Goal: Task Accomplishment & Management: Use online tool/utility

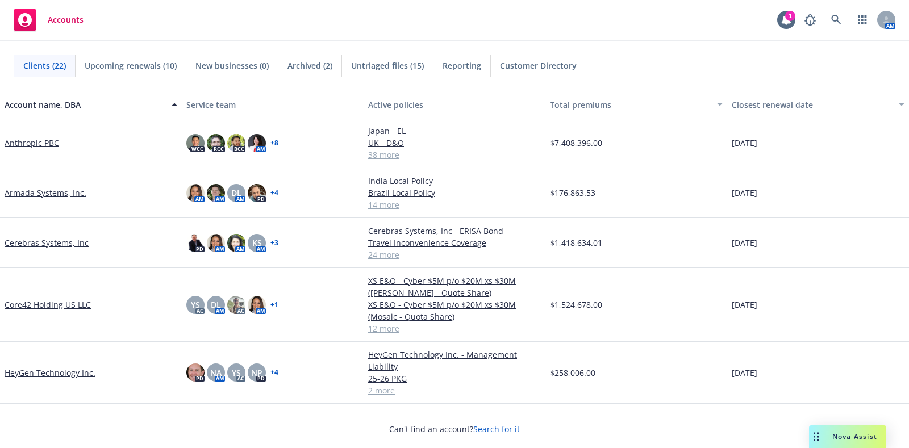
click at [53, 299] on link "Core42 Holding US LLC" at bounding box center [48, 305] width 86 height 12
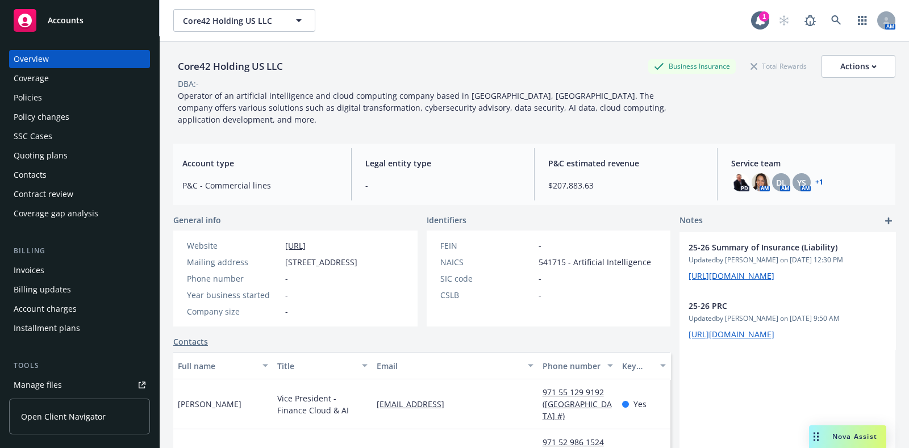
click at [48, 97] on div "Policies" at bounding box center [80, 98] width 132 height 18
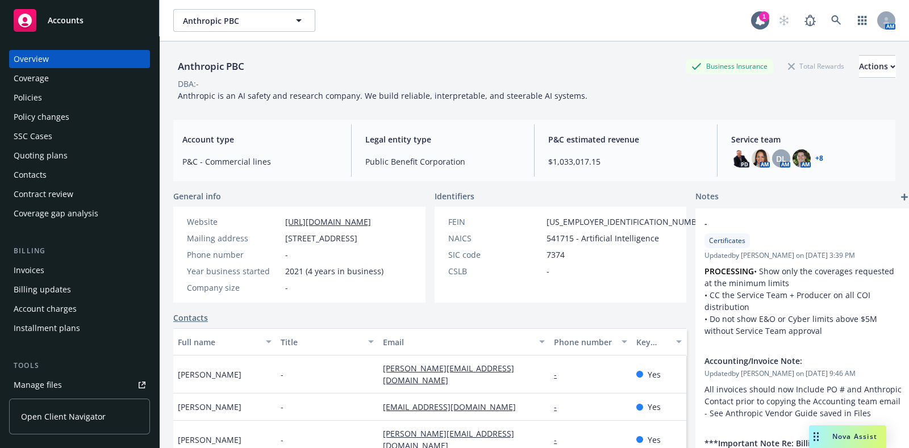
click at [51, 382] on div "Manage files" at bounding box center [38, 385] width 48 height 18
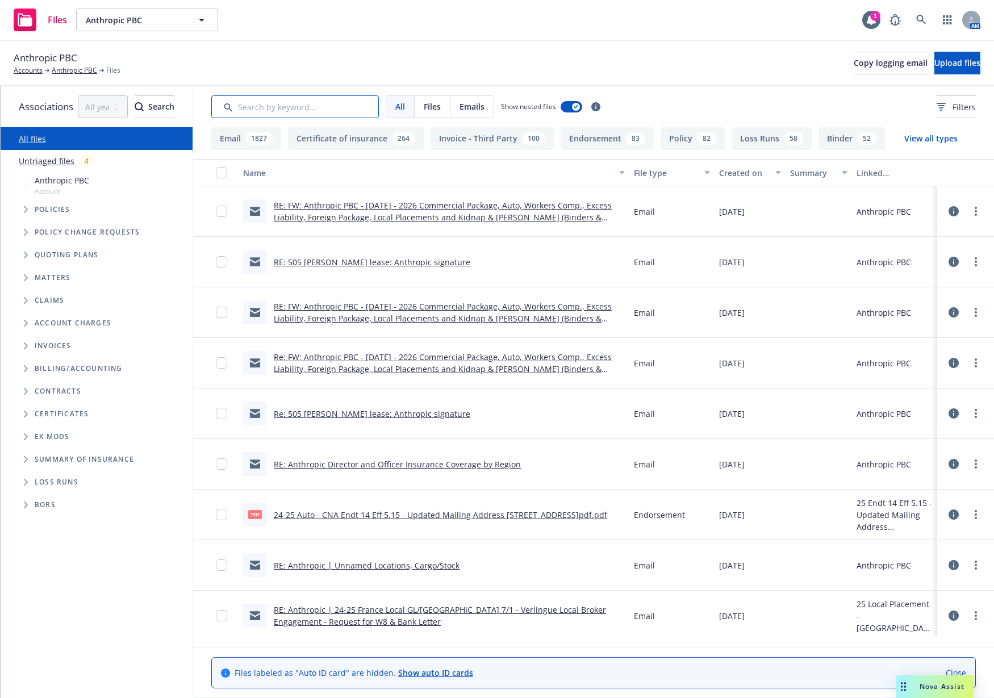
click at [377, 106] on input "Search by keyword..." at bounding box center [295, 106] width 168 height 23
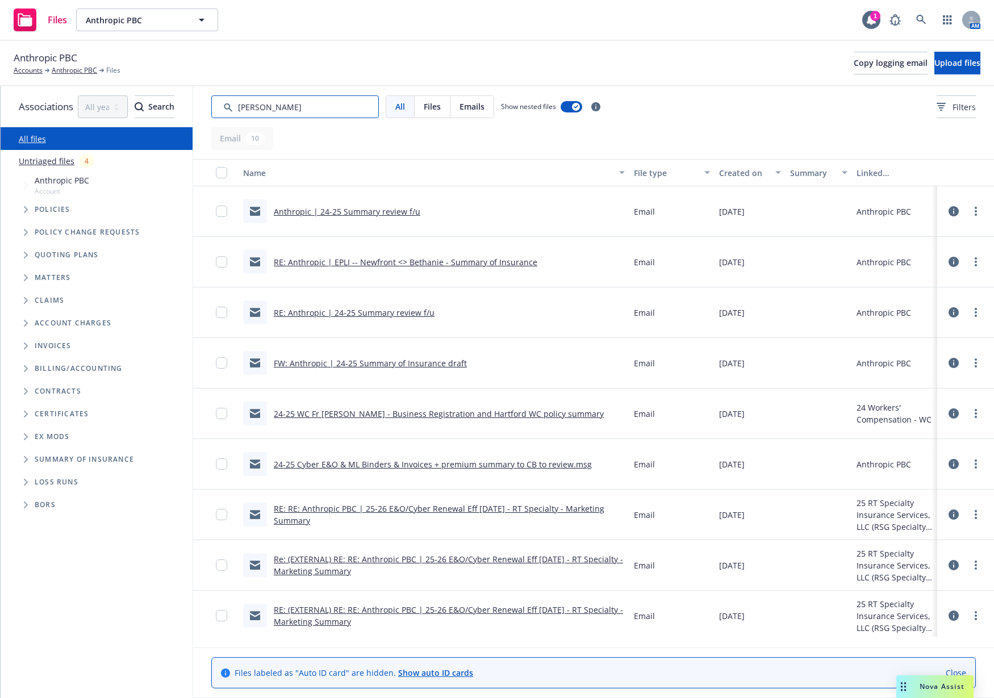
type input "summar"
click at [30, 448] on div "All files Untriaged files 4 Accessibility guide for tree Tree Example. Navigate…" at bounding box center [97, 412] width 192 height 571
click at [69, 64] on span "Anthropic PBC" at bounding box center [46, 58] width 64 height 15
click at [77, 67] on link "Anthropic PBC" at bounding box center [74, 70] width 45 height 10
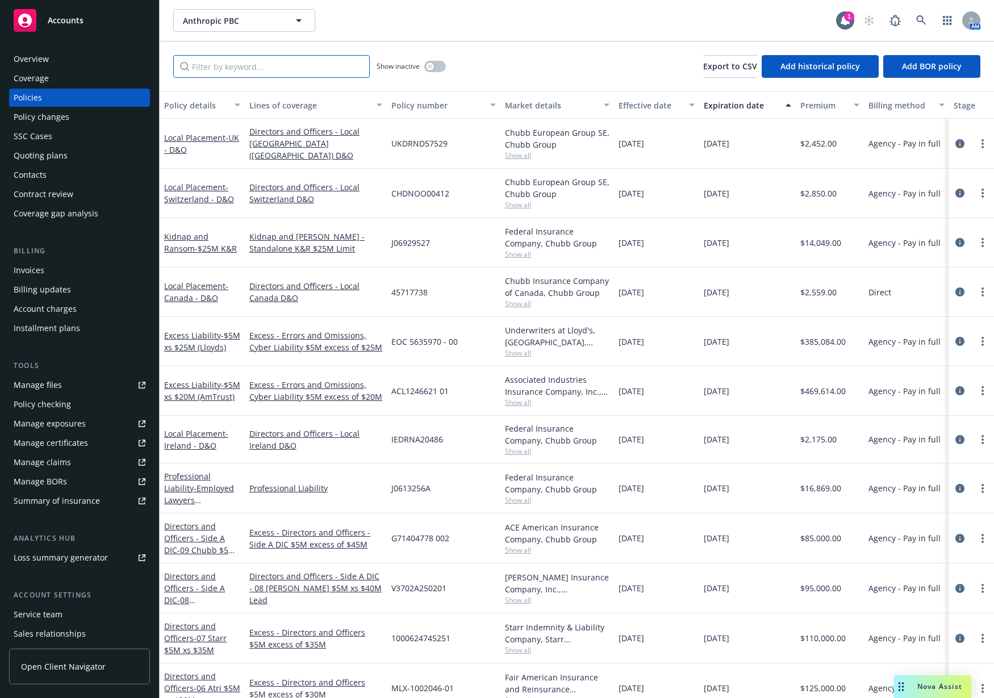
click at [191, 65] on input "Filter by keyword..." at bounding box center [271, 66] width 197 height 23
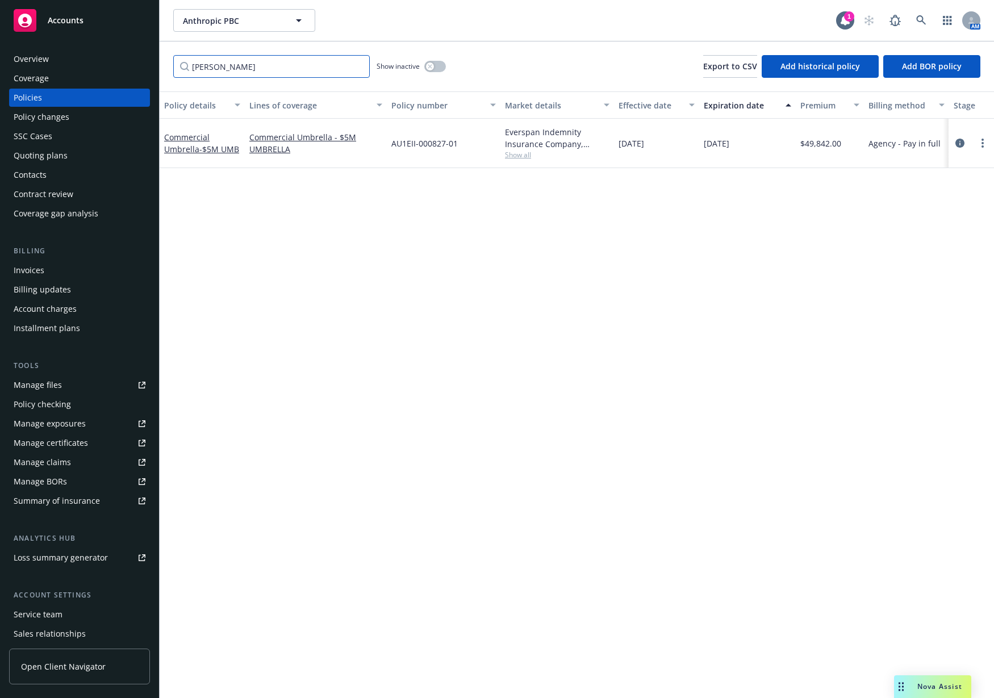
type input "umbrell"
click at [182, 149] on div "Commercial Umbrella - $5M UMB" at bounding box center [202, 143] width 76 height 24
click at [181, 143] on link "Commercial Umbrella - $5M UMB" at bounding box center [201, 143] width 75 height 23
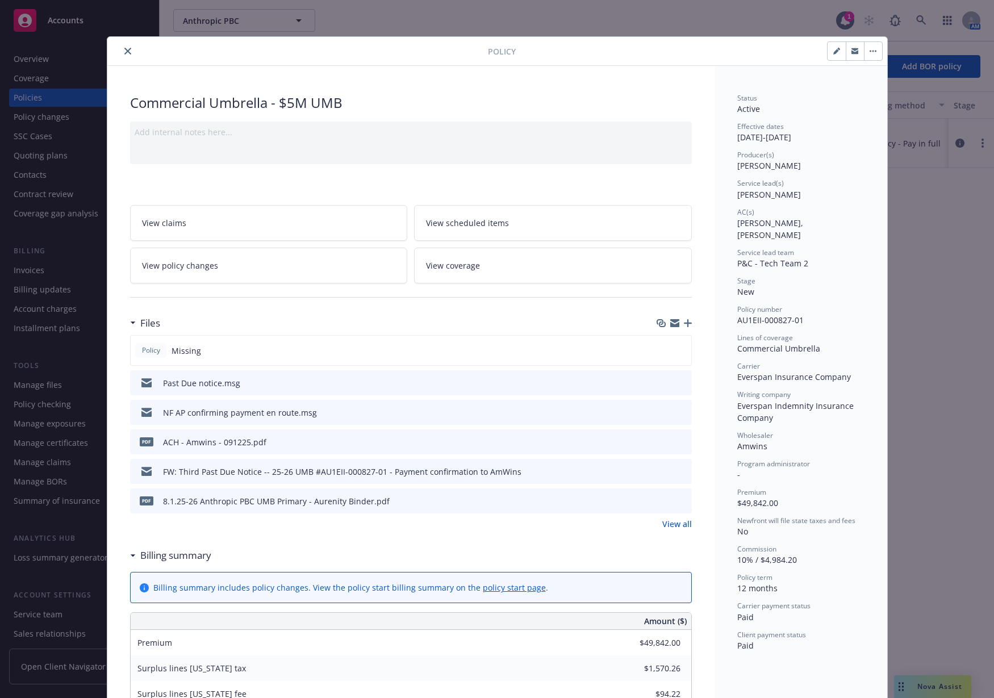
click at [678, 382] on icon "preview file" at bounding box center [681, 382] width 10 height 8
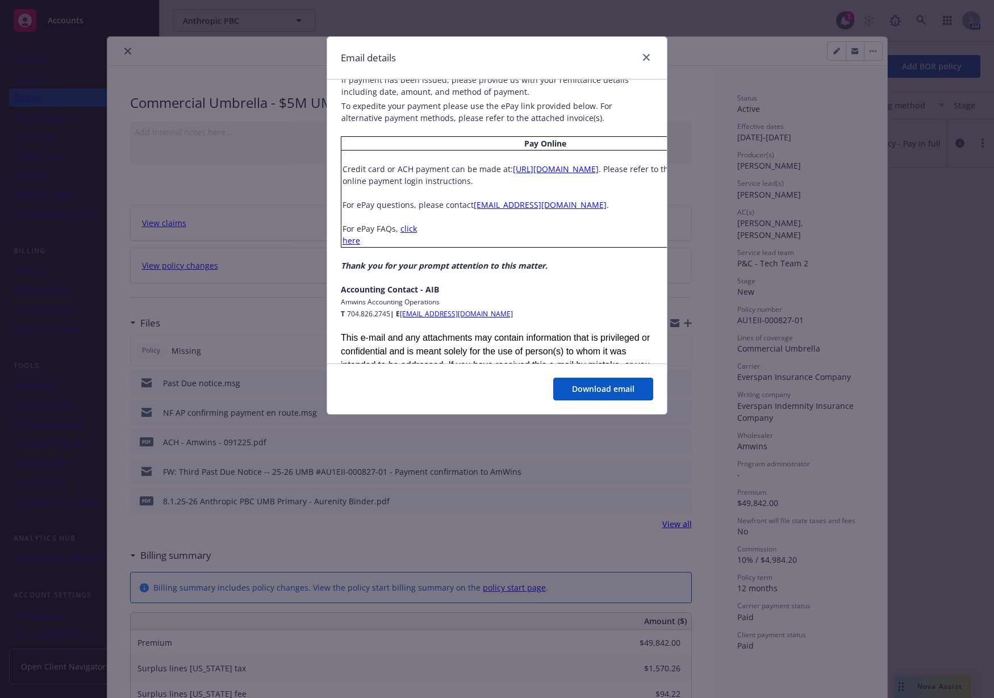
scroll to position [889, 0]
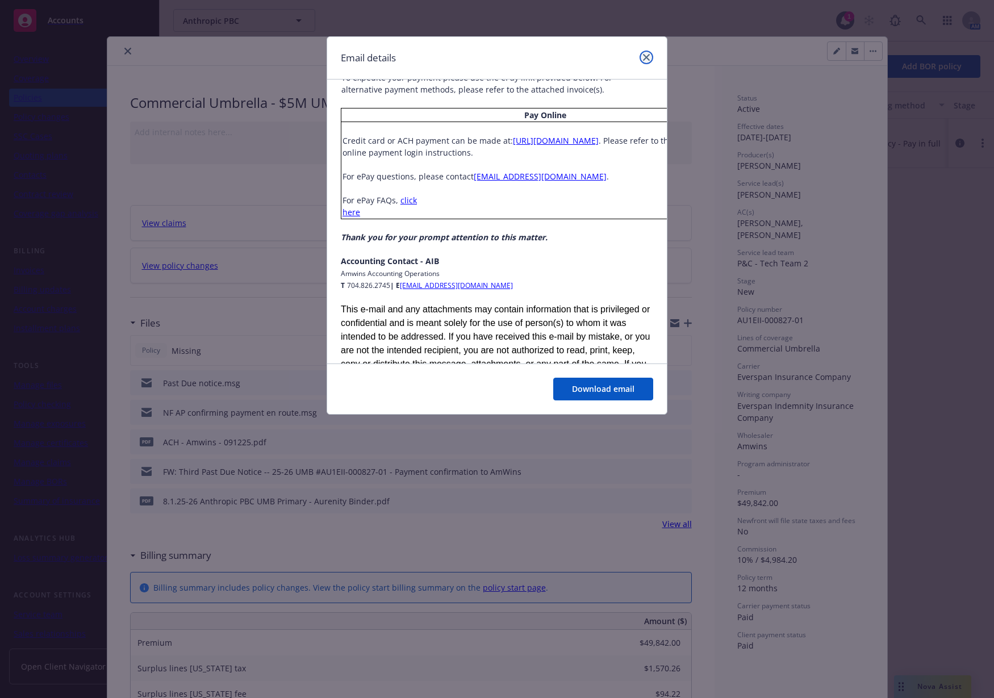
click at [646, 56] on icon "close" at bounding box center [646, 57] width 7 height 7
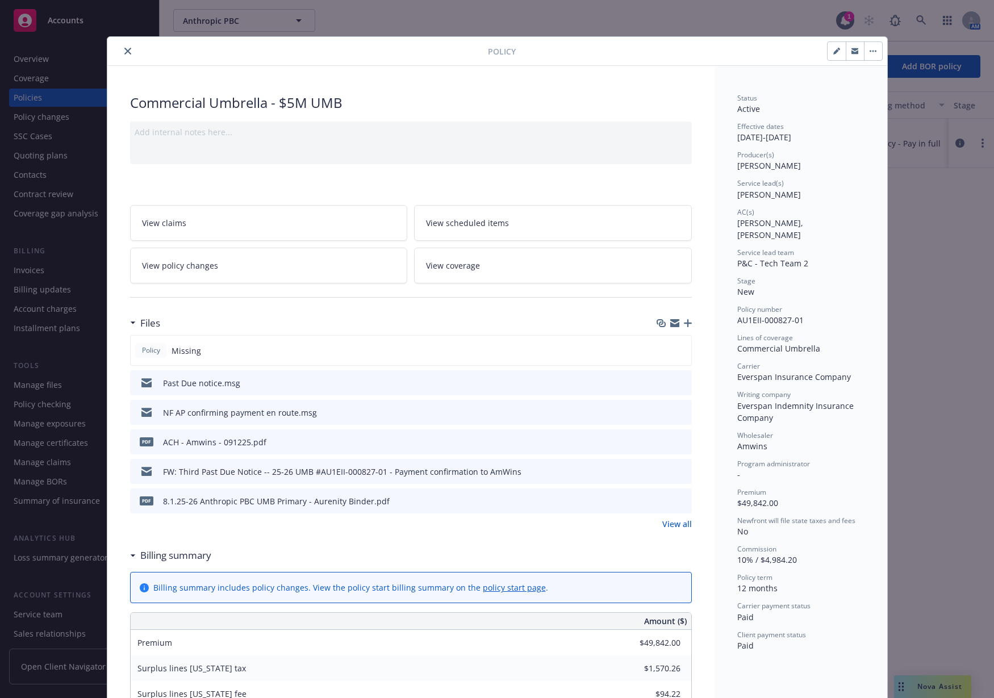
click at [662, 523] on link "View all" at bounding box center [677, 524] width 30 height 12
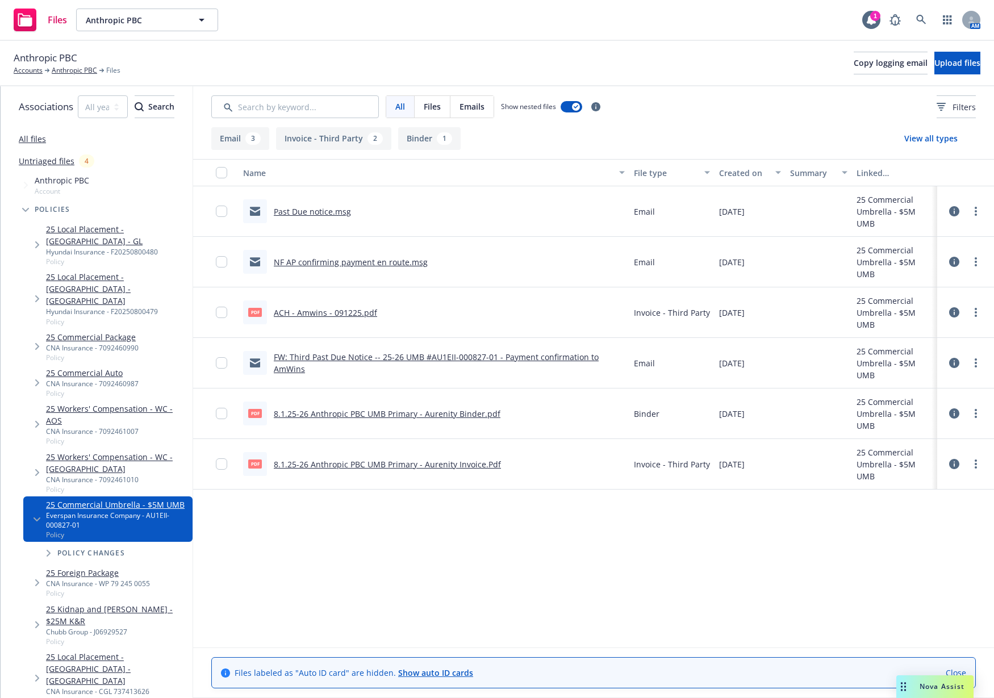
click at [351, 214] on link "Past Due notice.msg" at bounding box center [312, 211] width 77 height 11
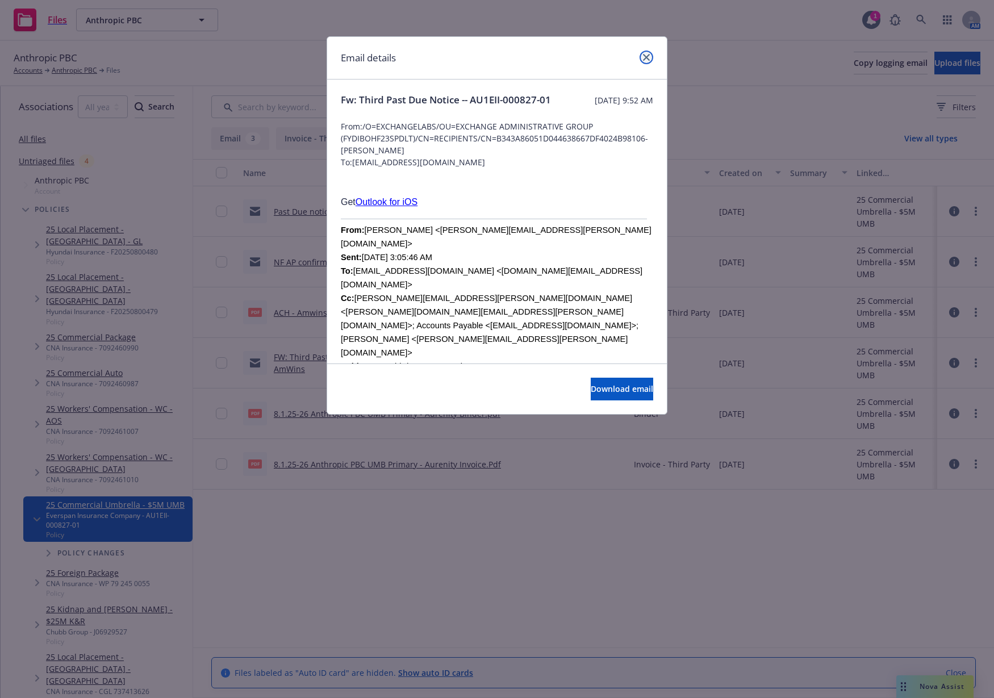
click at [644, 56] on icon "close" at bounding box center [646, 57] width 7 height 7
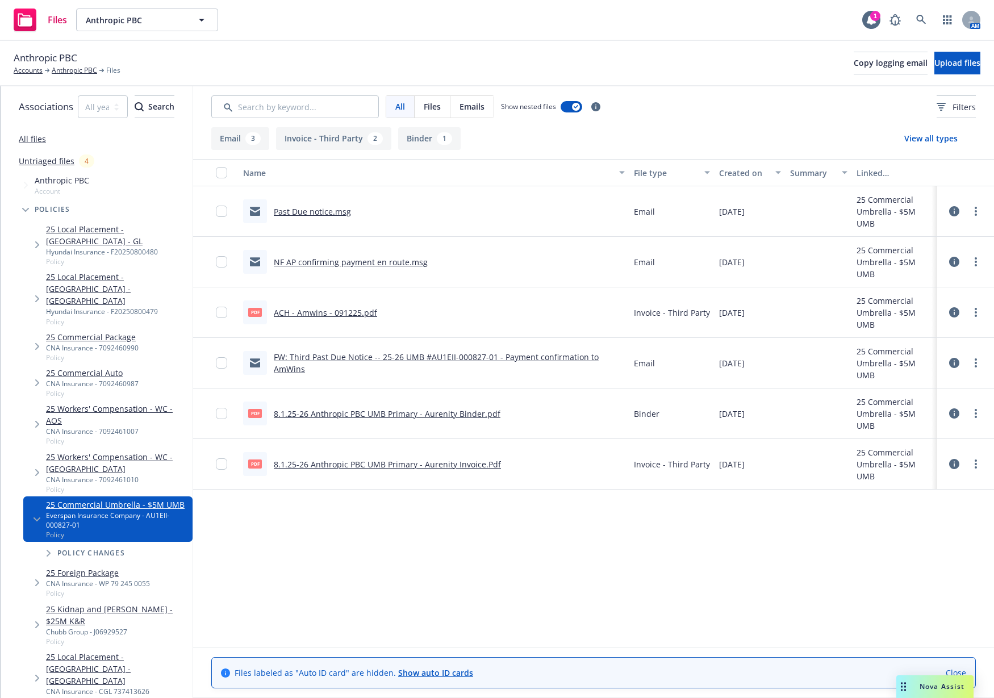
click at [459, 357] on link "FW: Third Past Due Notice -- 25-26 UMB #AU1EII-000827-01 - Payment confirmation…" at bounding box center [436, 363] width 325 height 23
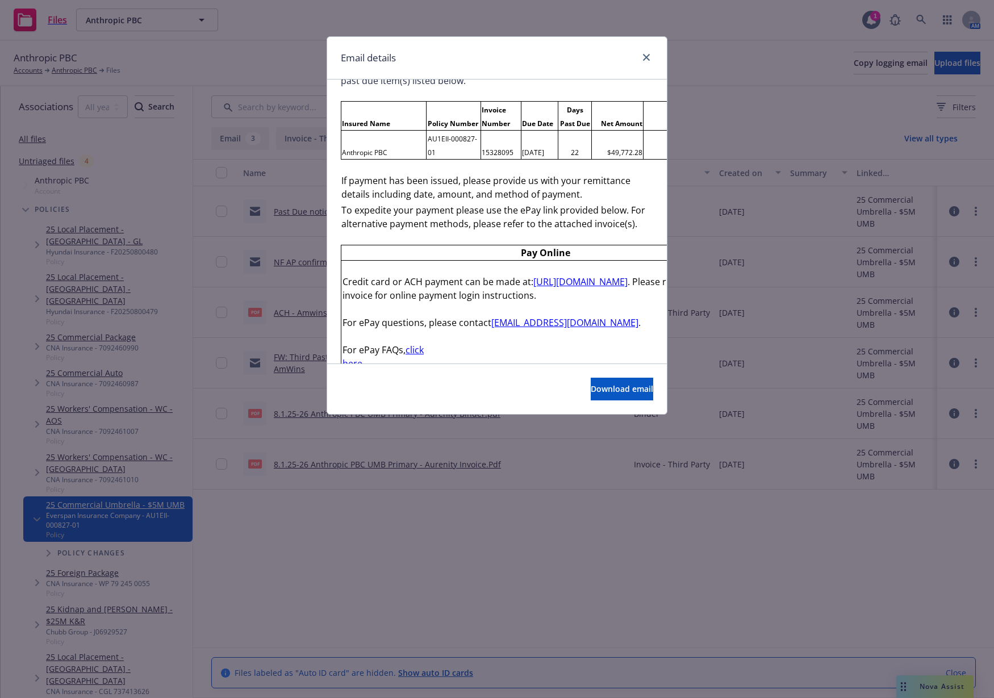
scroll to position [1009, 0]
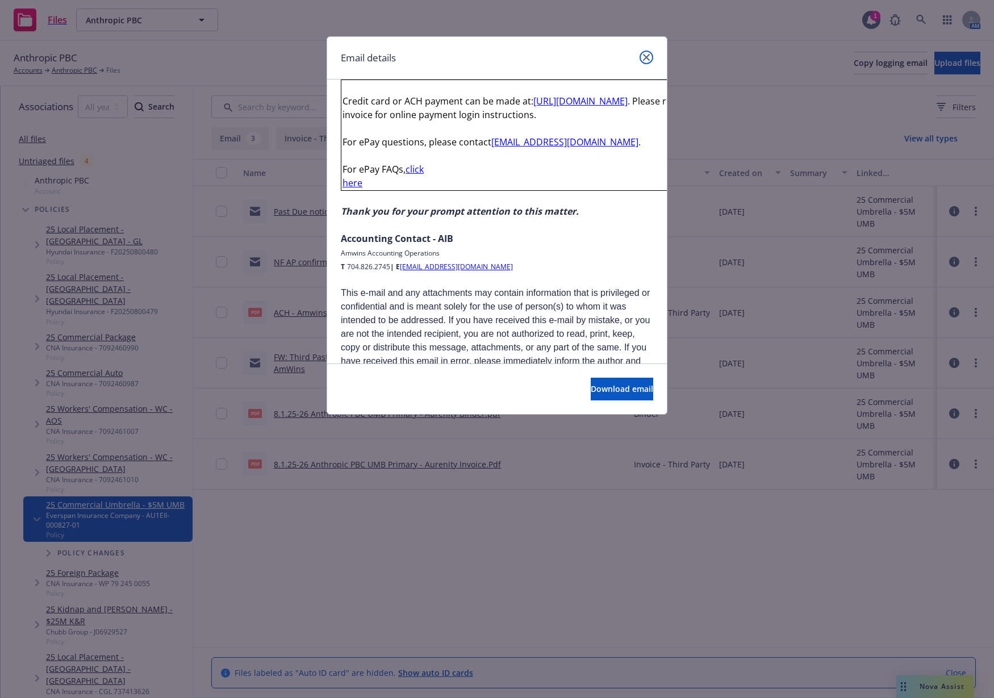
click at [646, 54] on icon "close" at bounding box center [646, 57] width 7 height 7
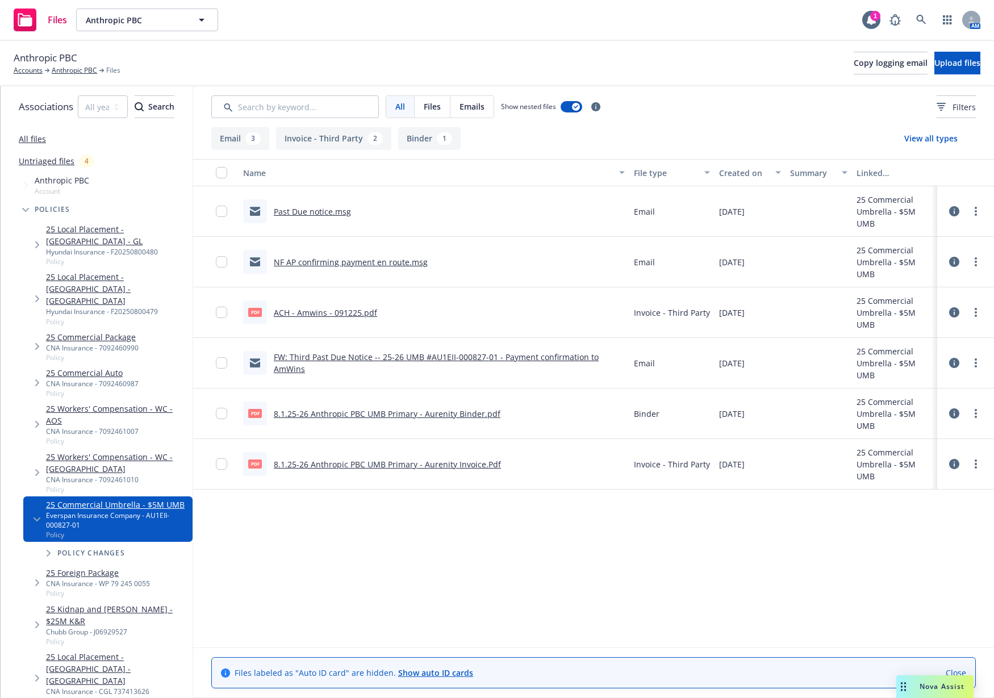
click at [959, 411] on icon at bounding box center [954, 413] width 10 height 10
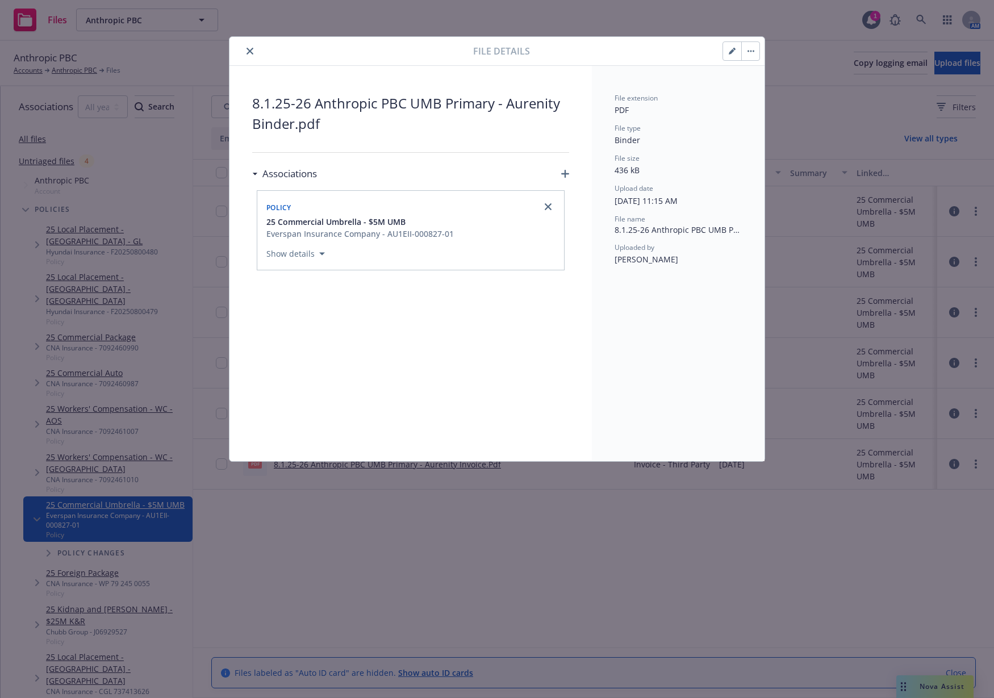
click at [248, 48] on icon "close" at bounding box center [249, 51] width 7 height 7
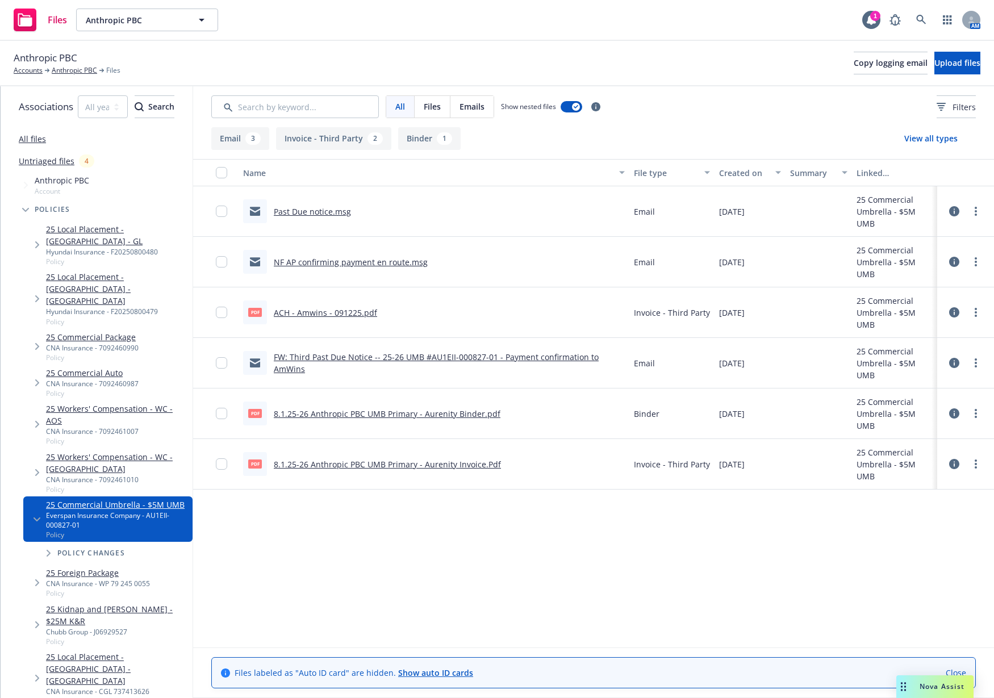
click at [959, 359] on icon at bounding box center [954, 363] width 10 height 10
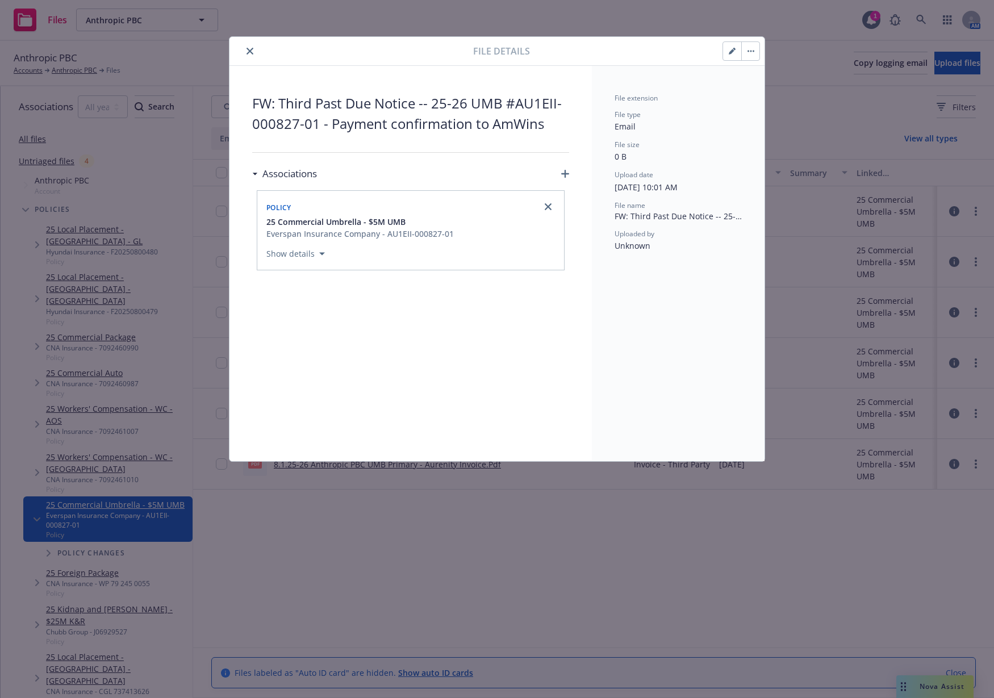
click at [249, 47] on button "close" at bounding box center [250, 51] width 14 height 14
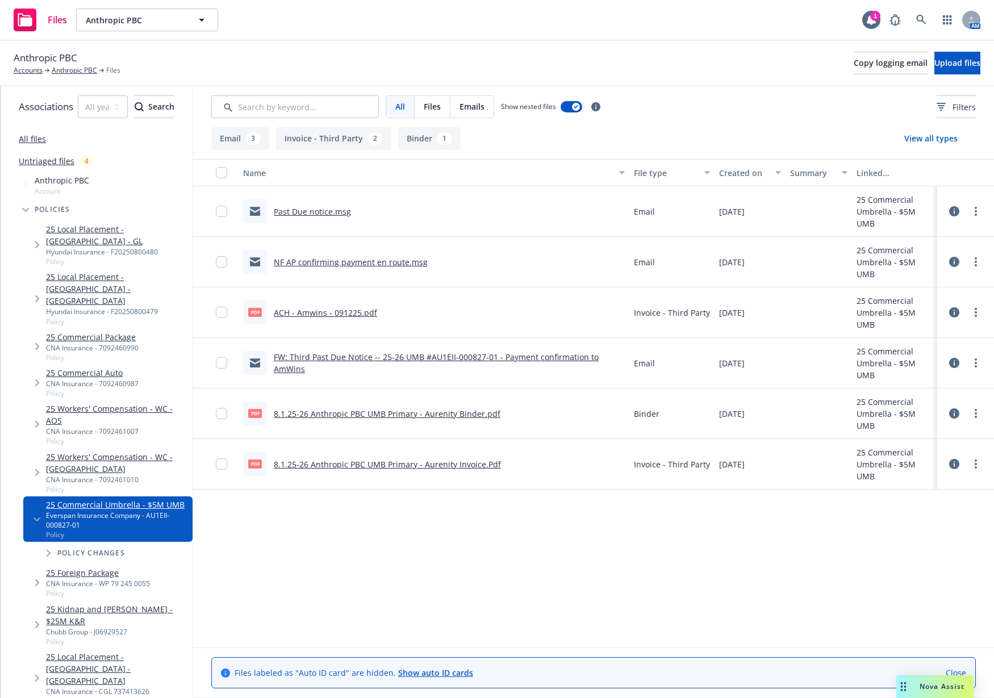
click at [487, 414] on link "8.1.25-26 Anthropic PBC UMB Primary - Aurenity Binder.pdf" at bounding box center [387, 413] width 227 height 11
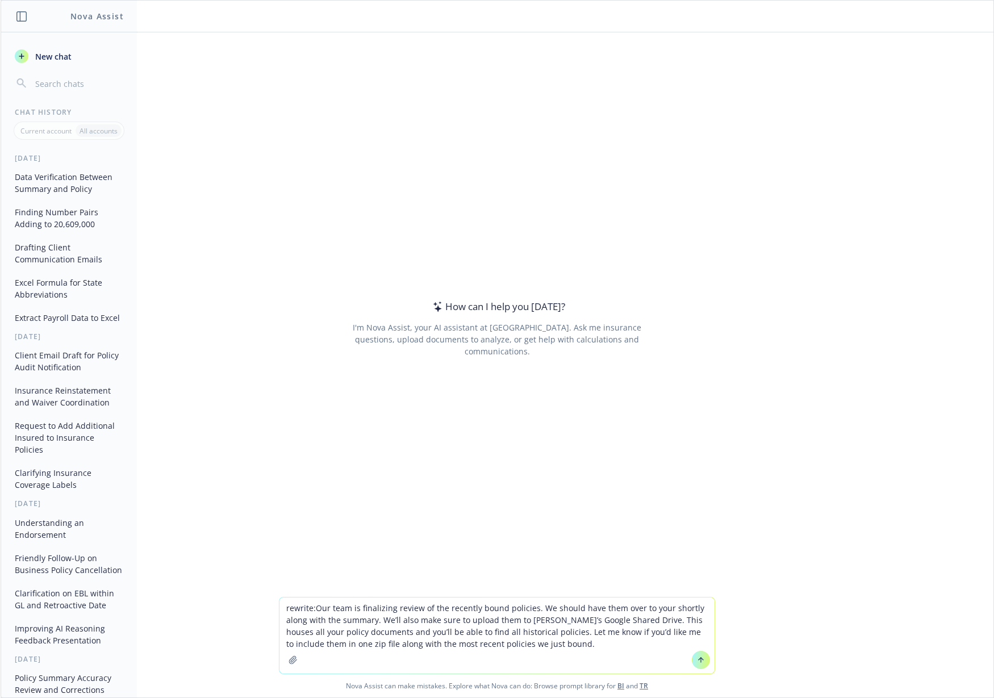
type textarea "rewrite:Our team is finalizing review of the recently bound policies. We should…"
click at [68, 246] on button "Drafting Client Communication Emails" at bounding box center [69, 253] width 118 height 31
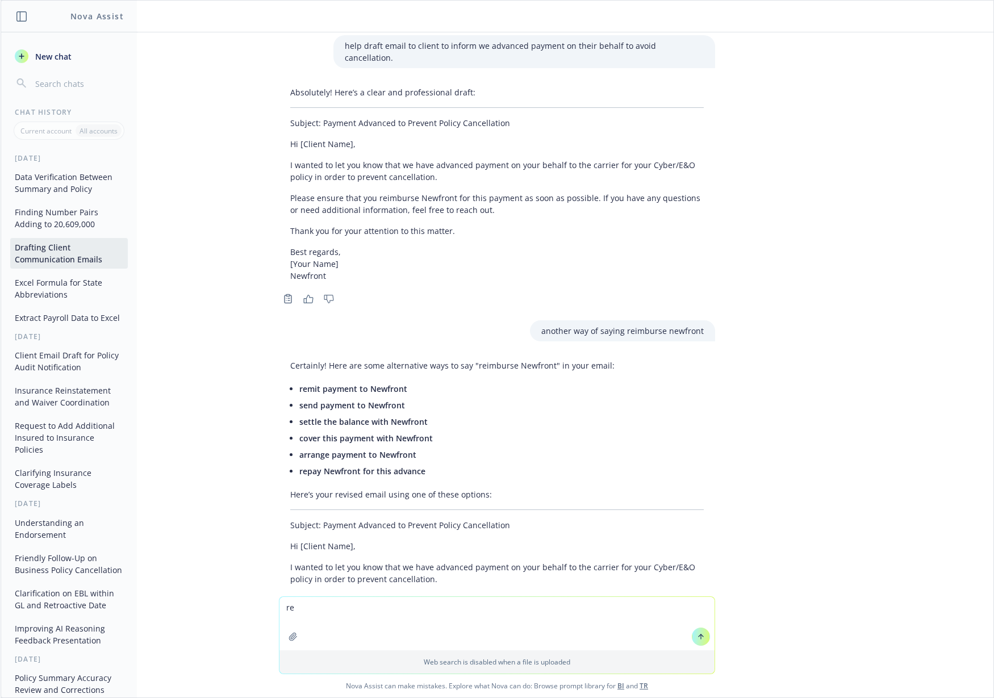
scroll to position [5689, 0]
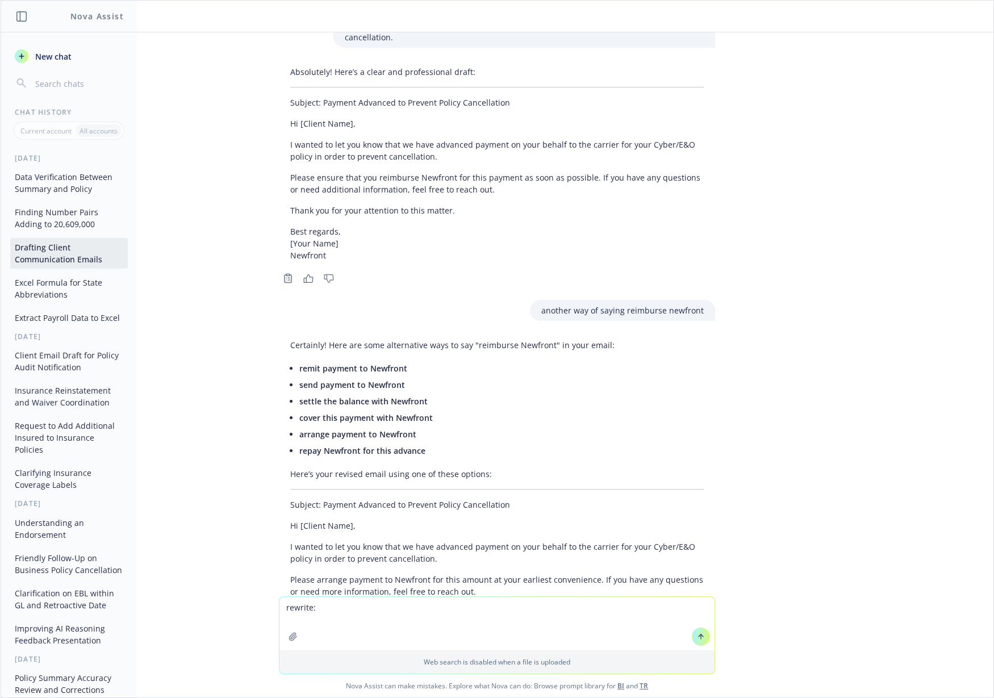
type textarea "rewrite: Our team is finalizing review of the recently bound policies. We shoul…"
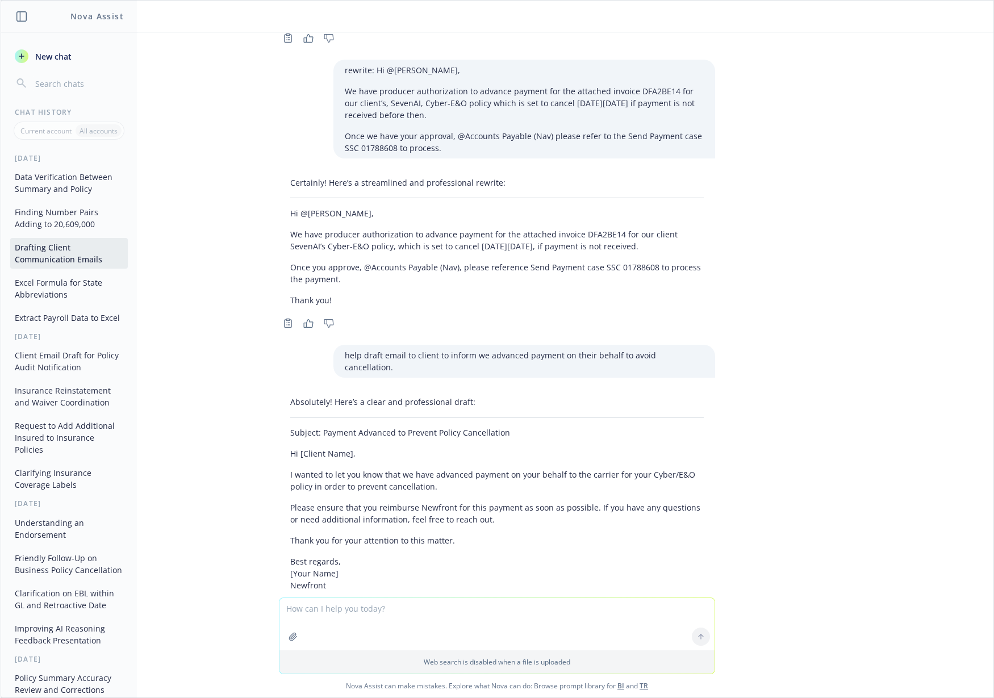
scroll to position [5901, 0]
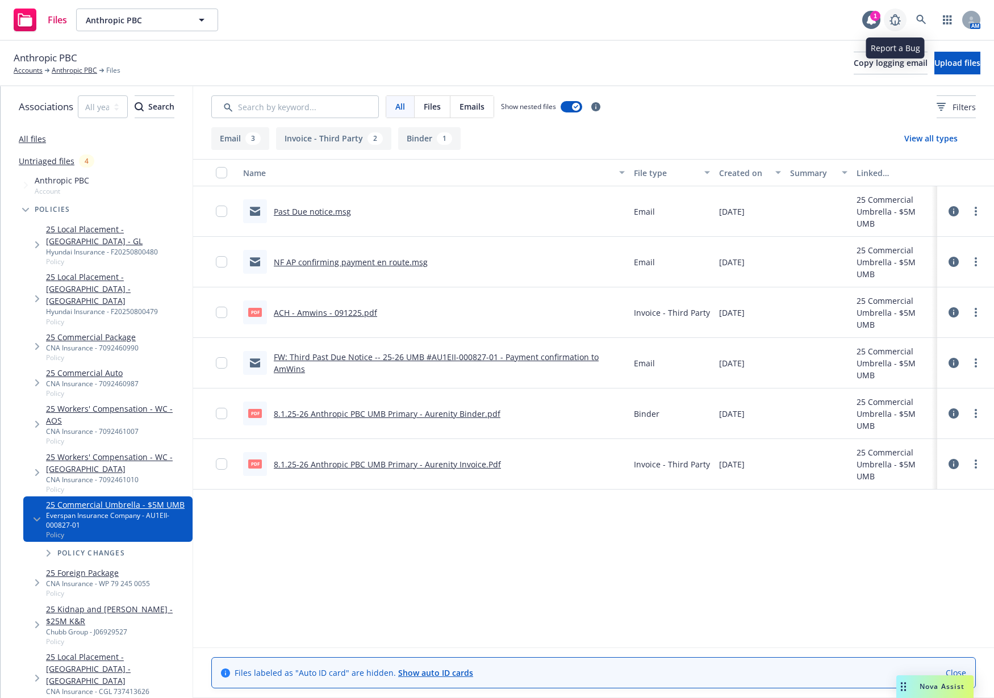
click at [896, 18] on icon at bounding box center [895, 20] width 14 height 14
click at [874, 20] on div "1" at bounding box center [875, 16] width 10 height 10
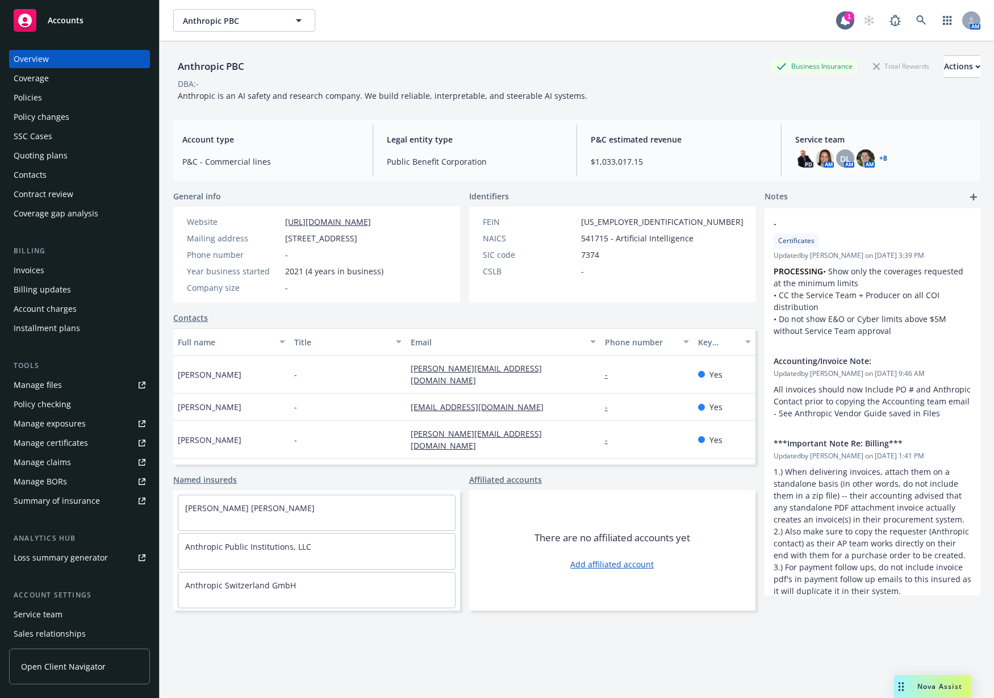
click at [77, 506] on div "Summary of insurance" at bounding box center [57, 501] width 86 height 18
click at [40, 98] on div "Policies" at bounding box center [28, 98] width 28 height 18
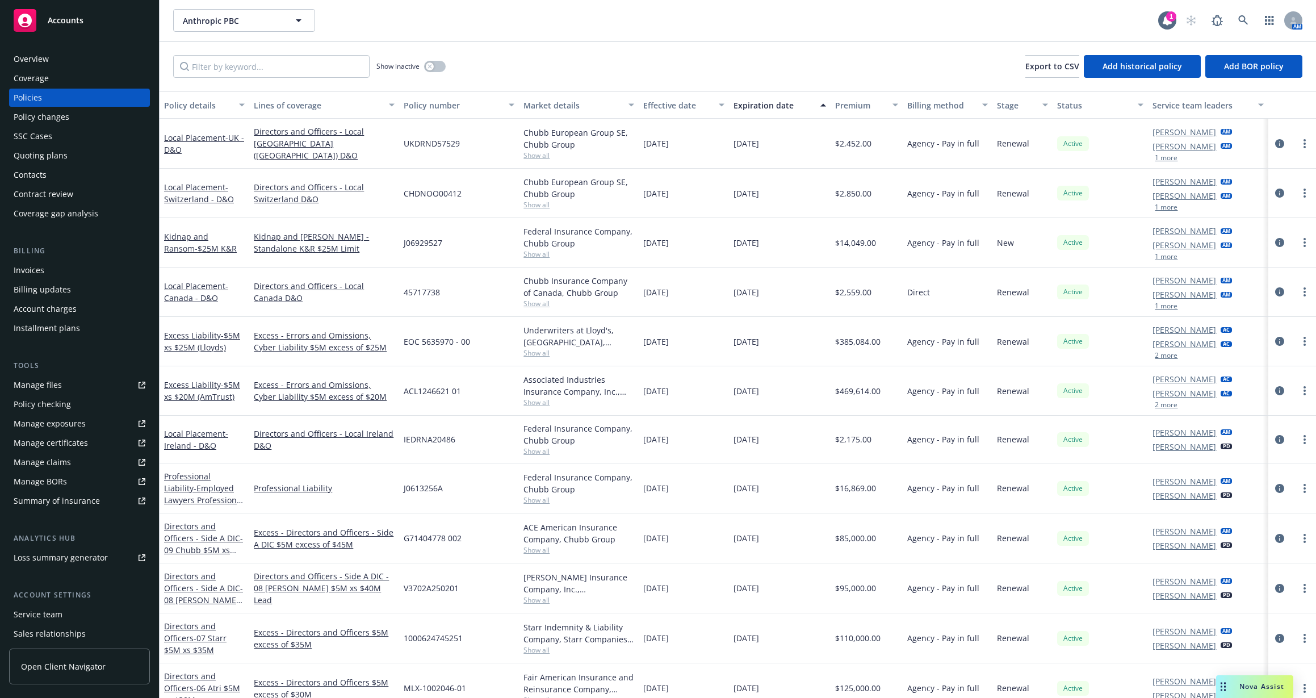
click at [993, 156] on button "1 more" at bounding box center [1166, 157] width 23 height 7
click at [52, 661] on span "Open Client Navigator" at bounding box center [63, 667] width 85 height 12
click at [190, 72] on input "Filter by keyword..." at bounding box center [271, 66] width 197 height 23
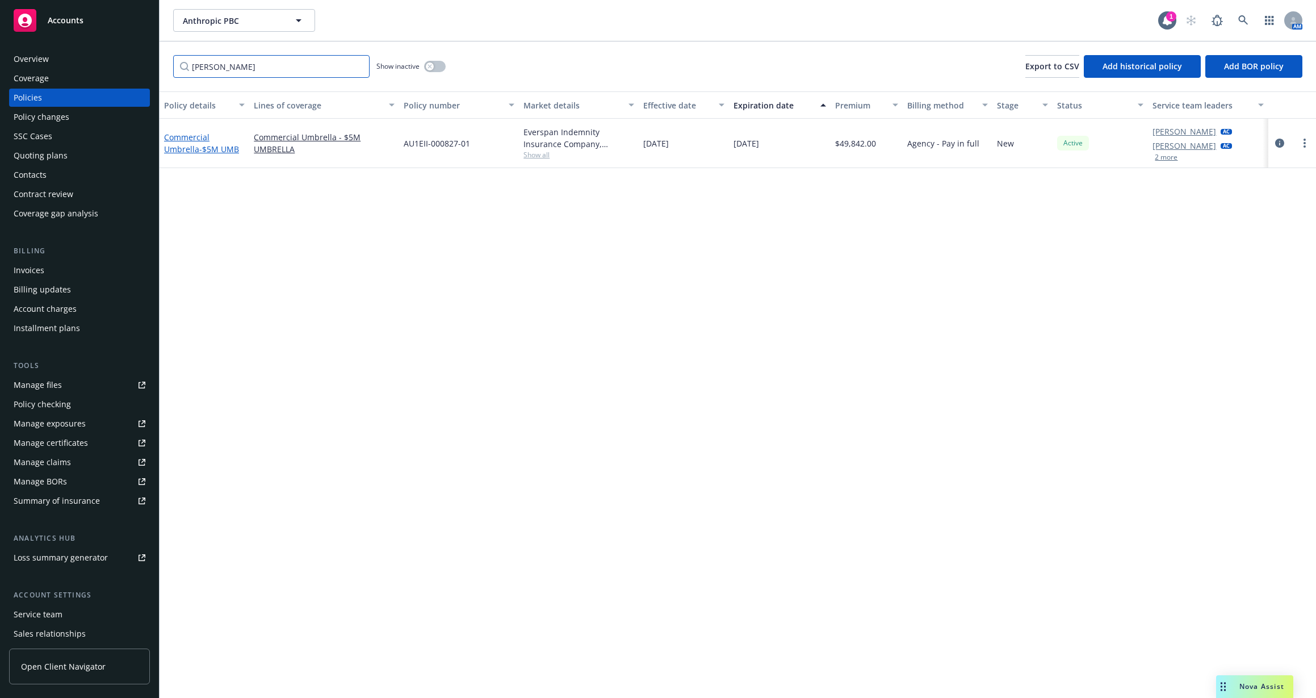
type input "umbrell"
click at [182, 132] on link "Commercial Umbrella - $5M UMB" at bounding box center [201, 143] width 75 height 23
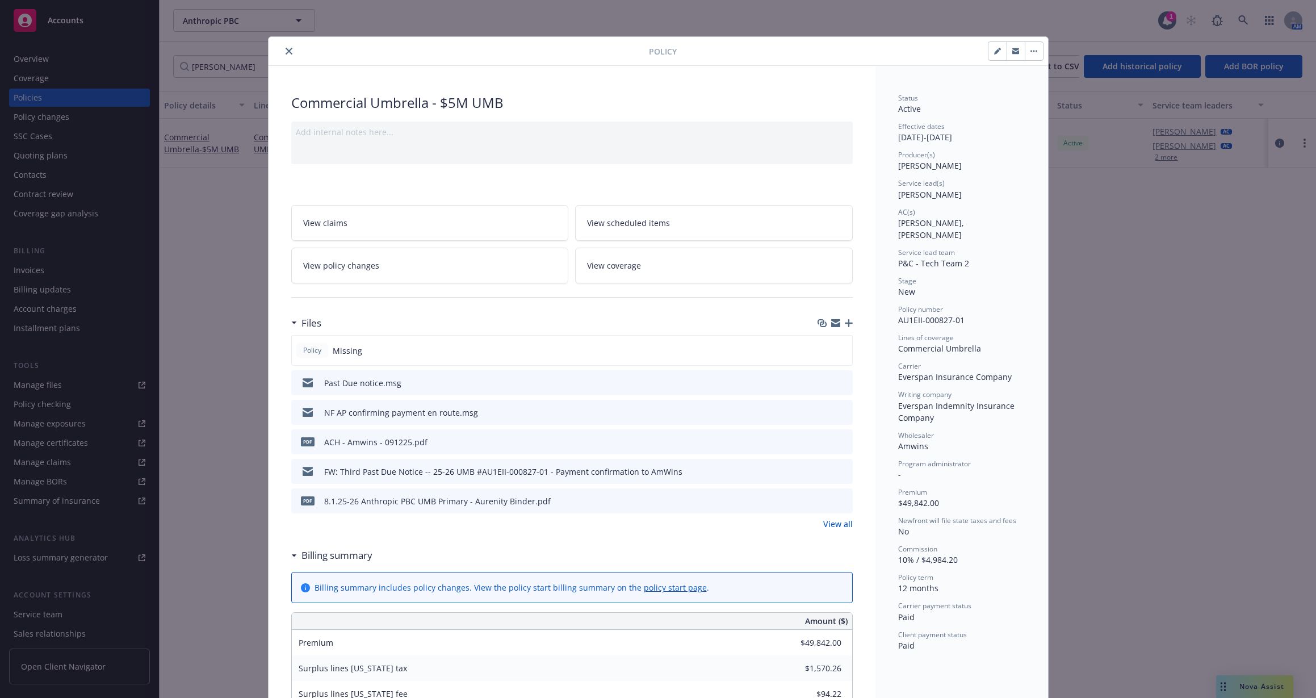
click at [838, 378] on icon "preview file" at bounding box center [842, 382] width 10 height 8
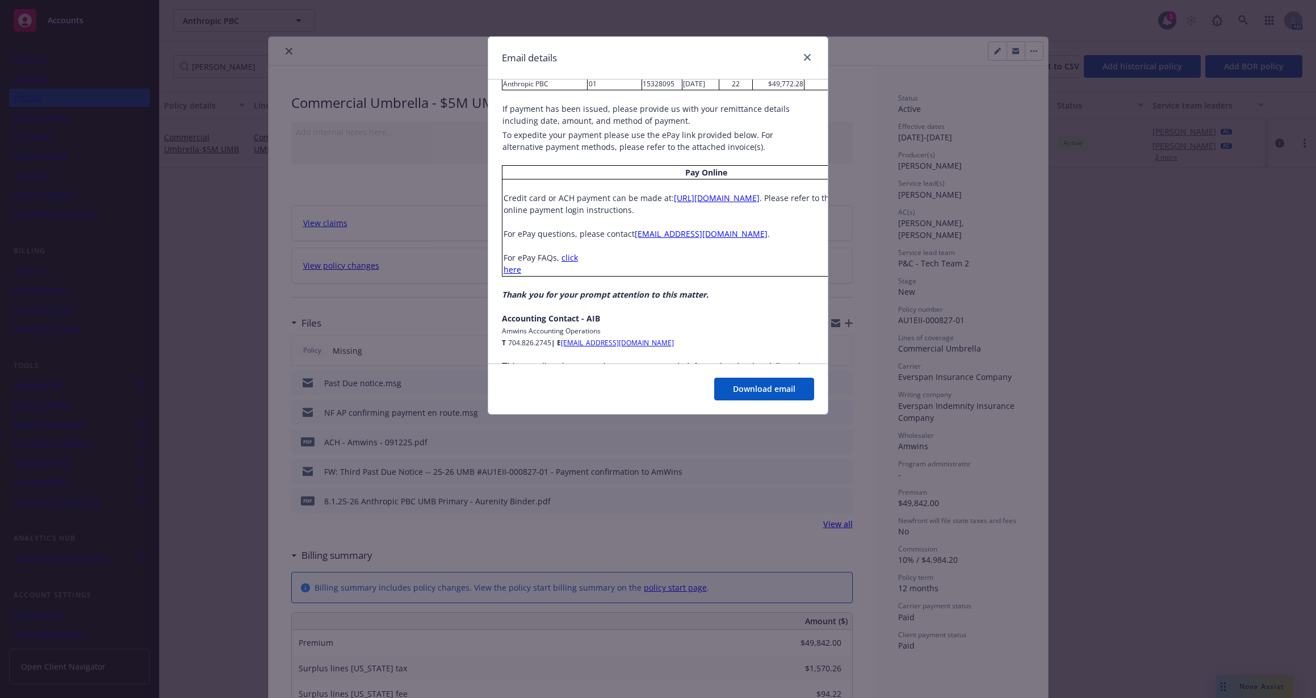
scroll to position [889, 0]
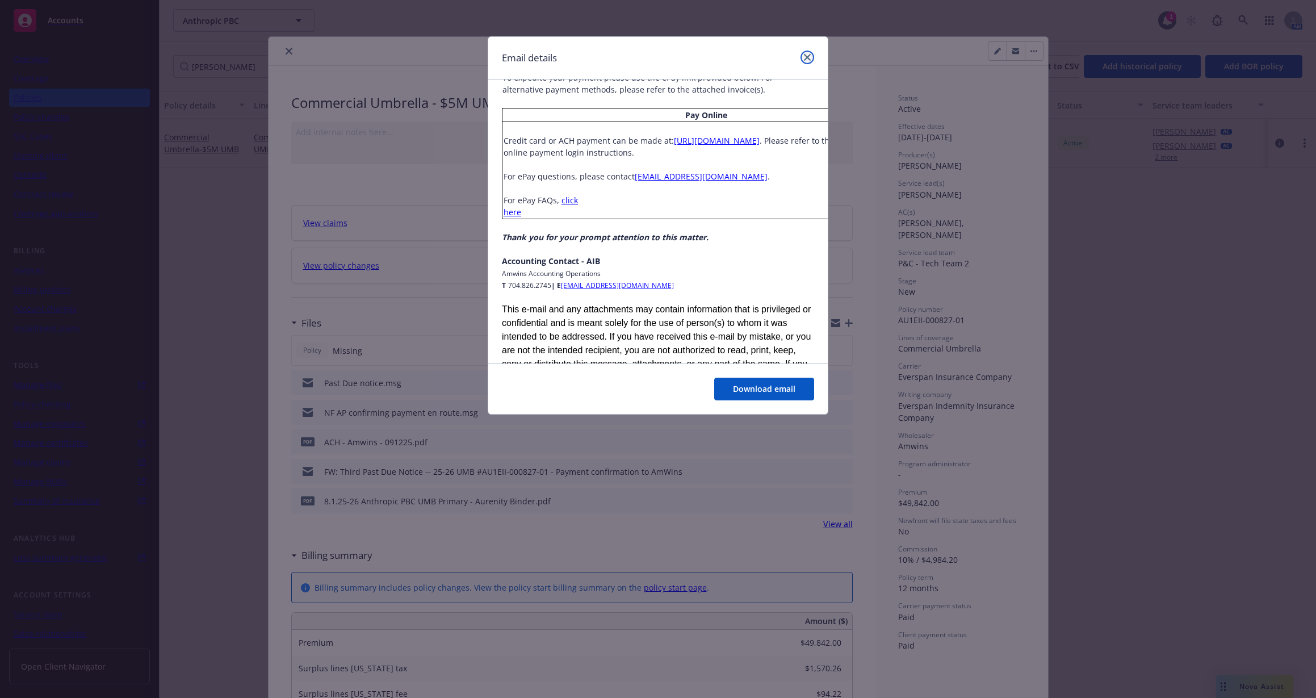
click at [806, 53] on link "close" at bounding box center [808, 58] width 14 height 14
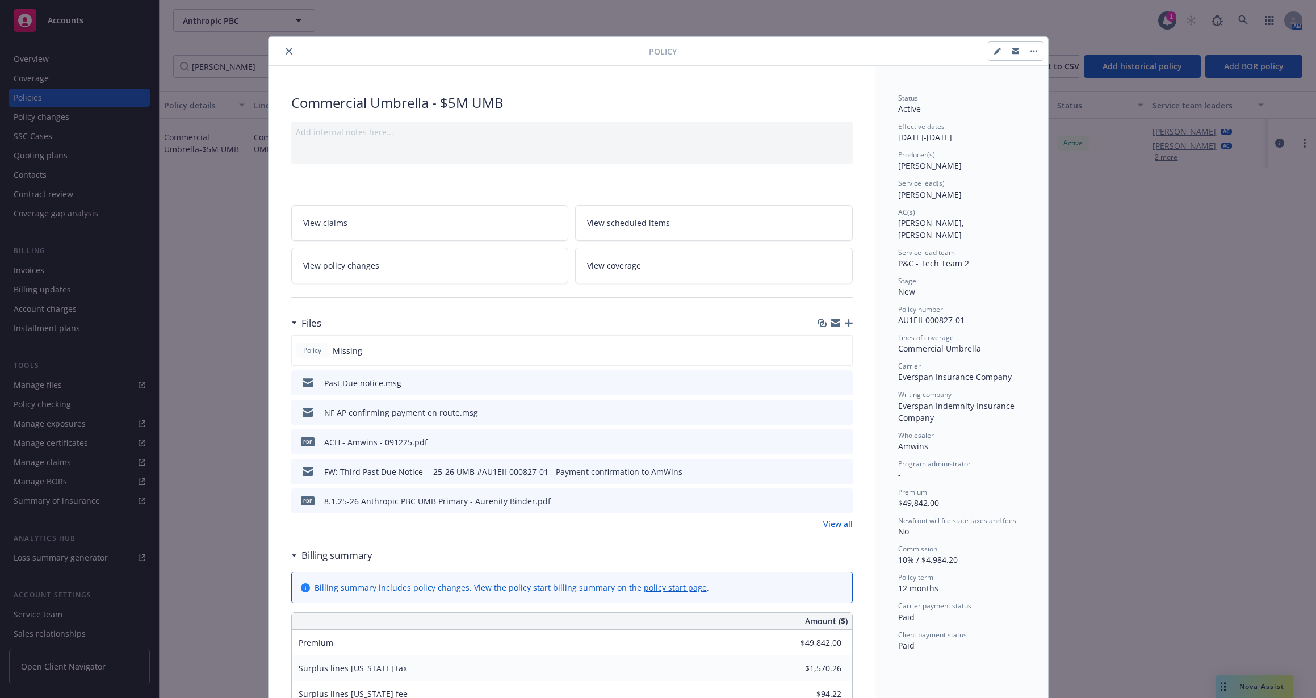
click at [286, 53] on icon "close" at bounding box center [289, 51] width 7 height 7
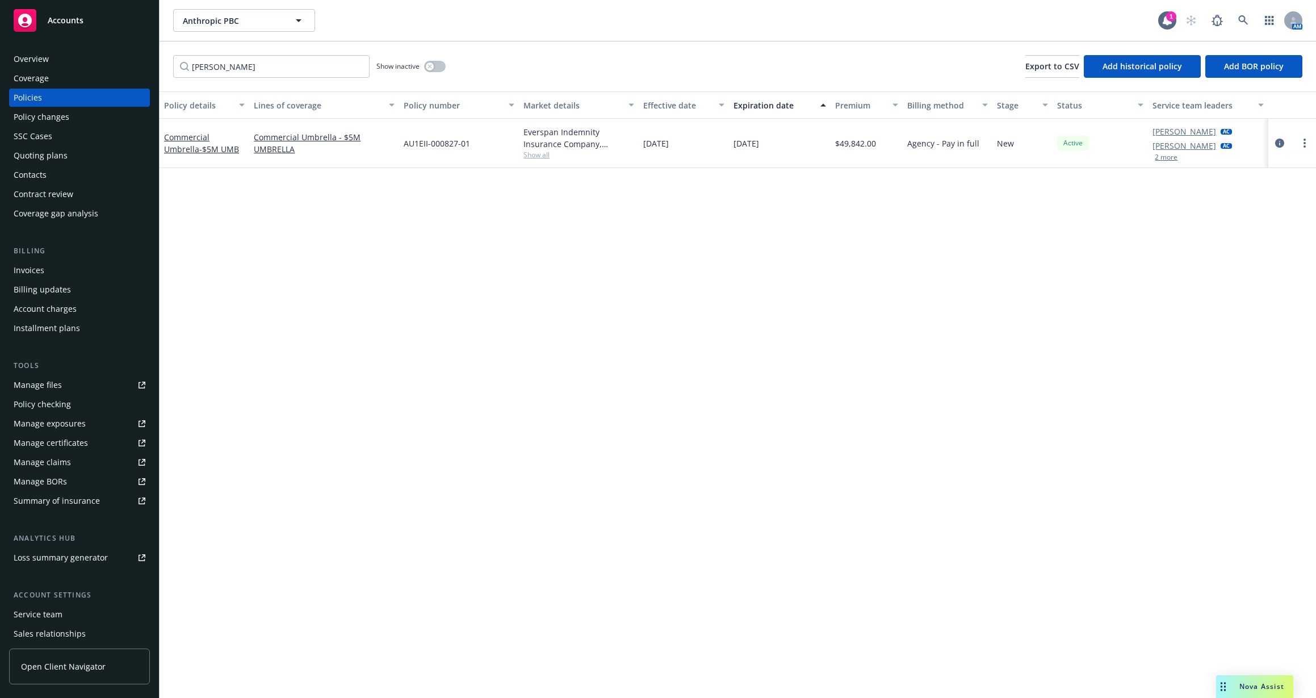
click at [53, 259] on div "Billing Invoices Billing updates Account charges Installment plans" at bounding box center [79, 291] width 141 height 92
click at [52, 270] on div "Invoices" at bounding box center [80, 270] width 132 height 18
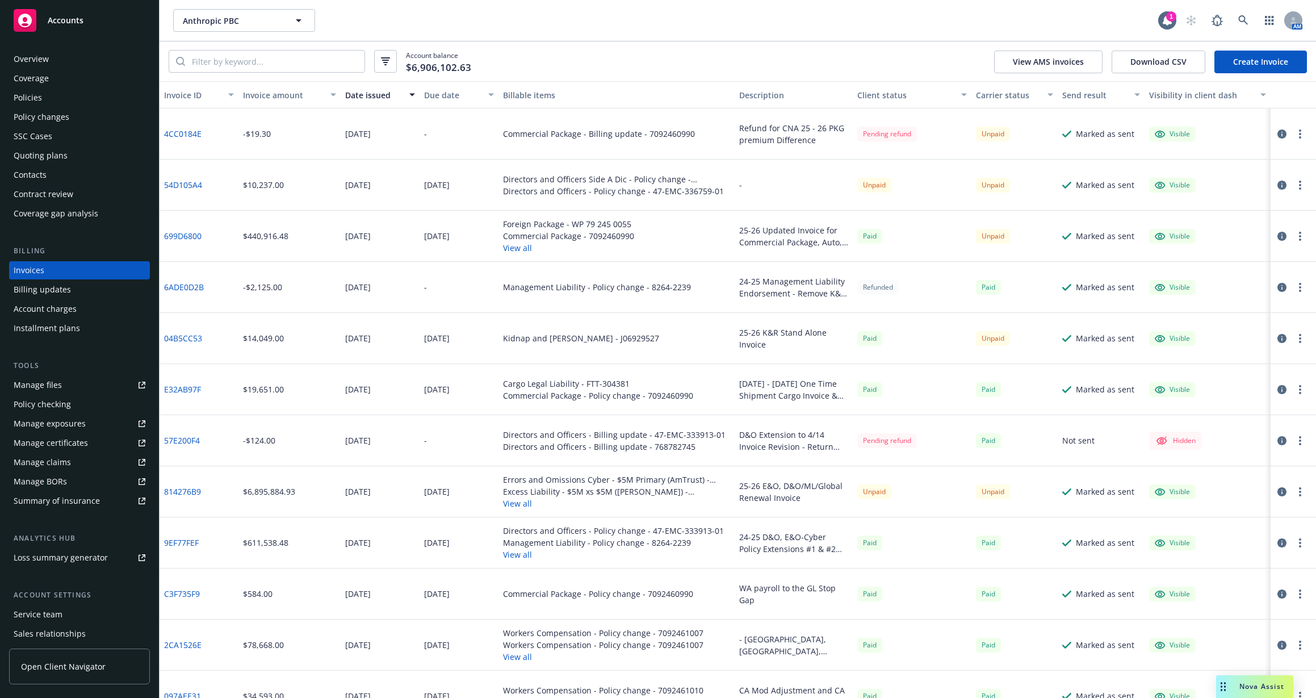
click at [512, 246] on button "View all" at bounding box center [568, 248] width 131 height 12
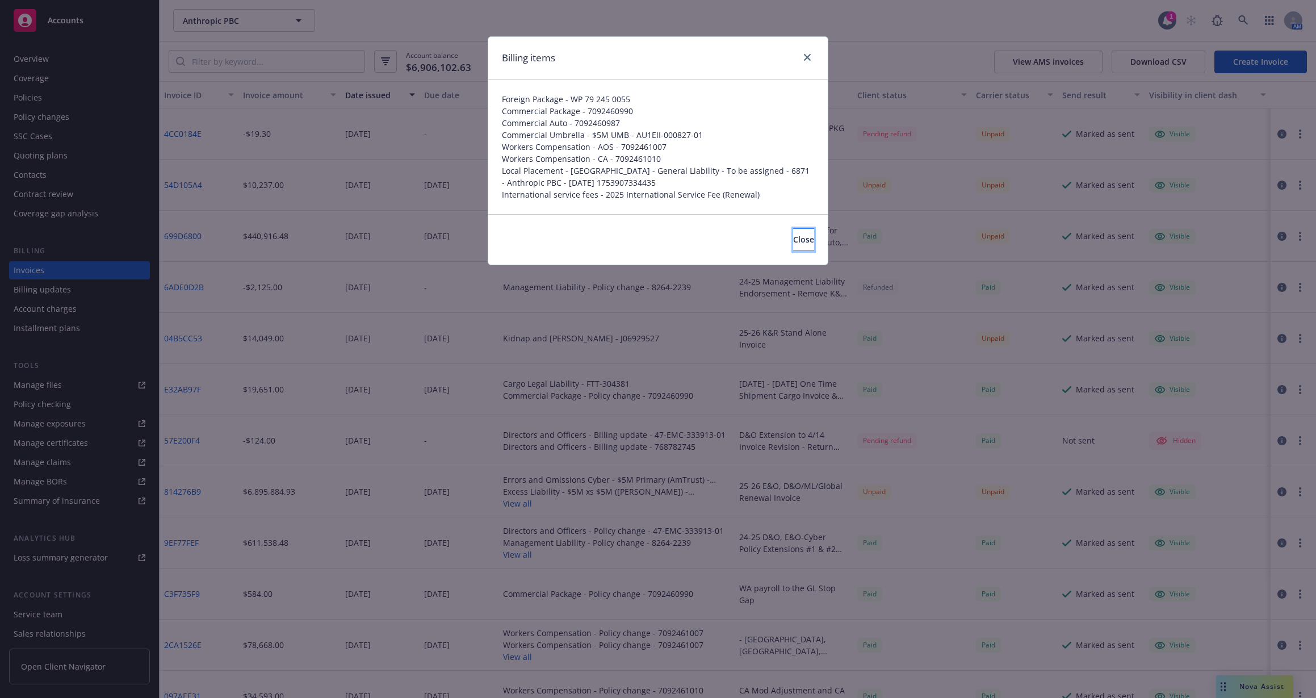
click at [793, 233] on button "Close" at bounding box center [803, 239] width 21 height 23
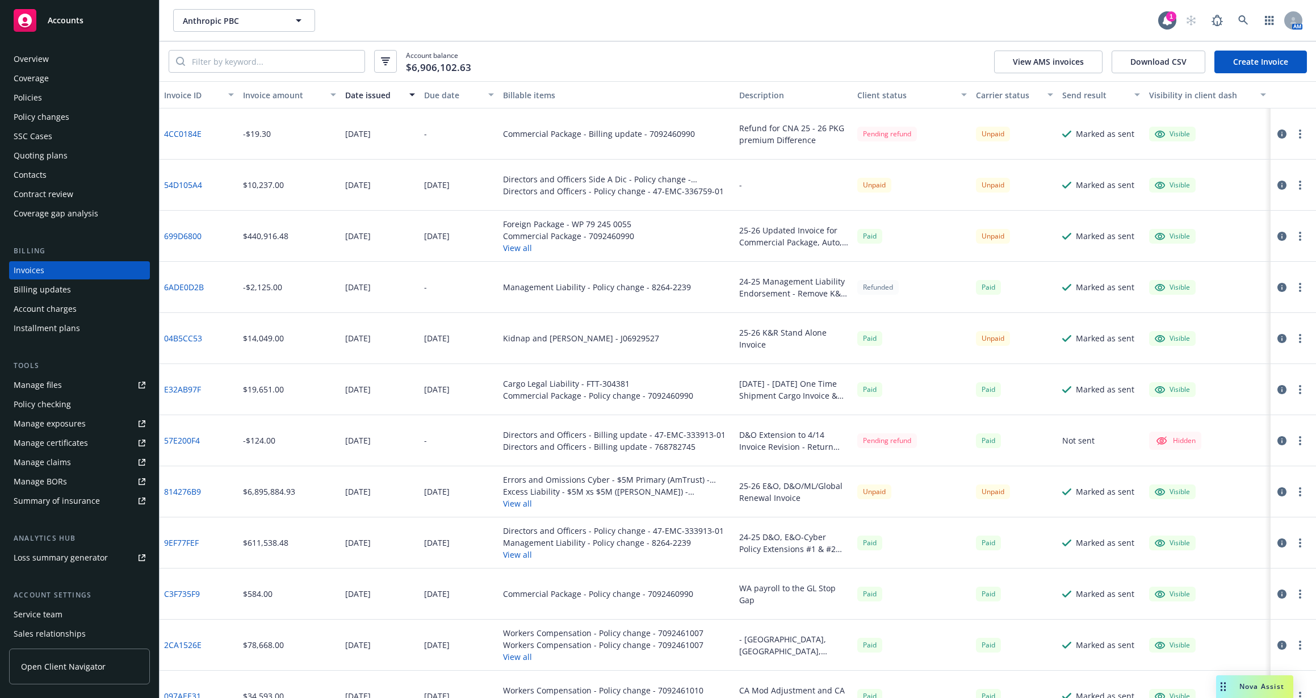
click at [993, 234] on icon "button" at bounding box center [1282, 236] width 9 height 9
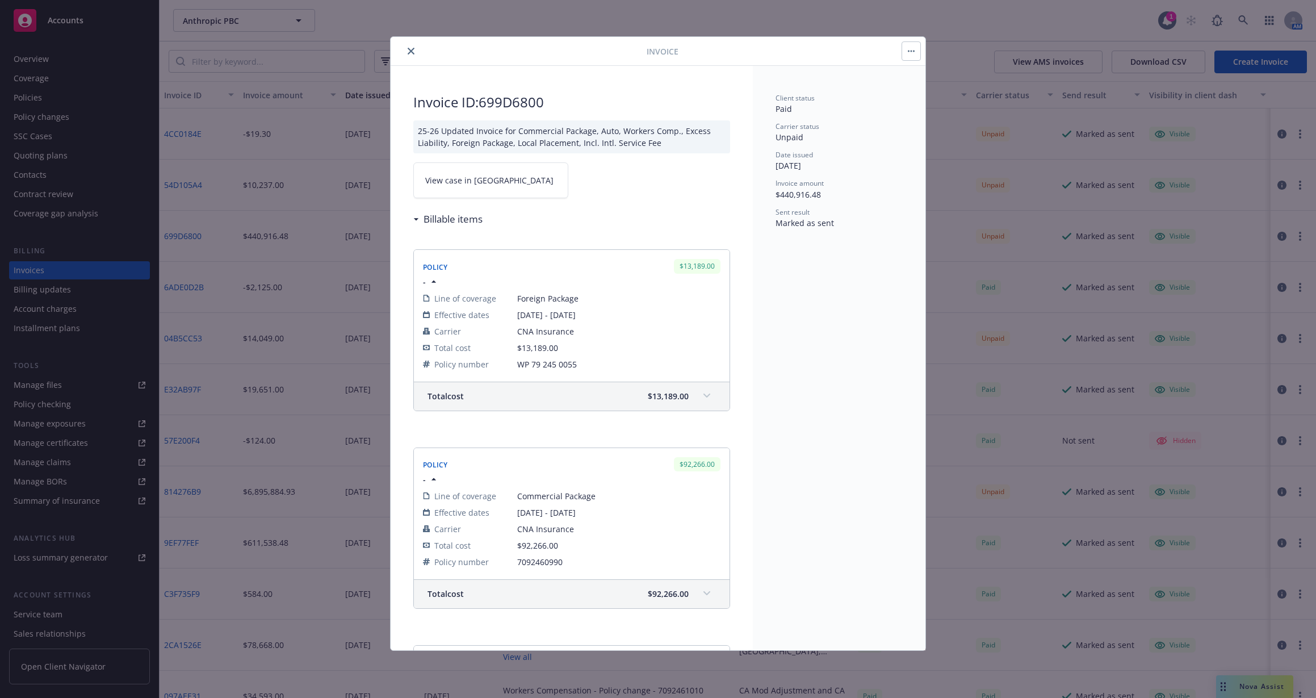
click at [483, 181] on span "View case in SSC" at bounding box center [489, 180] width 128 height 12
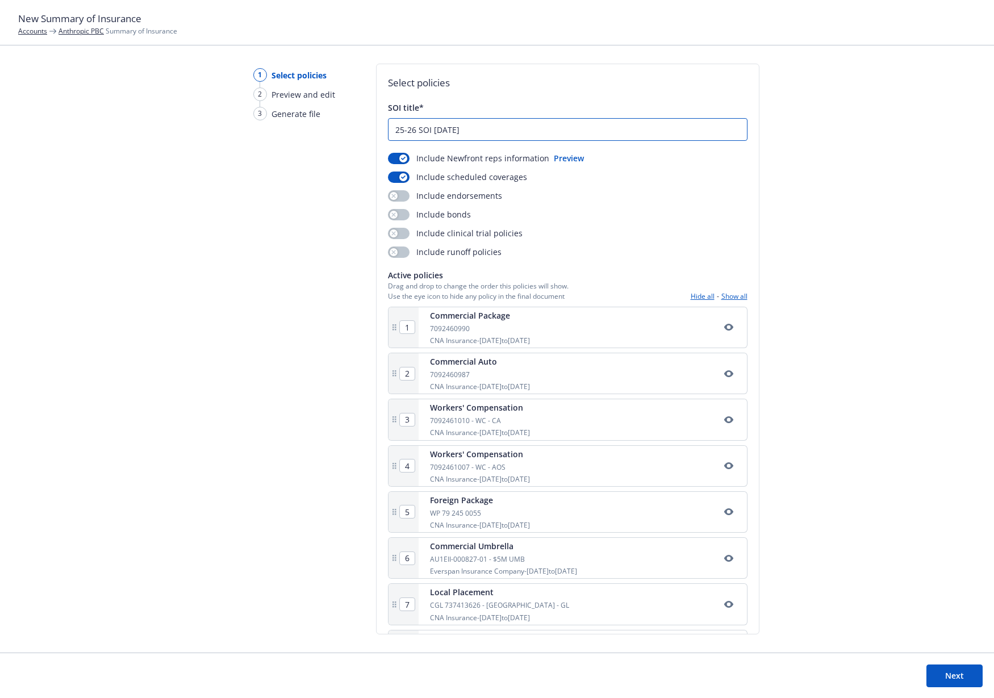
drag, startPoint x: 481, startPoint y: 129, endPoint x: 432, endPoint y: 126, distance: 49.5
click at [432, 126] on input "25-26 SOI 7.15.25" at bounding box center [567, 130] width 358 height 22
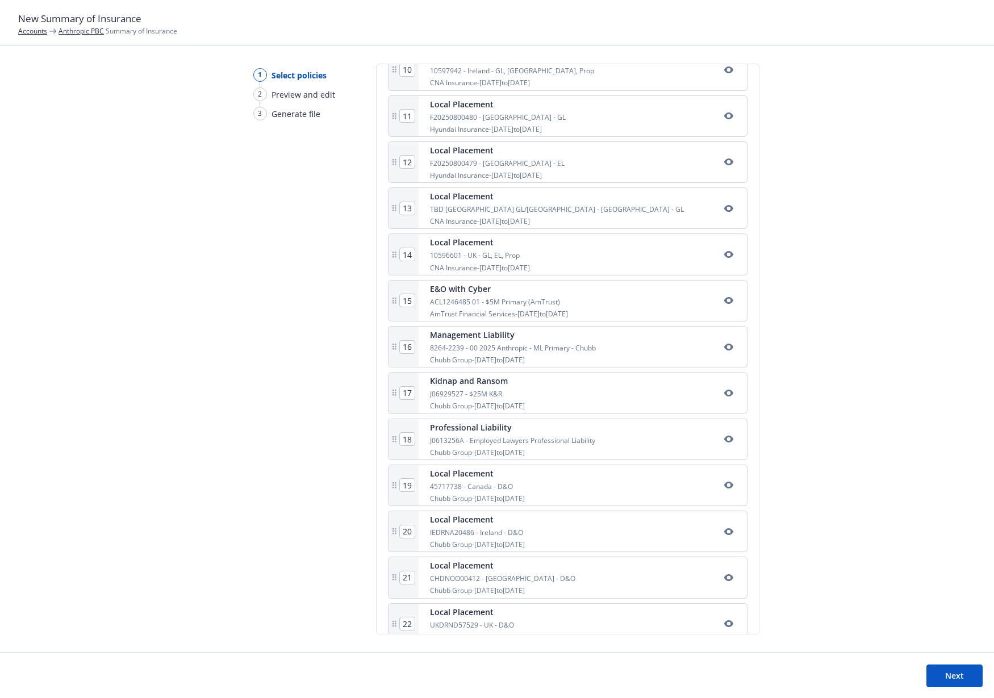
scroll to position [695, 0]
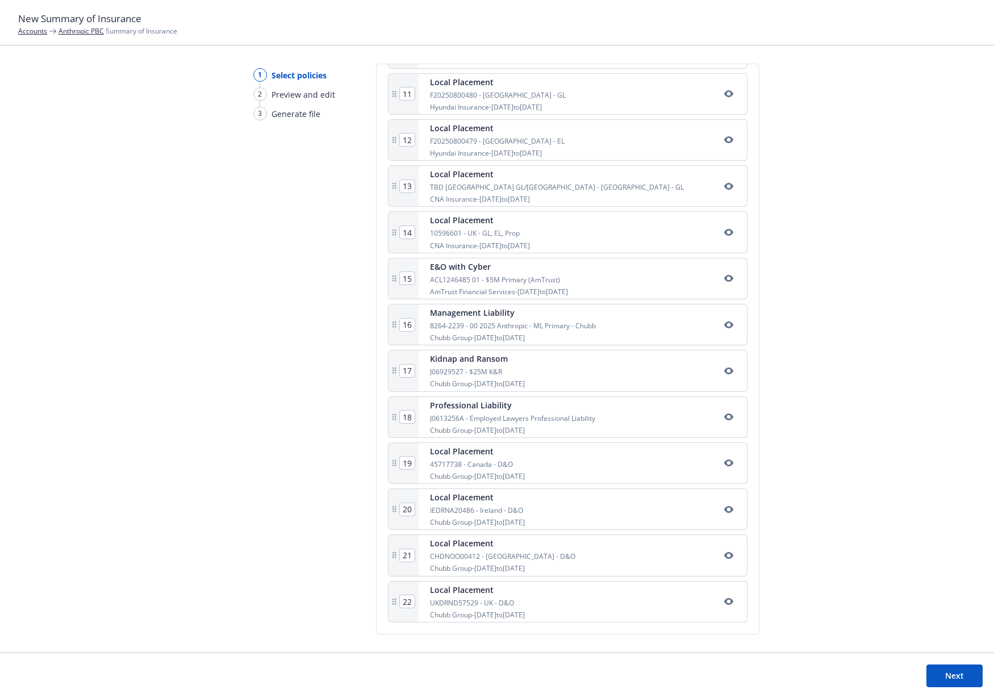
type input "25-26 SOI"
click at [944, 667] on button "Next" at bounding box center [954, 675] width 56 height 23
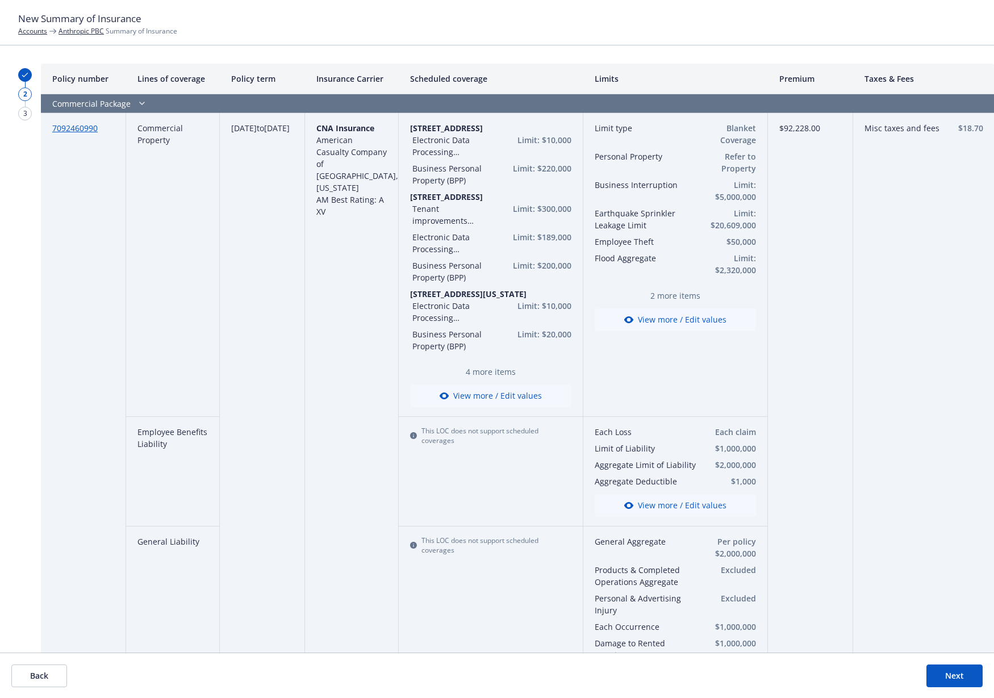
click at [641, 315] on button "View more / Edit values" at bounding box center [675, 319] width 161 height 23
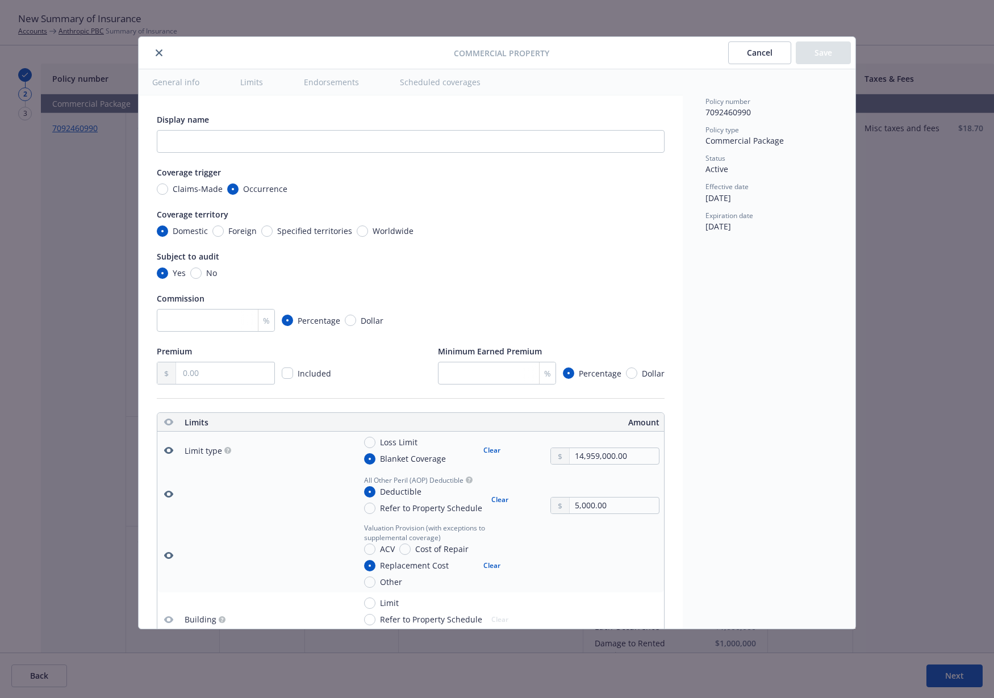
type textarea "x"
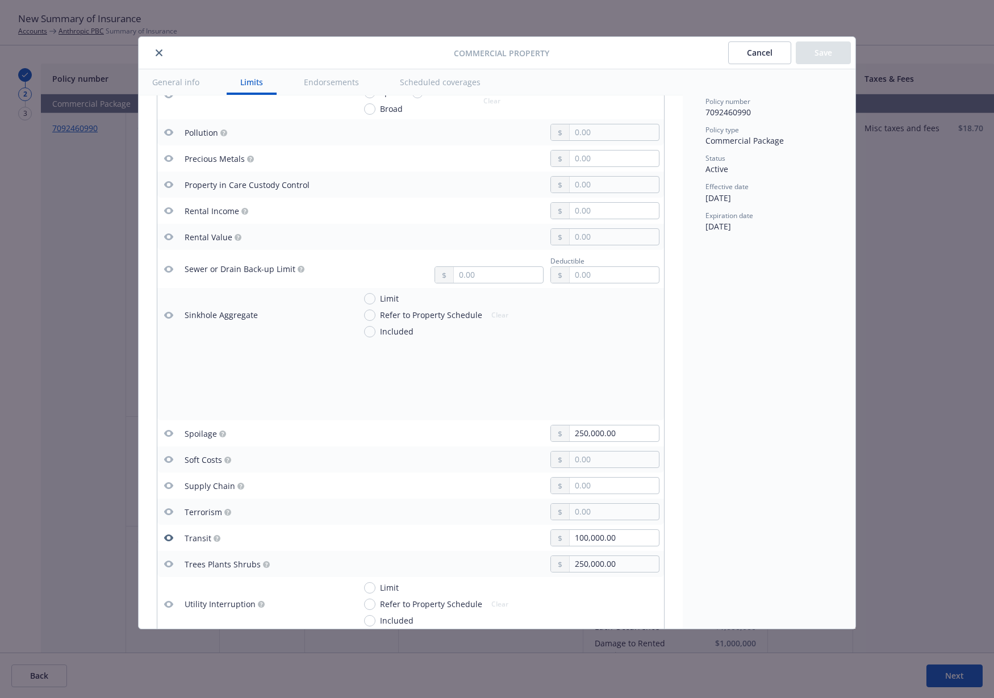
scroll to position [3038, 0]
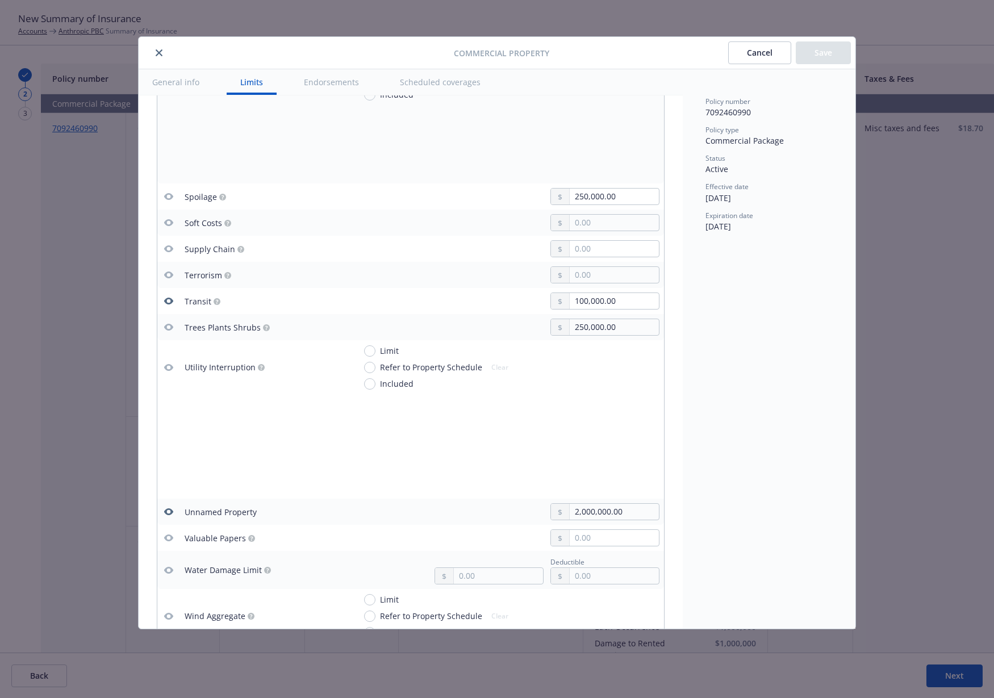
click at [160, 50] on icon "close" at bounding box center [159, 52] width 7 height 7
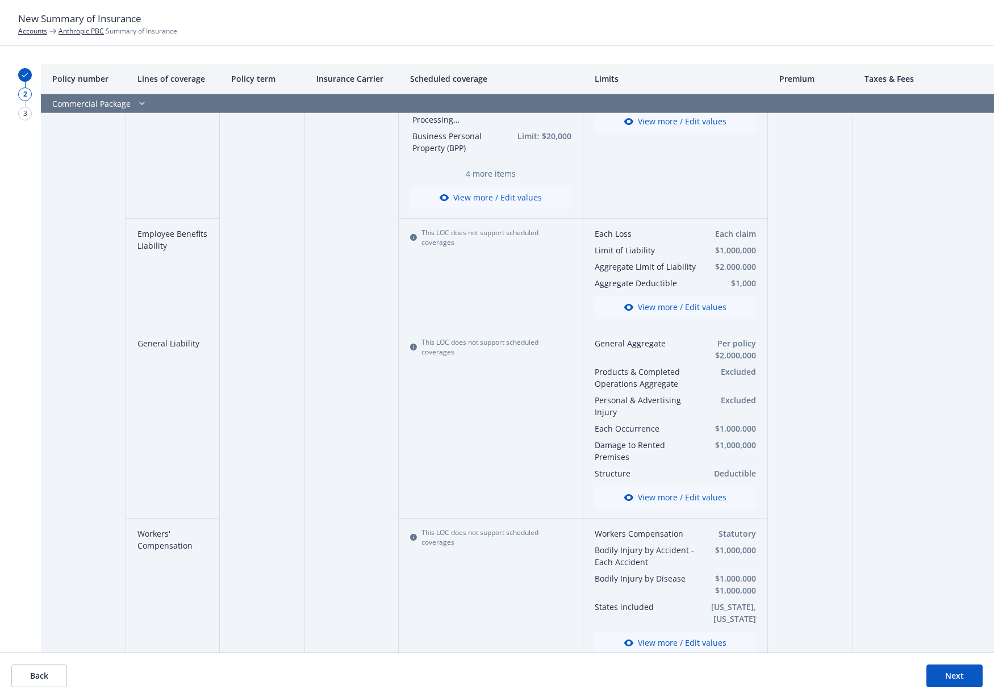
scroll to position [237, 0]
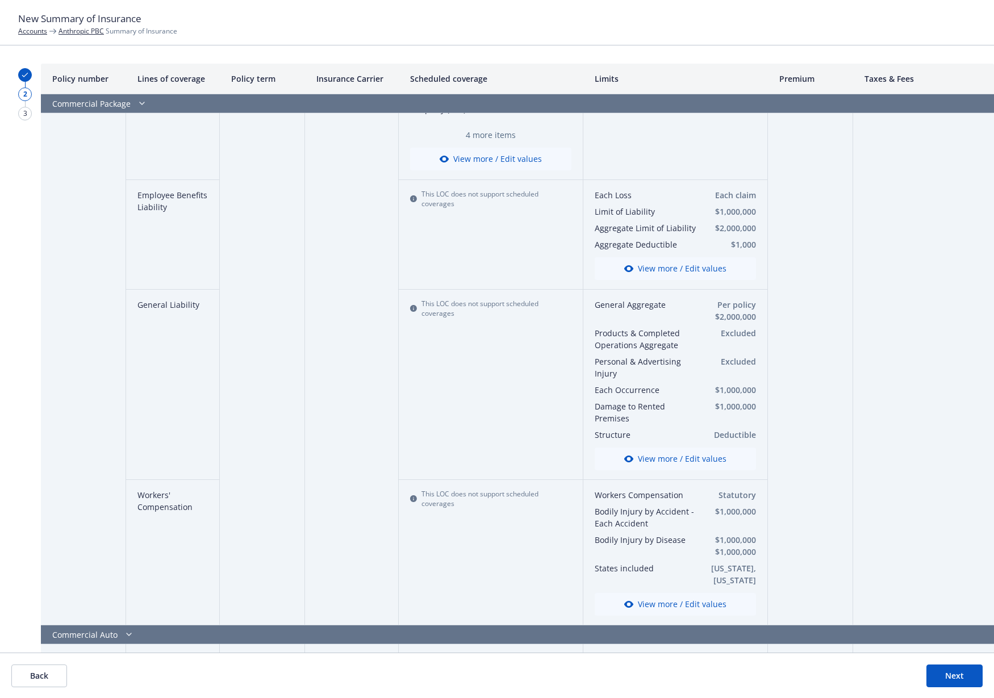
click at [671, 601] on button "View more / Edit values" at bounding box center [675, 604] width 161 height 23
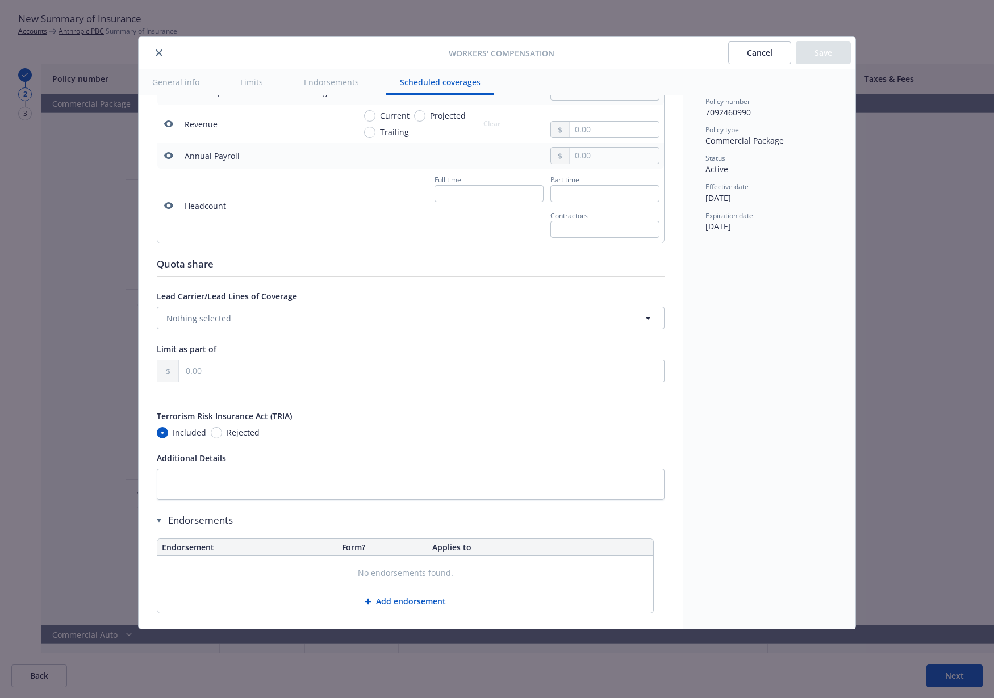
scroll to position [871, 0]
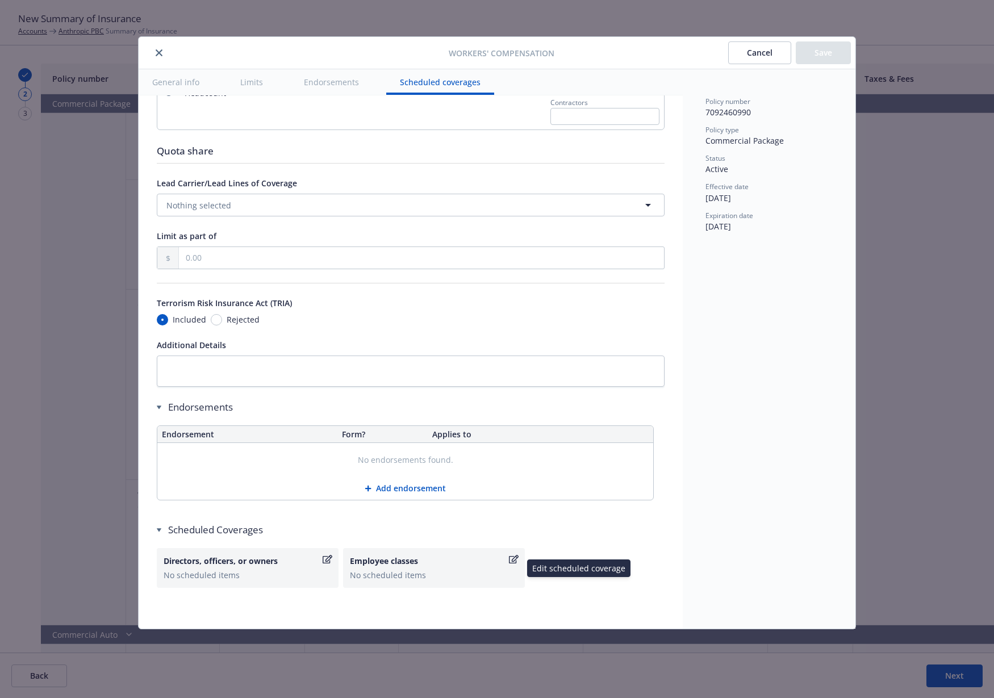
click at [458, 571] on div "No scheduled items" at bounding box center [434, 575] width 168 height 12
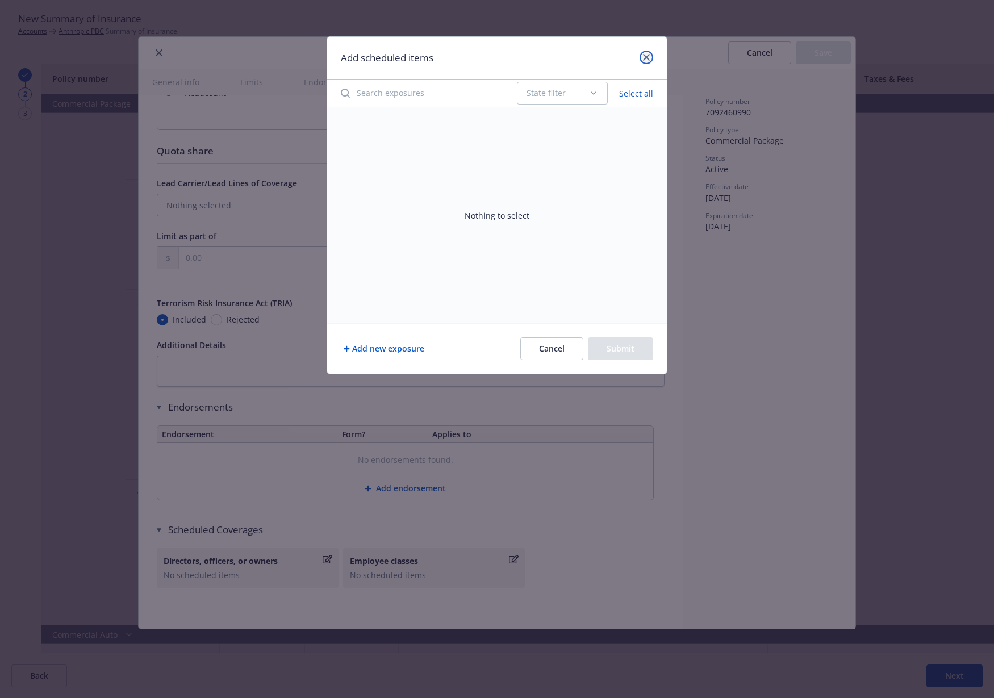
click at [644, 56] on icon "close" at bounding box center [646, 57] width 7 height 7
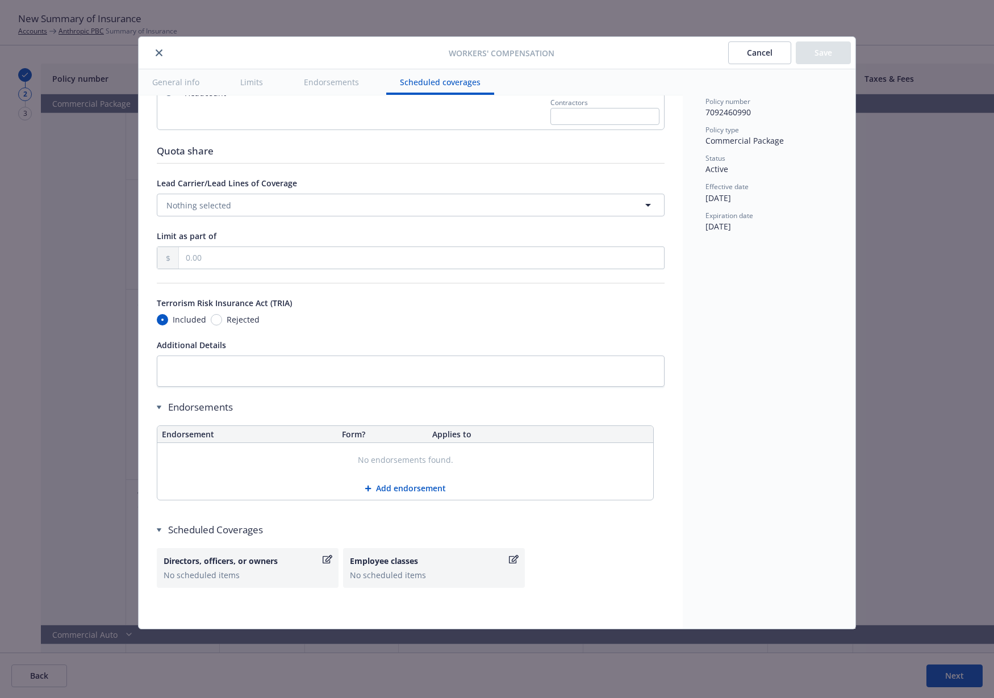
click at [749, 55] on button "Cancel" at bounding box center [759, 52] width 63 height 23
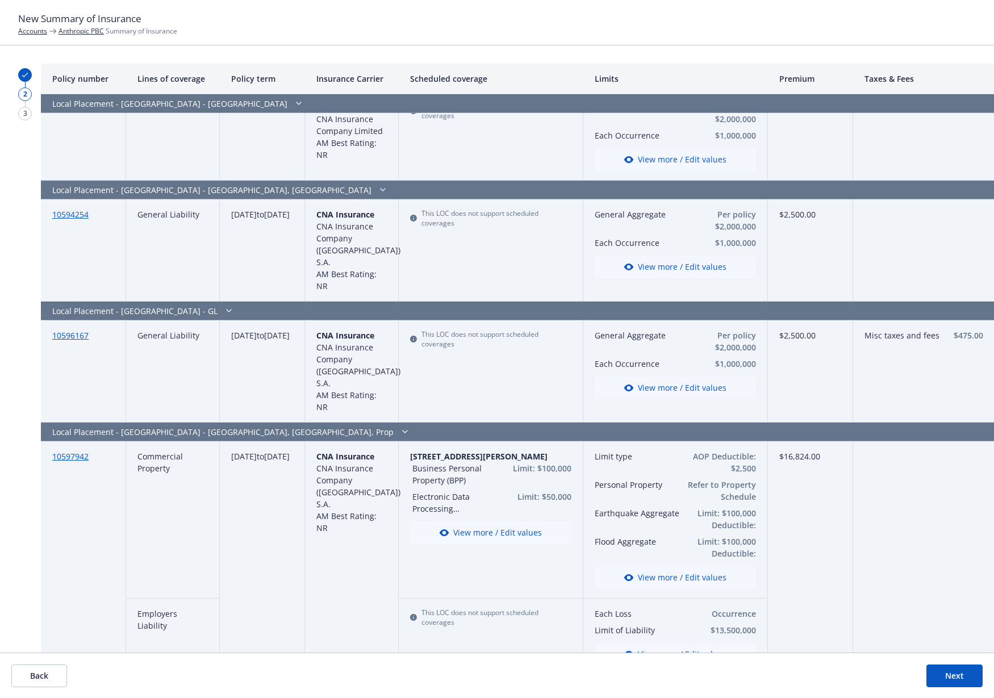
scroll to position [2367, 0]
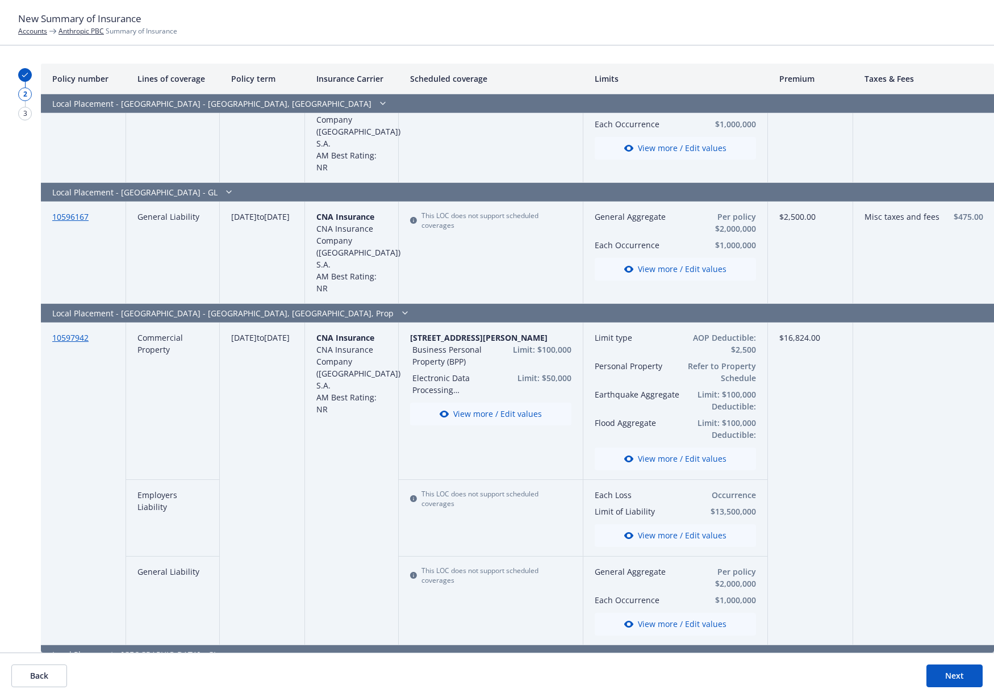
click at [687, 448] on button "View more / Edit values" at bounding box center [675, 459] width 161 height 23
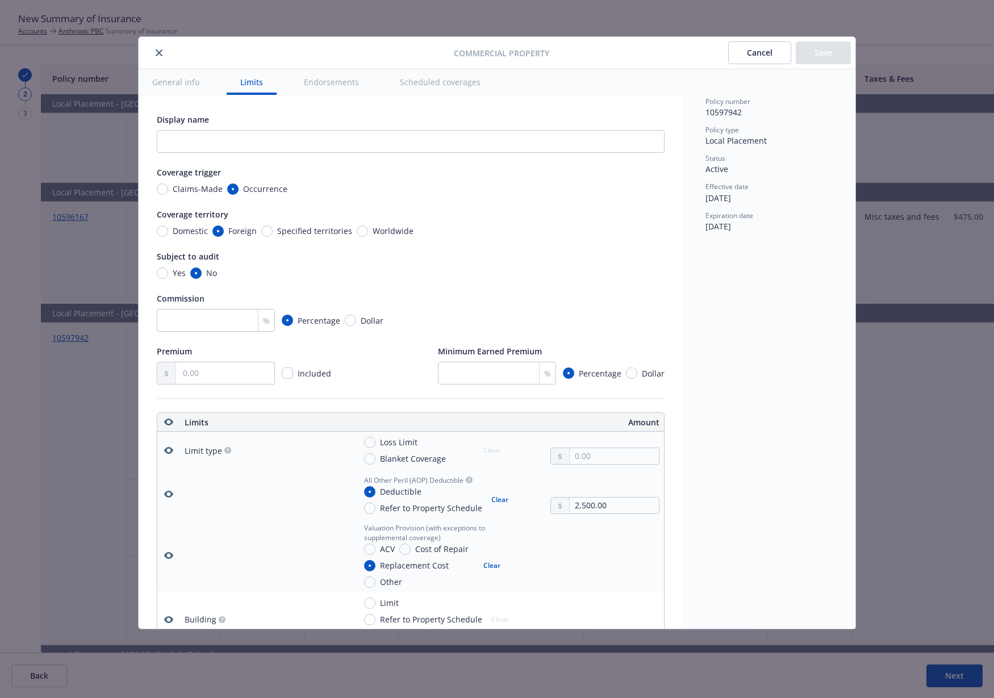
scroll to position [317, 0]
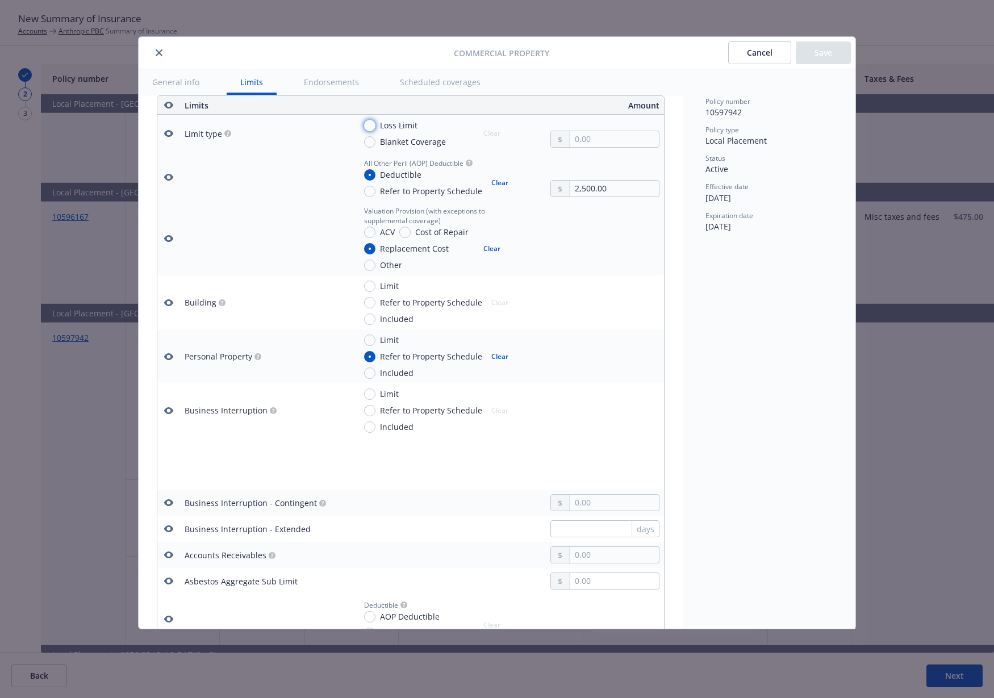
click at [369, 125] on input "Loss Limit" at bounding box center [369, 125] width 11 height 11
radio input "true"
click at [575, 135] on input "text" at bounding box center [614, 139] width 89 height 16
type input "150,000.00"
click at [817, 55] on button "Save" at bounding box center [823, 52] width 55 height 23
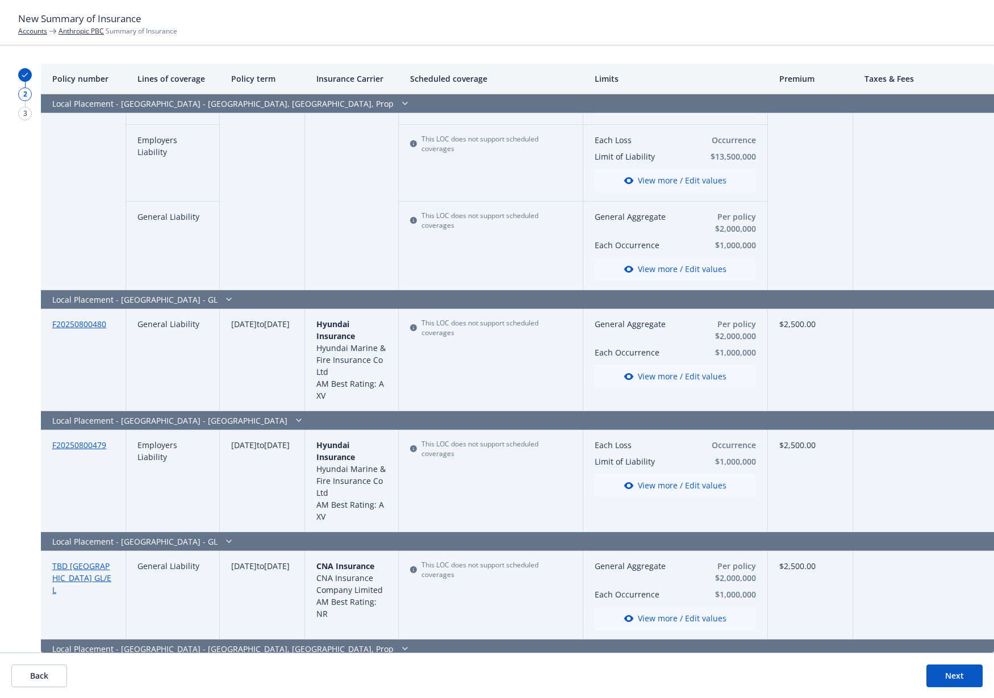
scroll to position [2840, 0]
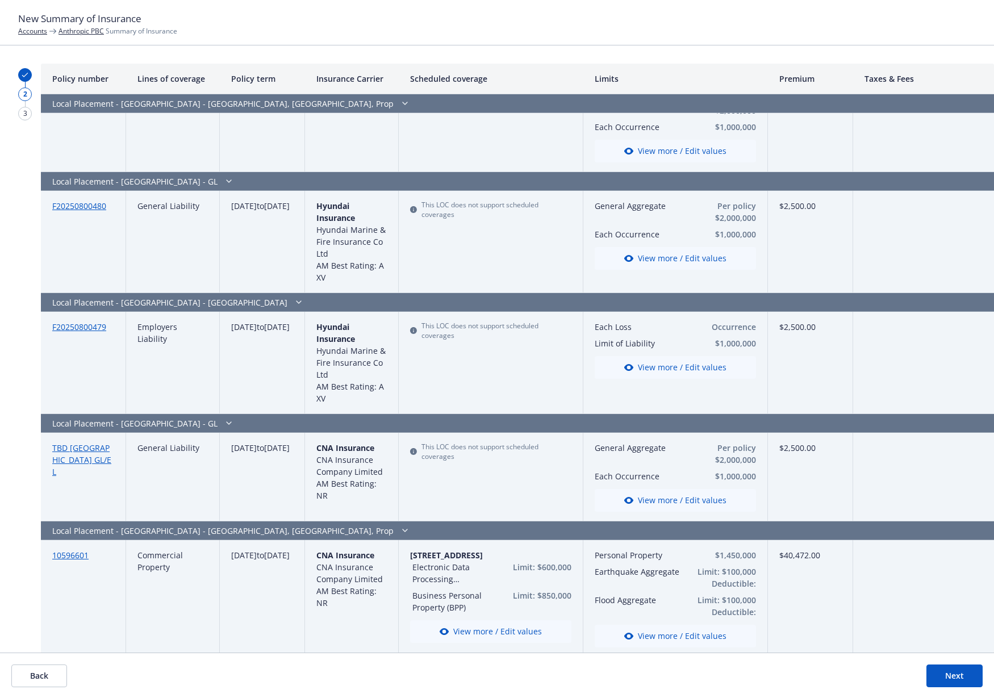
click at [61, 442] on link "TBD Switzerland GL/EL" at bounding box center [81, 459] width 59 height 35
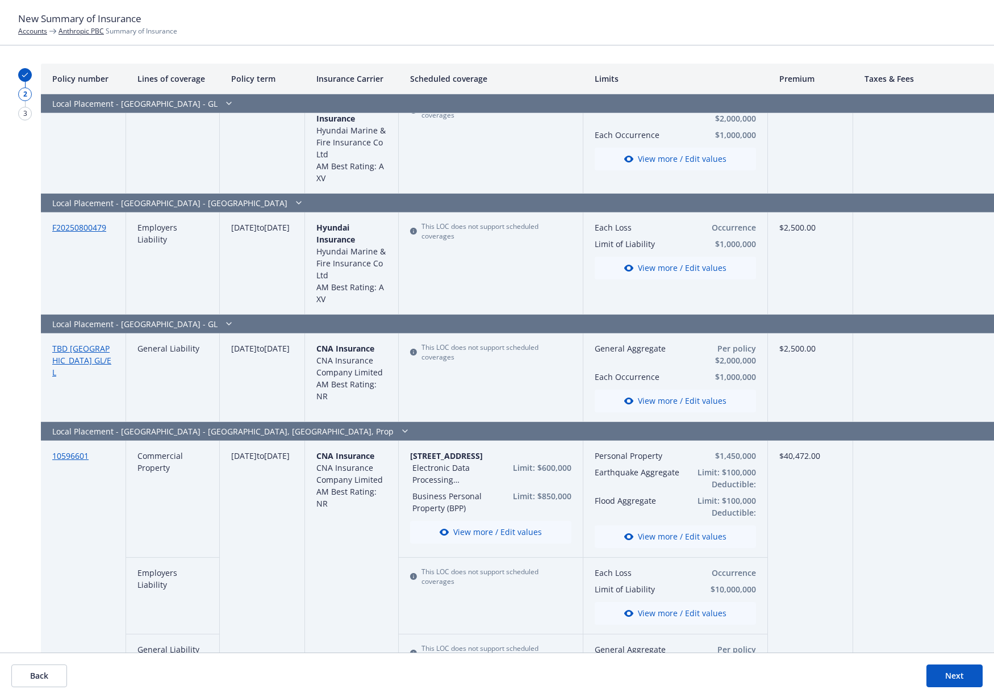
scroll to position [2958, 0]
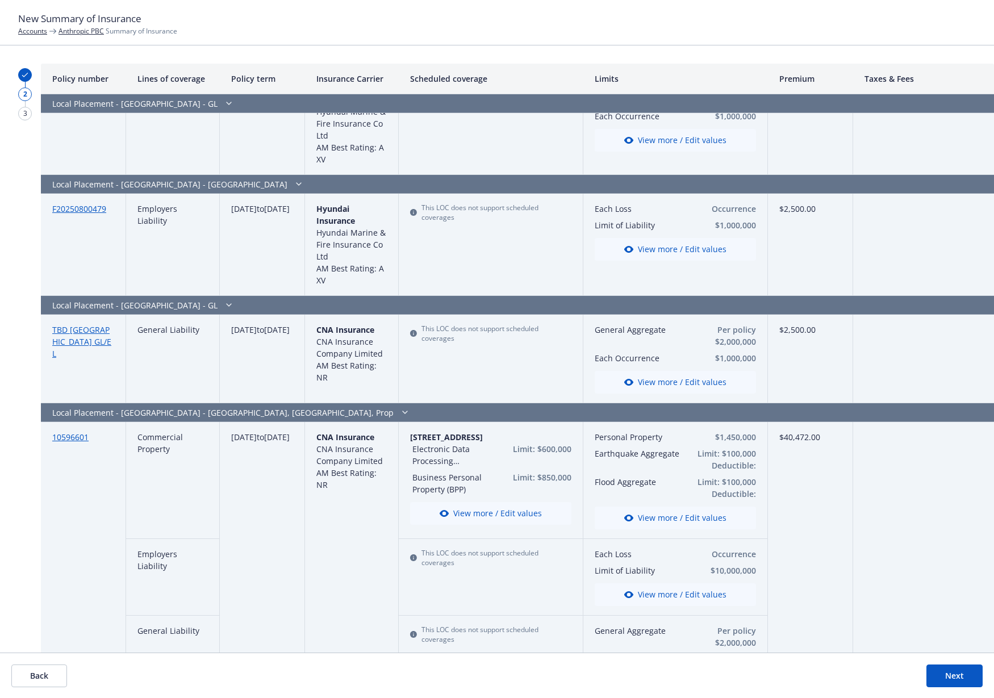
click at [648, 583] on button "View more / Edit values" at bounding box center [675, 594] width 161 height 23
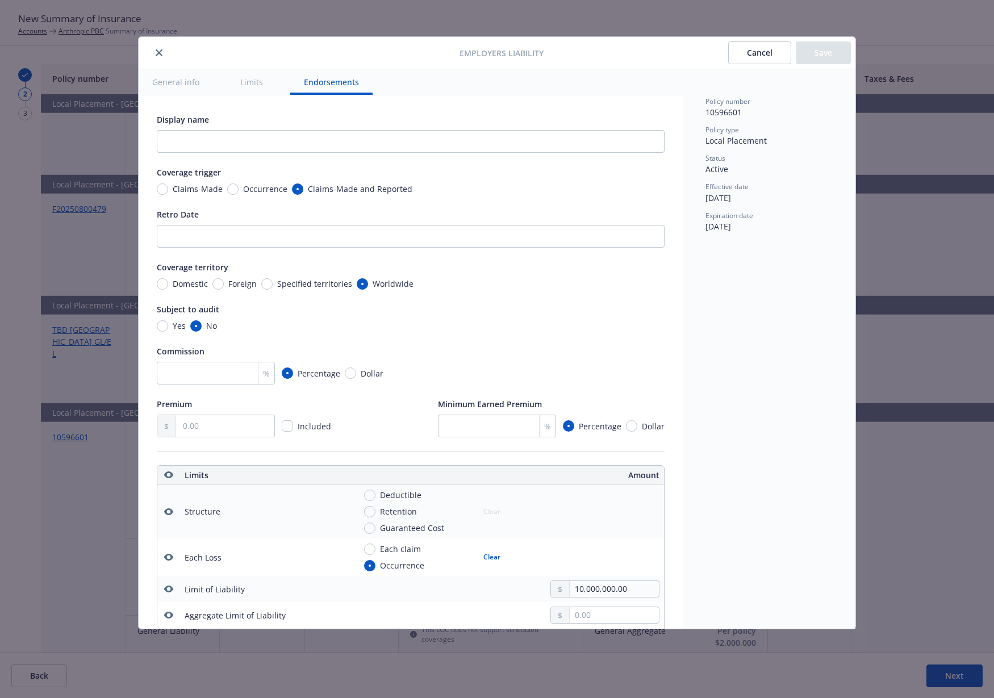
scroll to position [370, 0]
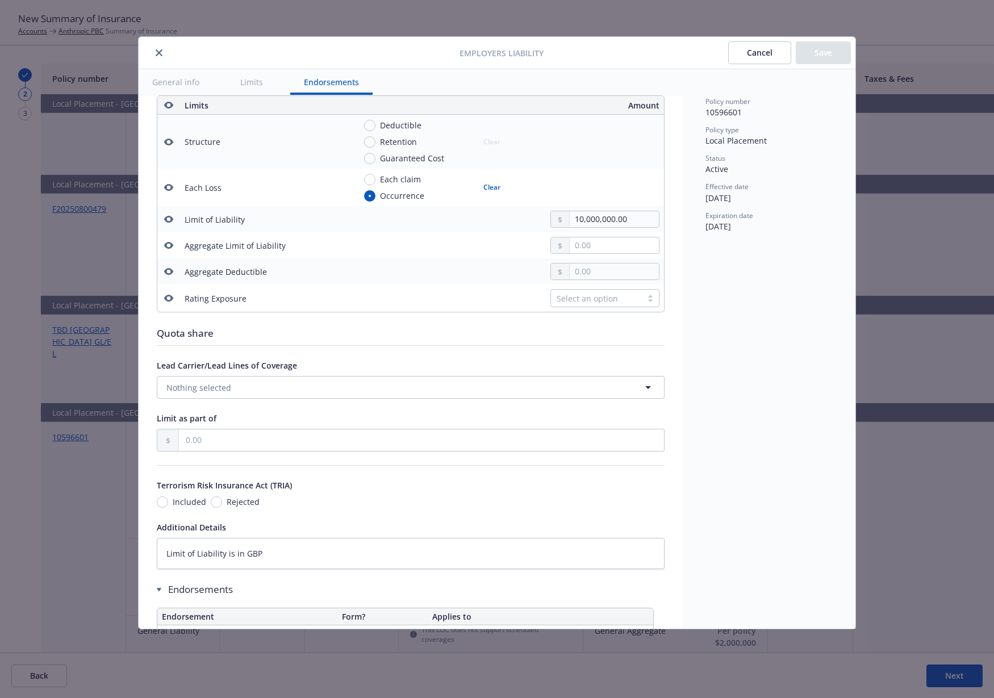
click at [551, 222] on div at bounding box center [560, 219] width 19 height 16
click at [551, 221] on div at bounding box center [560, 219] width 19 height 16
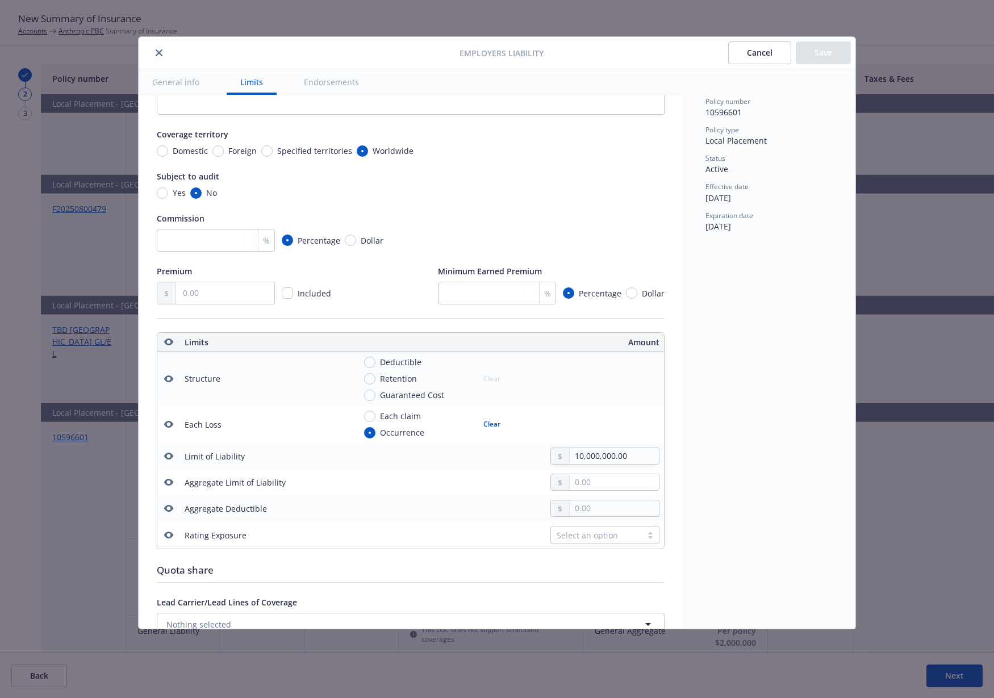
scroll to position [252, 0]
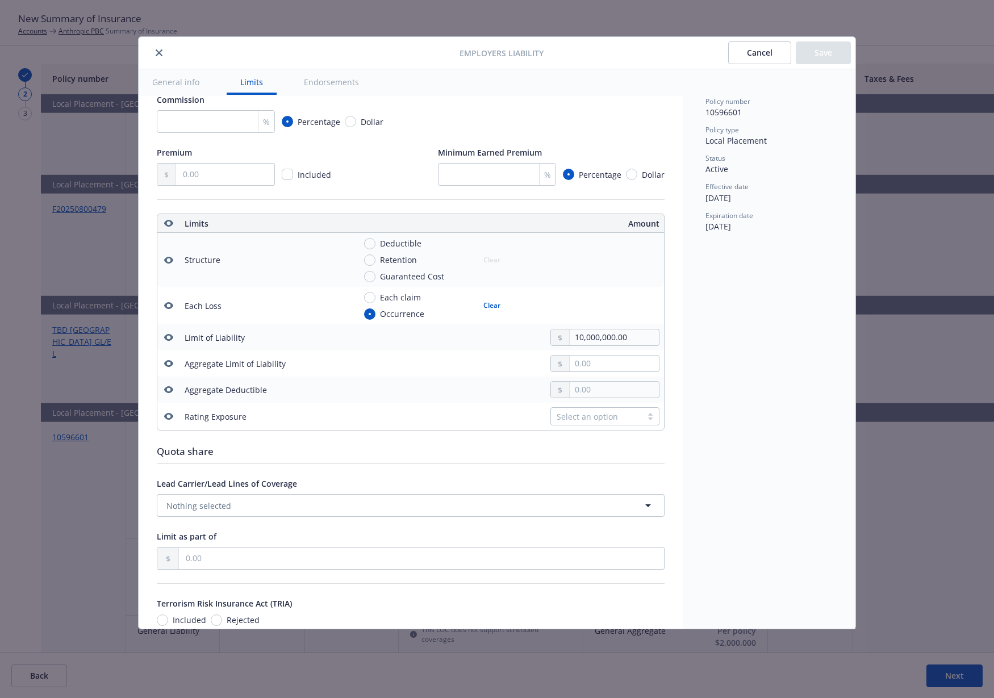
click at [806, 233] on div "Policy number 10596601 Policy type Local Placement Status Active Effective date…" at bounding box center [769, 348] width 173 height 559
click at [595, 340] on input "10,000,000.00" at bounding box center [614, 337] width 89 height 16
paste input "50,354,05"
type textarea "x"
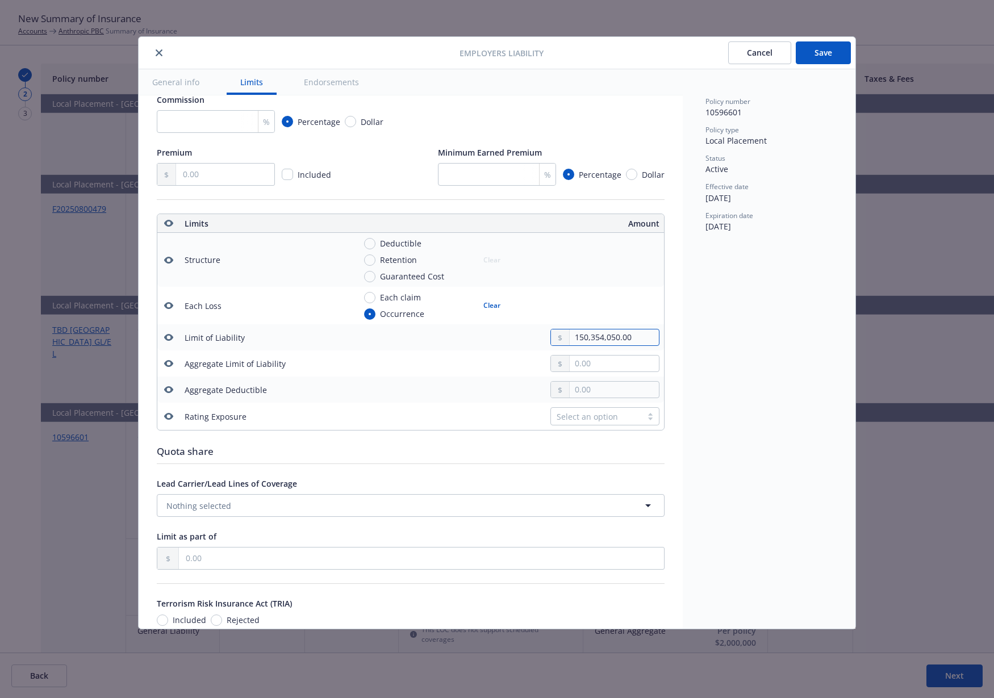
type input "150,354,050.00"
click at [765, 350] on div "Policy number 10596601 Policy type Local Placement Status Active Effective date…" at bounding box center [769, 348] width 173 height 559
click at [580, 332] on input "150,354,050.00" at bounding box center [614, 337] width 89 height 16
paste input "3,668,5"
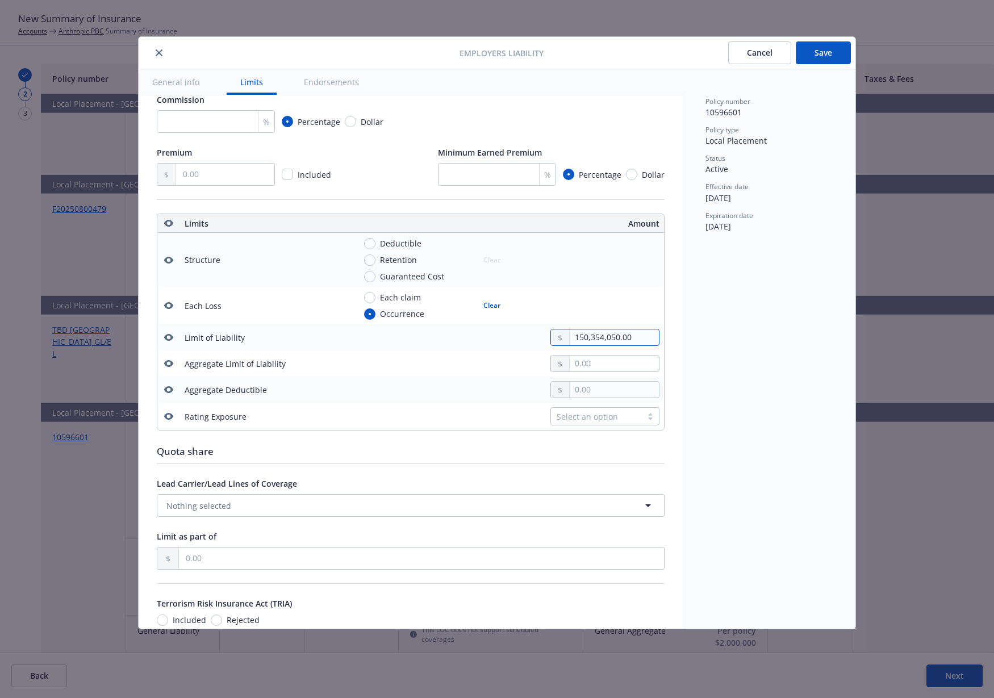
type textarea "x"
type input "13,668,550.00"
click at [767, 396] on div "Policy number 10596601 Policy type Local Placement Status Active Effective date…" at bounding box center [769, 348] width 173 height 559
click at [818, 53] on button "Save" at bounding box center [823, 52] width 55 height 23
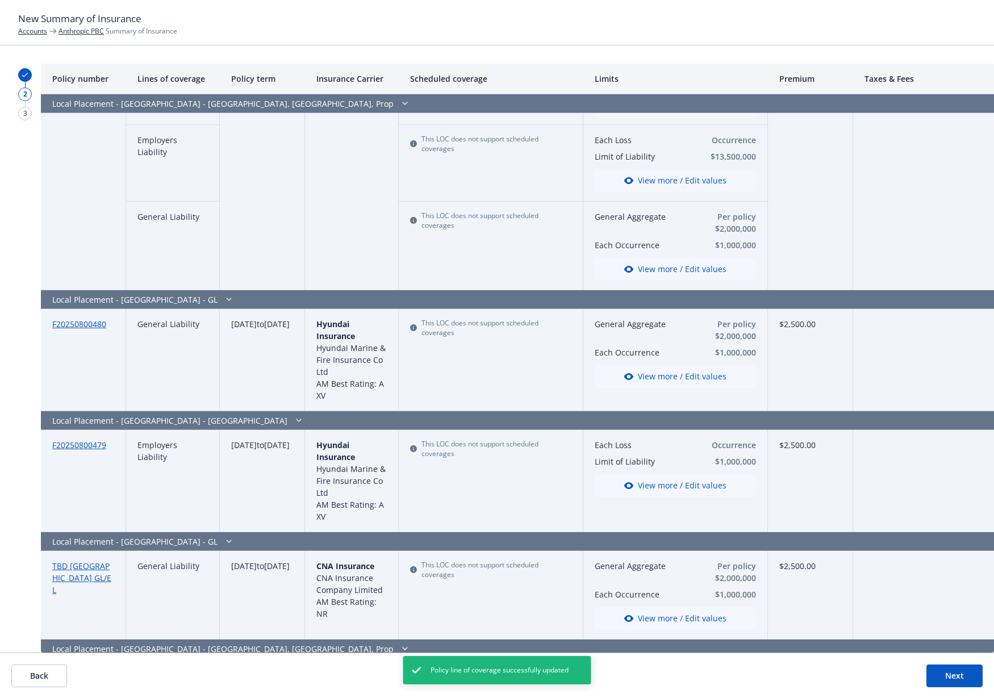
scroll to position [2603, 0]
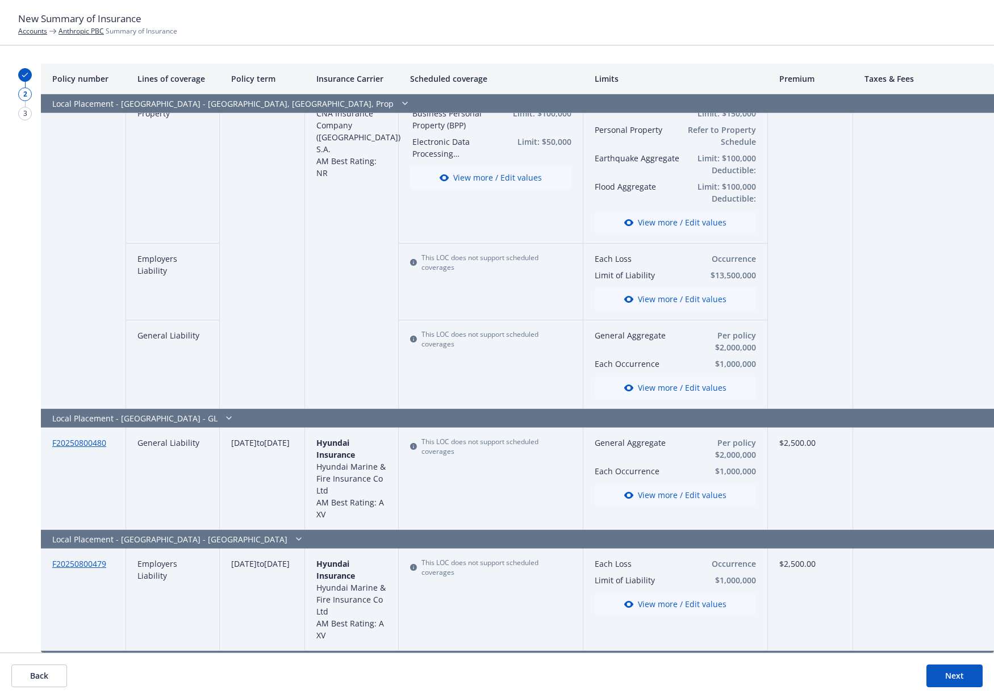
click at [719, 288] on button "View more / Edit values" at bounding box center [675, 299] width 161 height 23
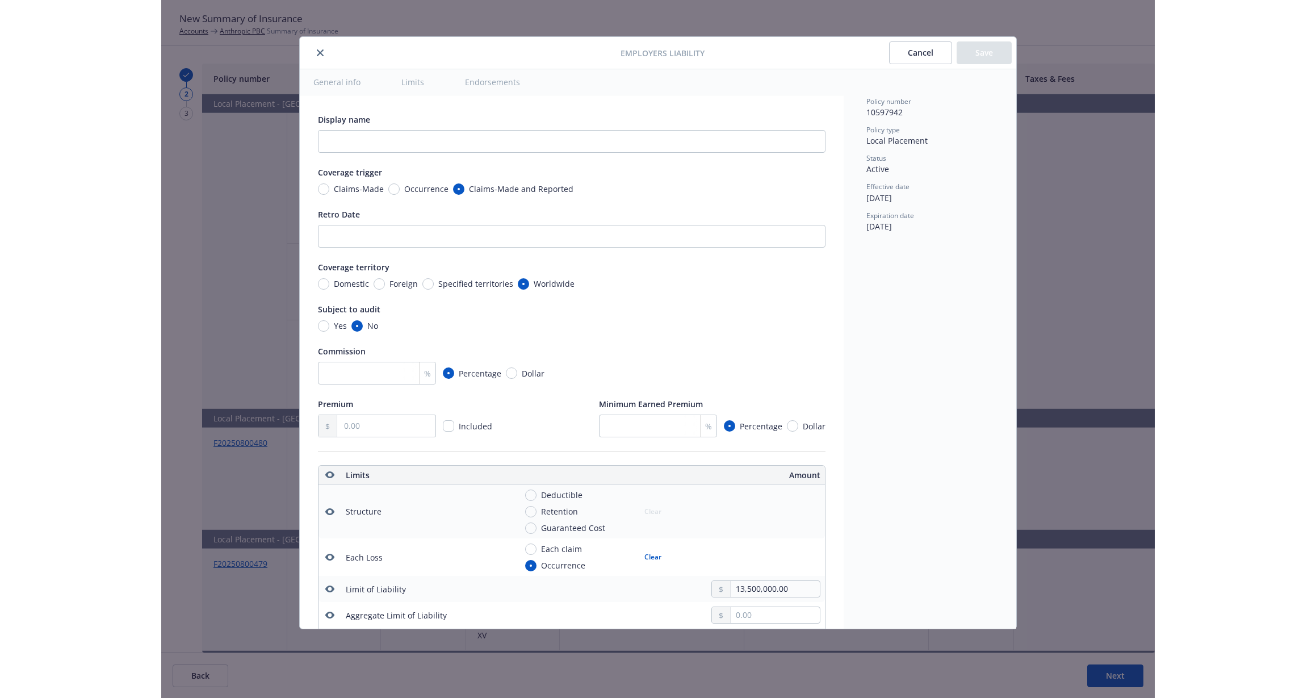
scroll to position [370, 0]
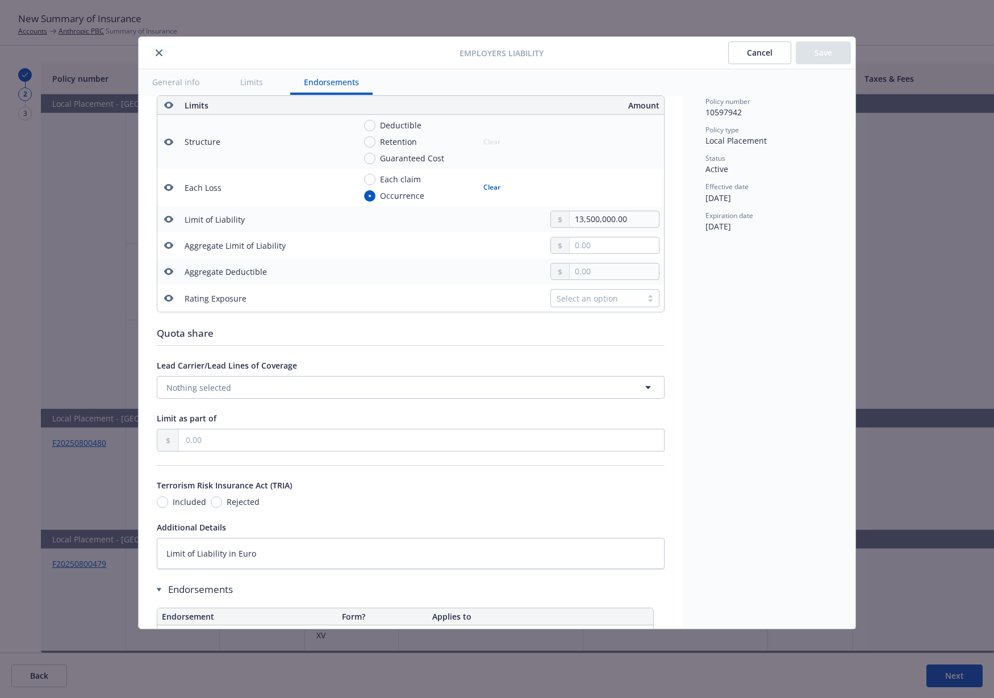
click at [612, 227] on div "13,500,000.00" at bounding box center [604, 219] width 109 height 17
click at [611, 221] on input "13,500,000.00" at bounding box center [614, 219] width 89 height 16
drag, startPoint x: 590, startPoint y: 212, endPoint x: 586, endPoint y: 220, distance: 8.9
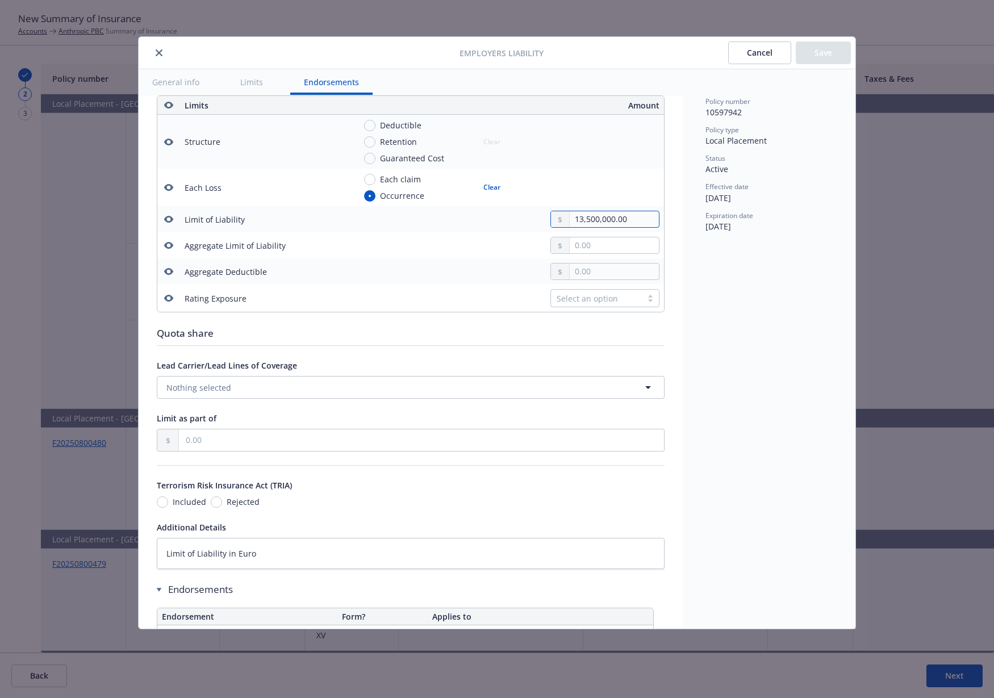
click at [586, 220] on input "13,500,000.00" at bounding box center [614, 219] width 89 height 16
click at [581, 219] on input "13,500,000.00" at bounding box center [614, 219] width 89 height 16
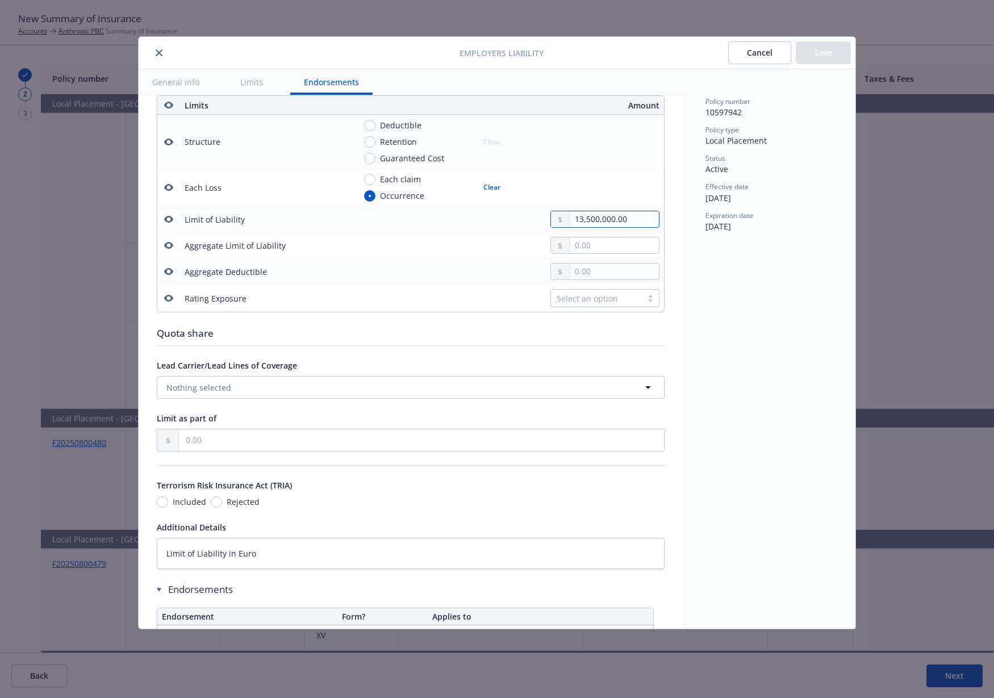
click at [581, 219] on input "13,500,000.00" at bounding box center [614, 219] width 89 height 16
paste input "5,999,051.96"
type textarea "x"
type input "15,999,051.96"
click at [828, 52] on button "Save" at bounding box center [823, 52] width 55 height 23
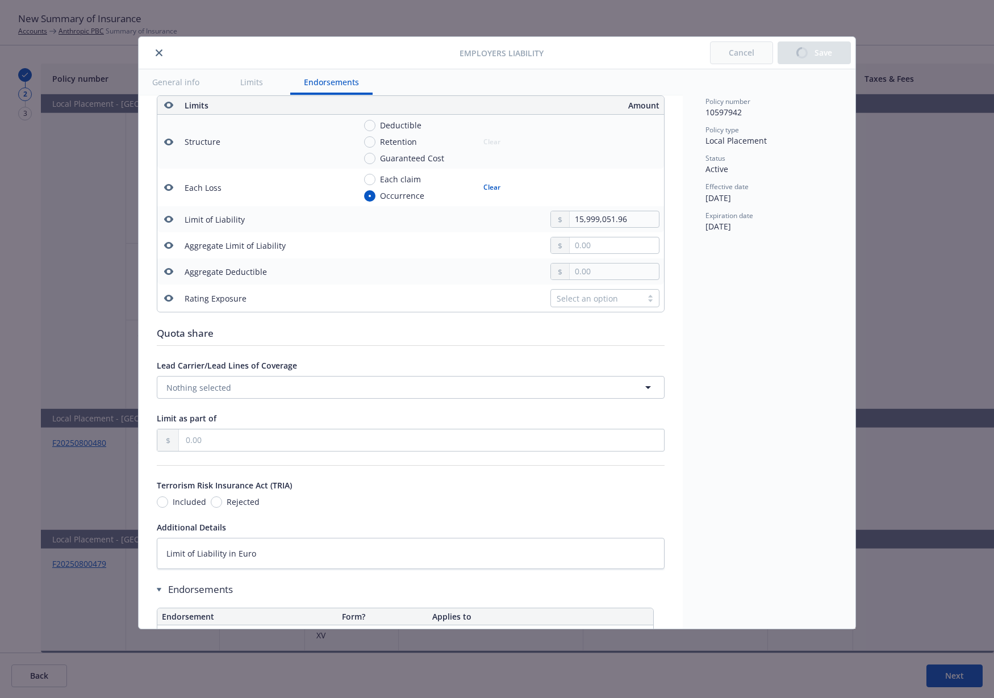
type textarea "x"
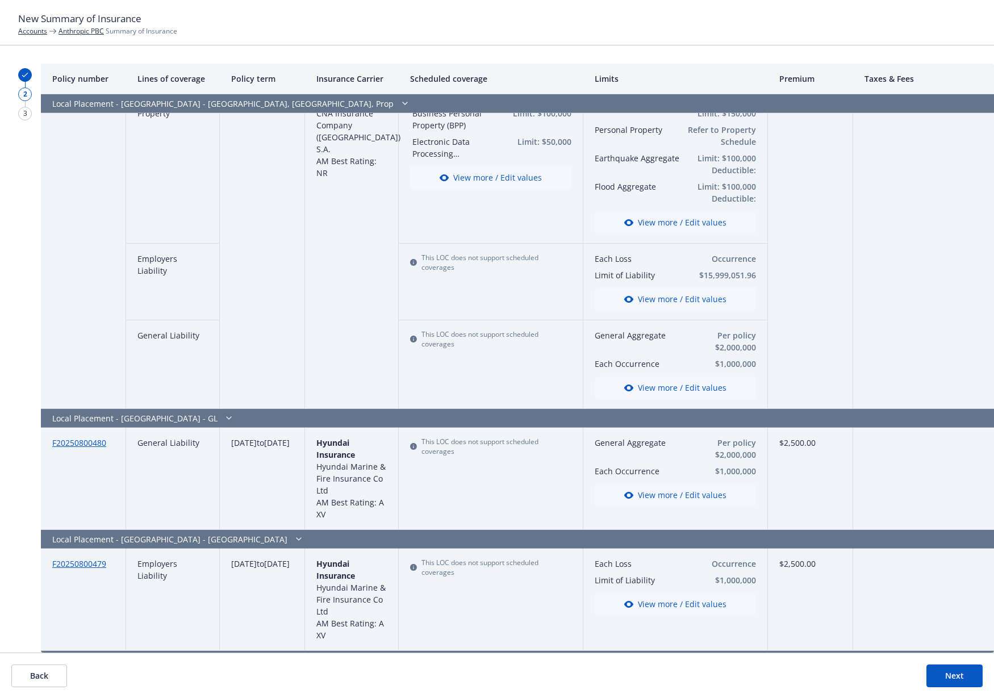
click at [970, 686] on button "Next" at bounding box center [954, 675] width 56 height 23
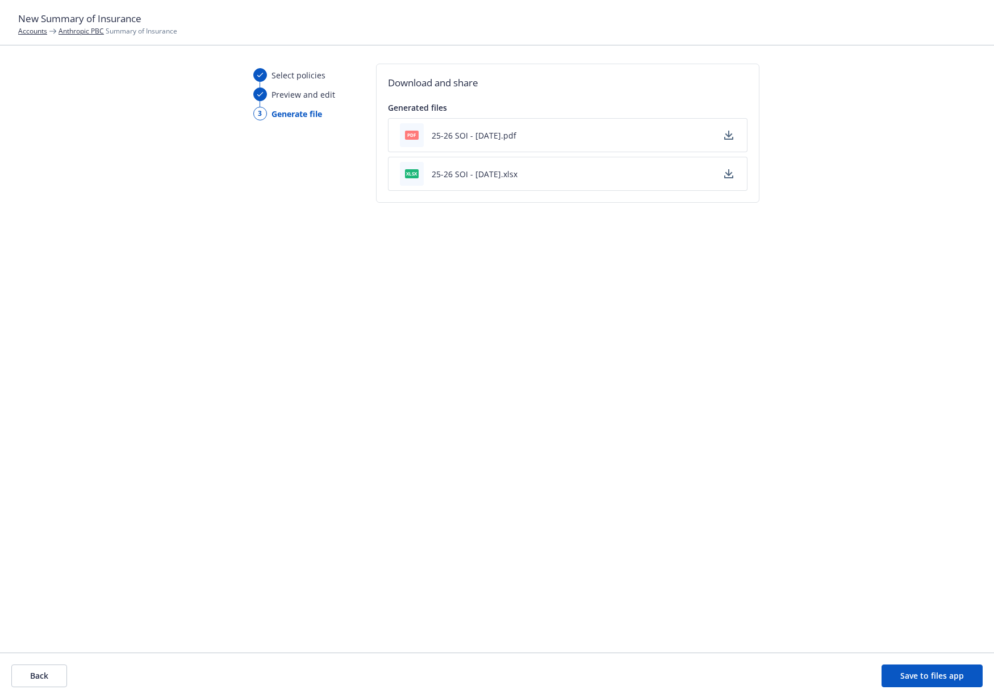
click at [460, 135] on button "25-26 SOI - 09/17/2025.pdf" at bounding box center [474, 135] width 85 height 12
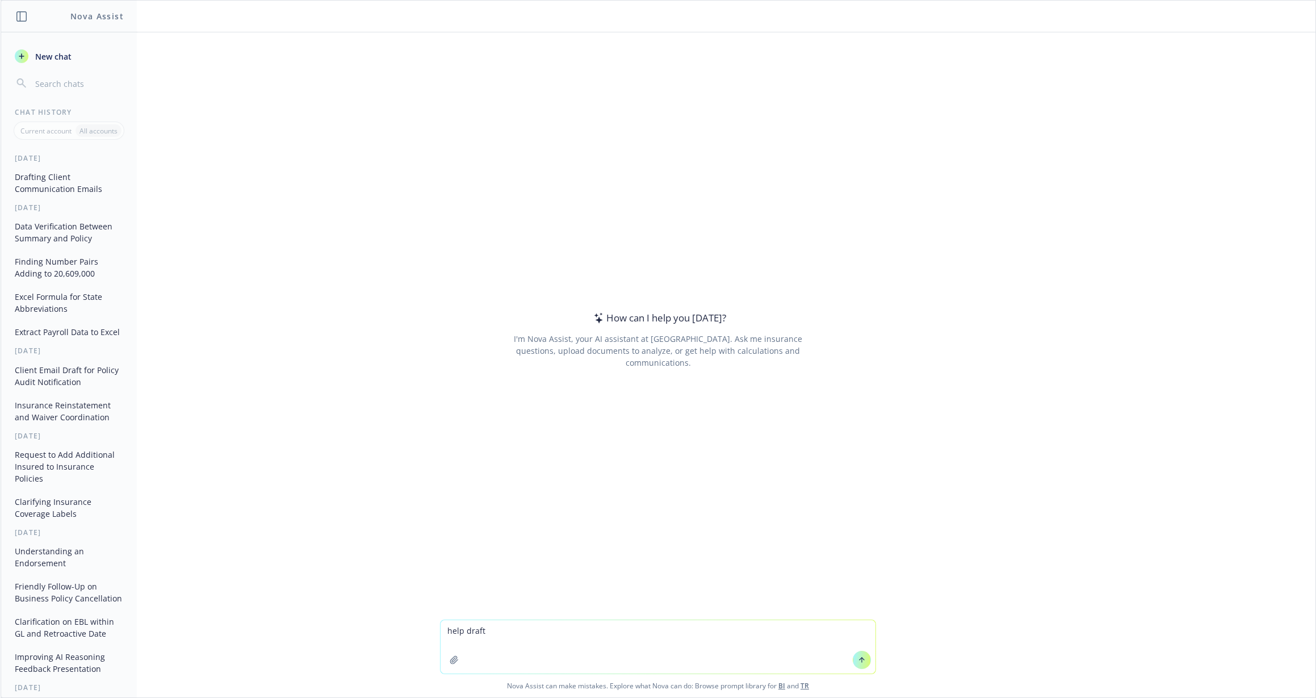
type textarea "help draft"
click at [14, 187] on button "Drafting Client Communication Emails" at bounding box center [69, 183] width 118 height 31
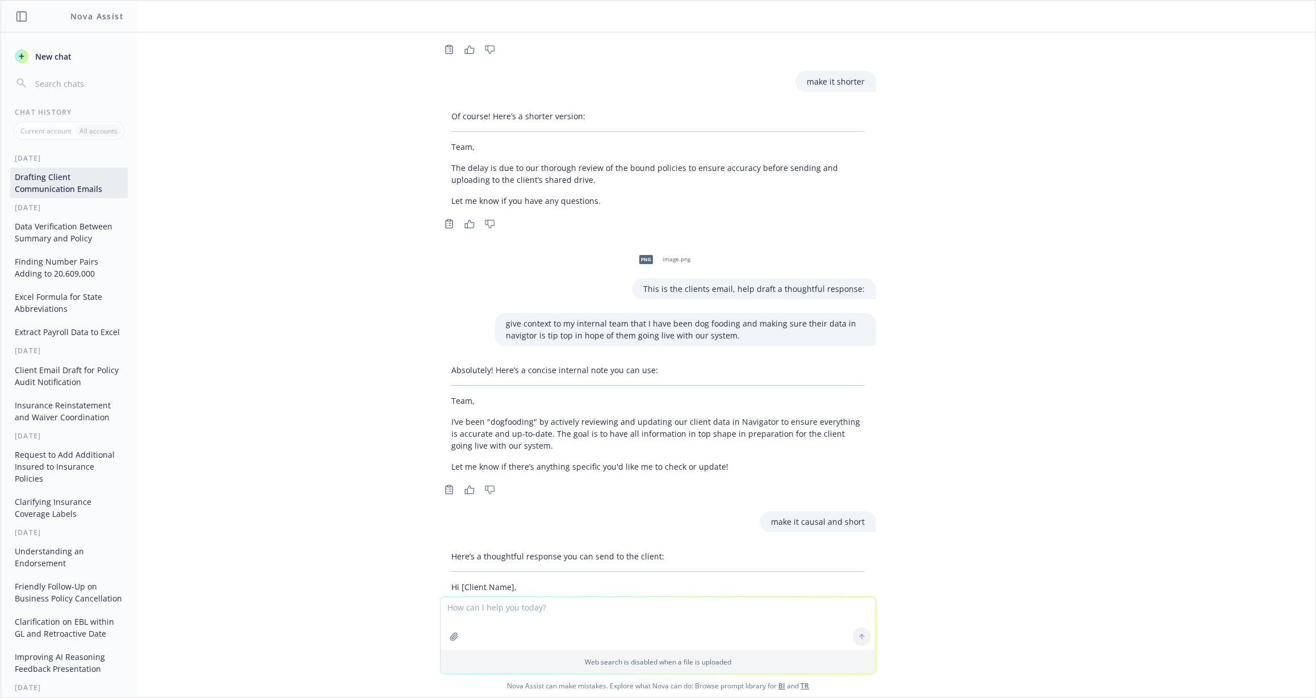
click at [476, 613] on textarea at bounding box center [658, 623] width 435 height 53
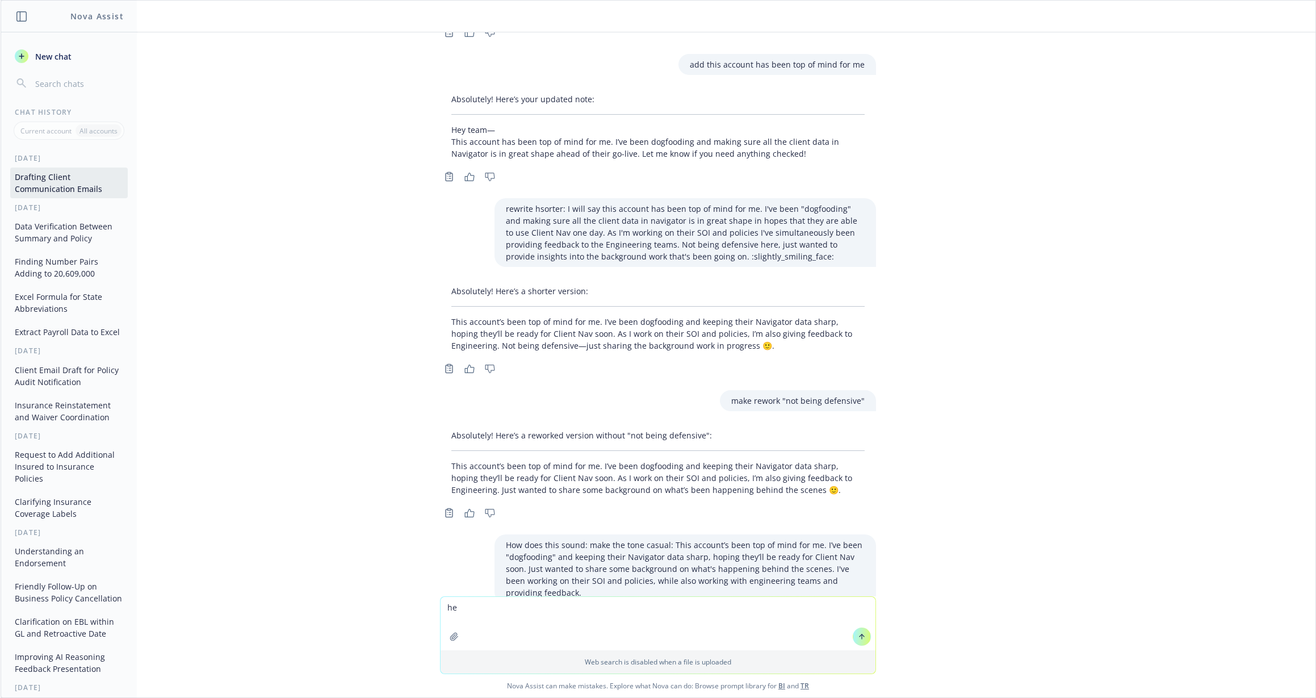
scroll to position [8008, 0]
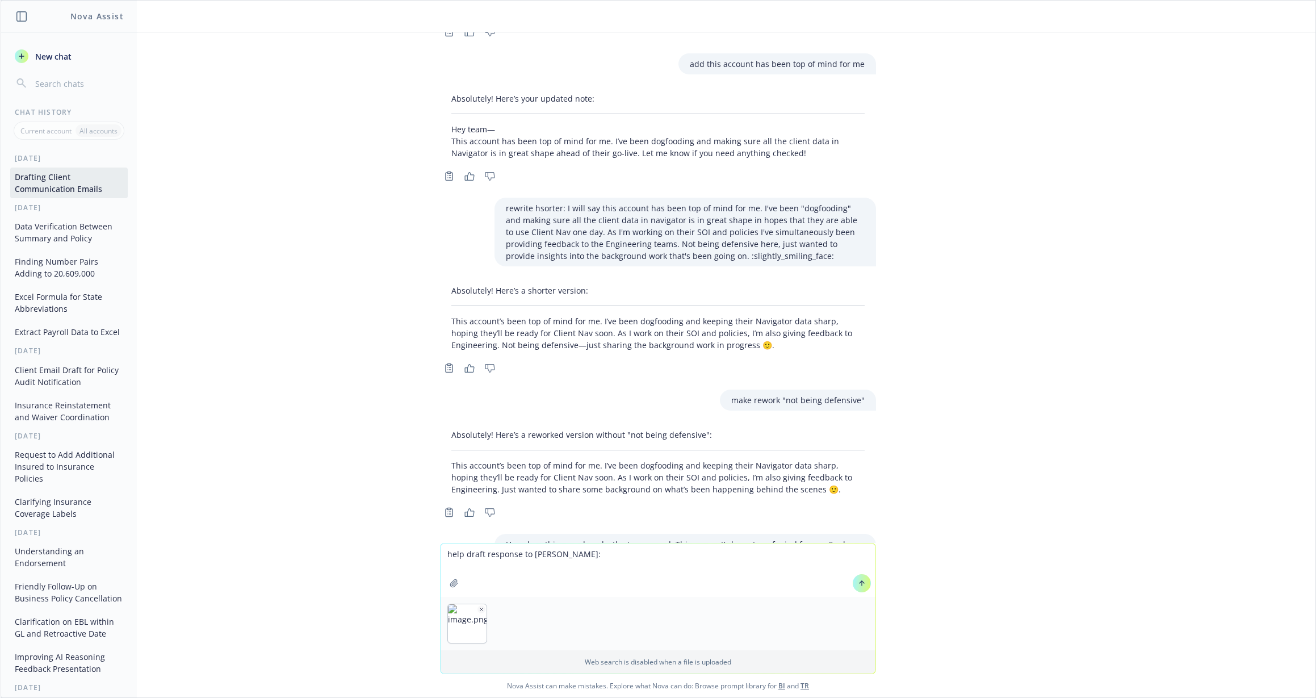
type textarea "help draft response to [PERSON_NAME]:"
click at [858, 584] on icon at bounding box center [862, 583] width 8 height 8
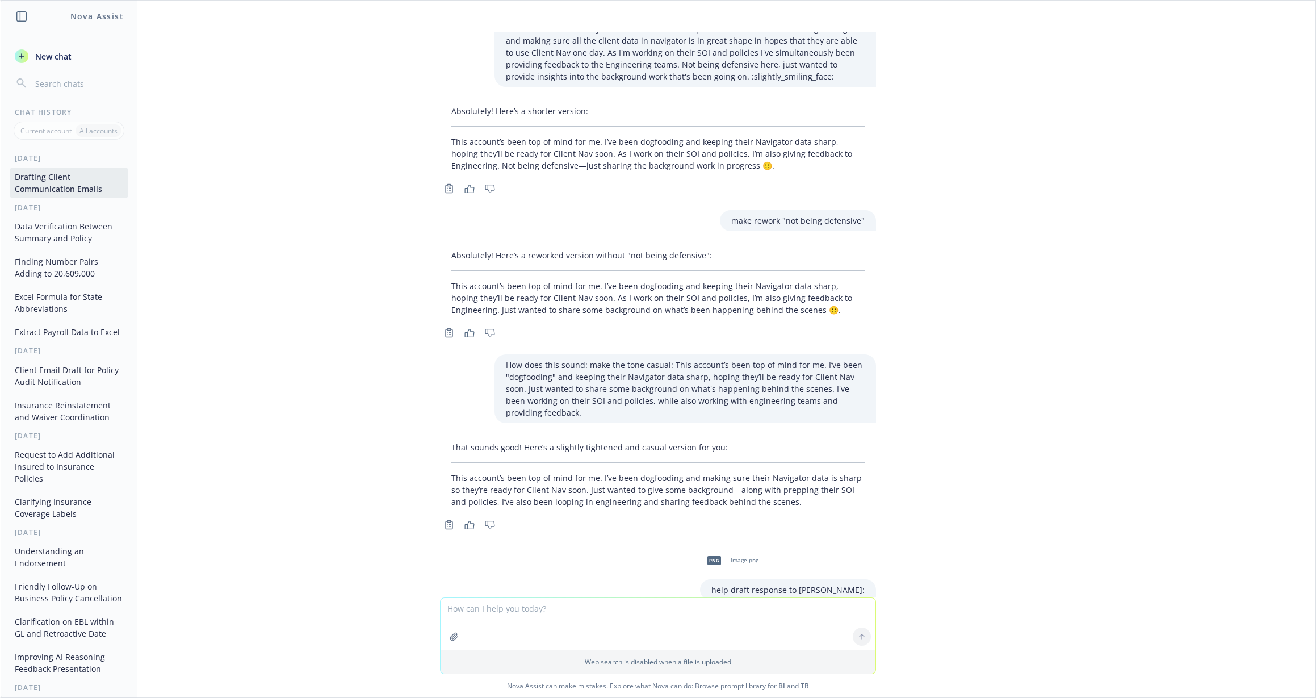
scroll to position [8196, 0]
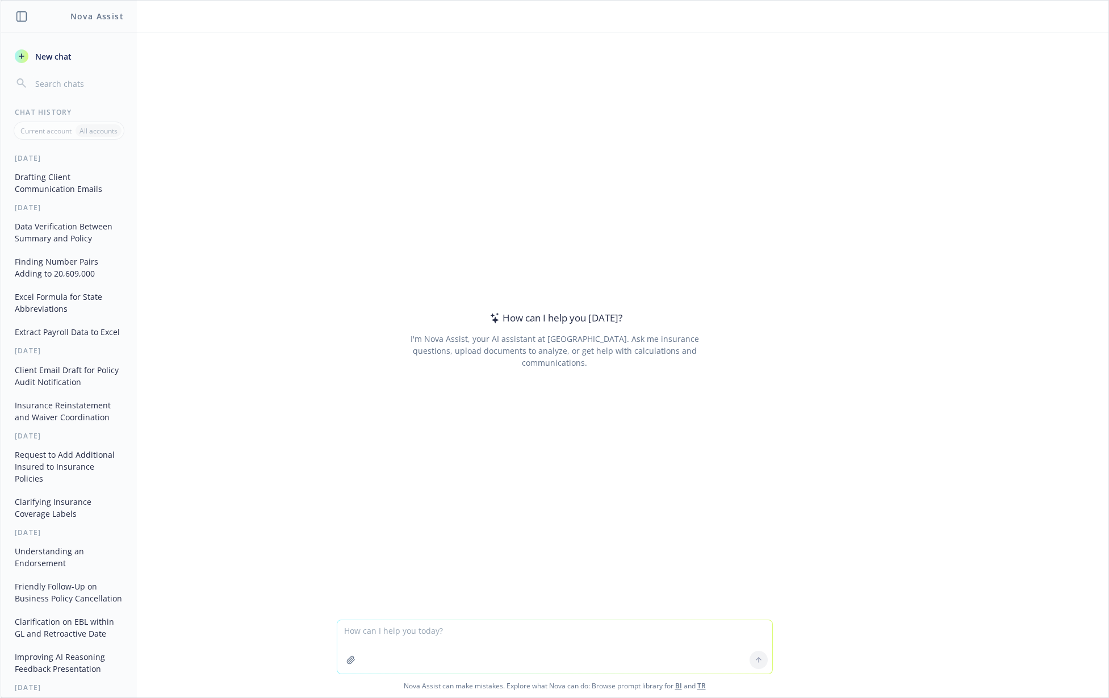
click at [31, 170] on button "Drafting Client Communication Emails" at bounding box center [69, 183] width 118 height 31
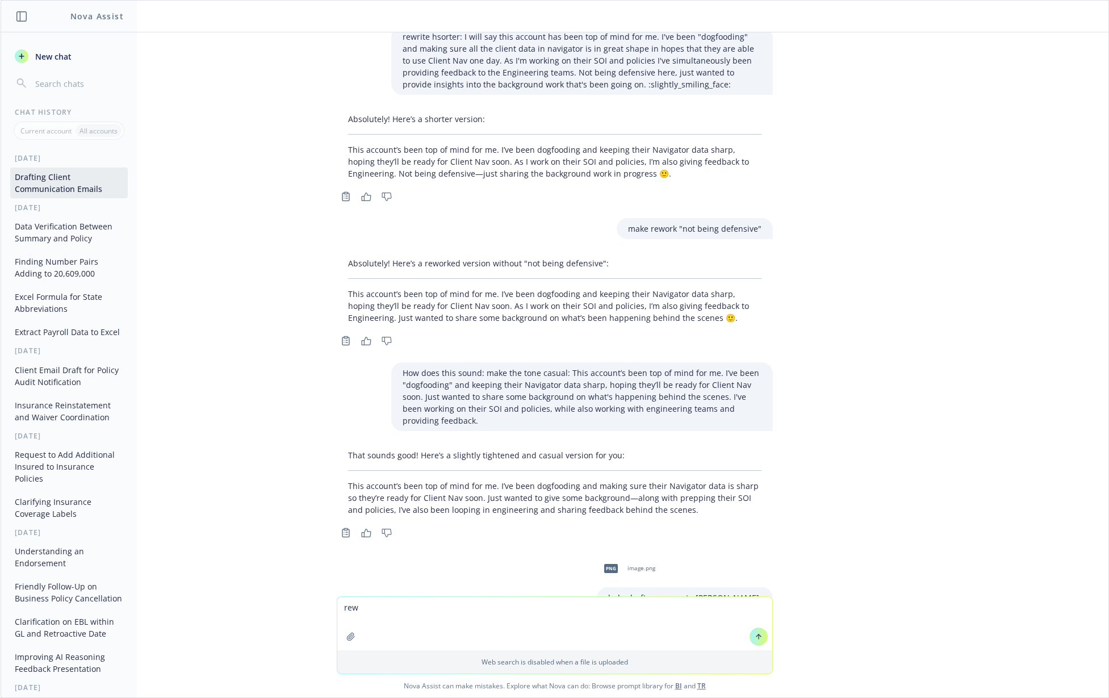
scroll to position [8197, 0]
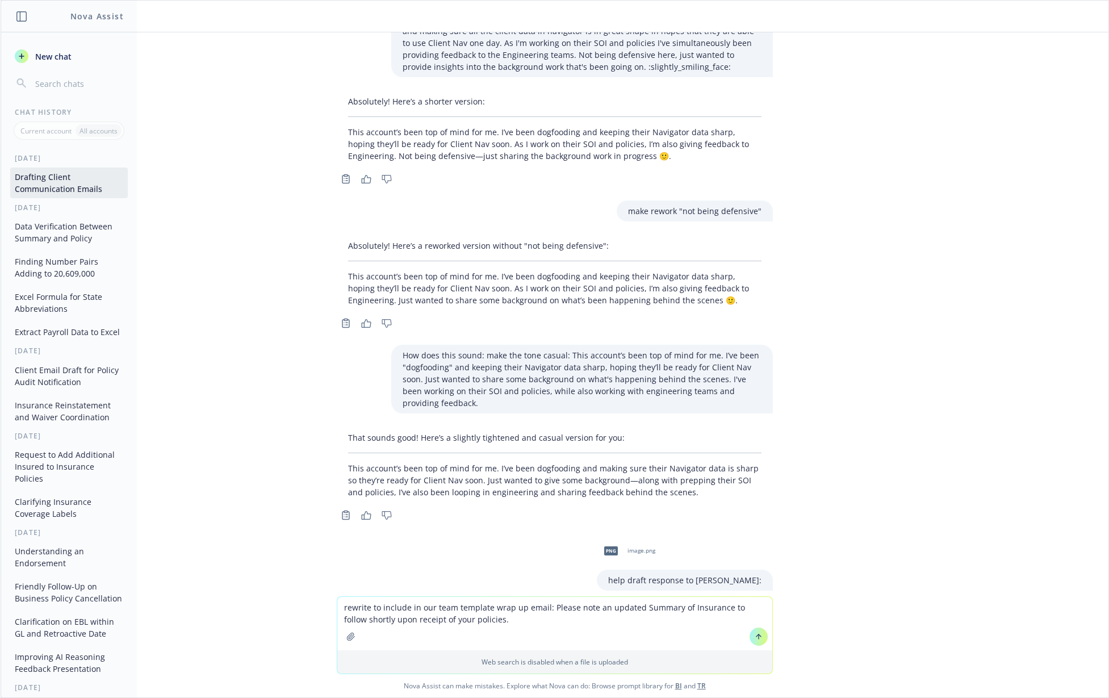
type textarea "rewrite to include in our team template wrap up email: Please note an updated S…"
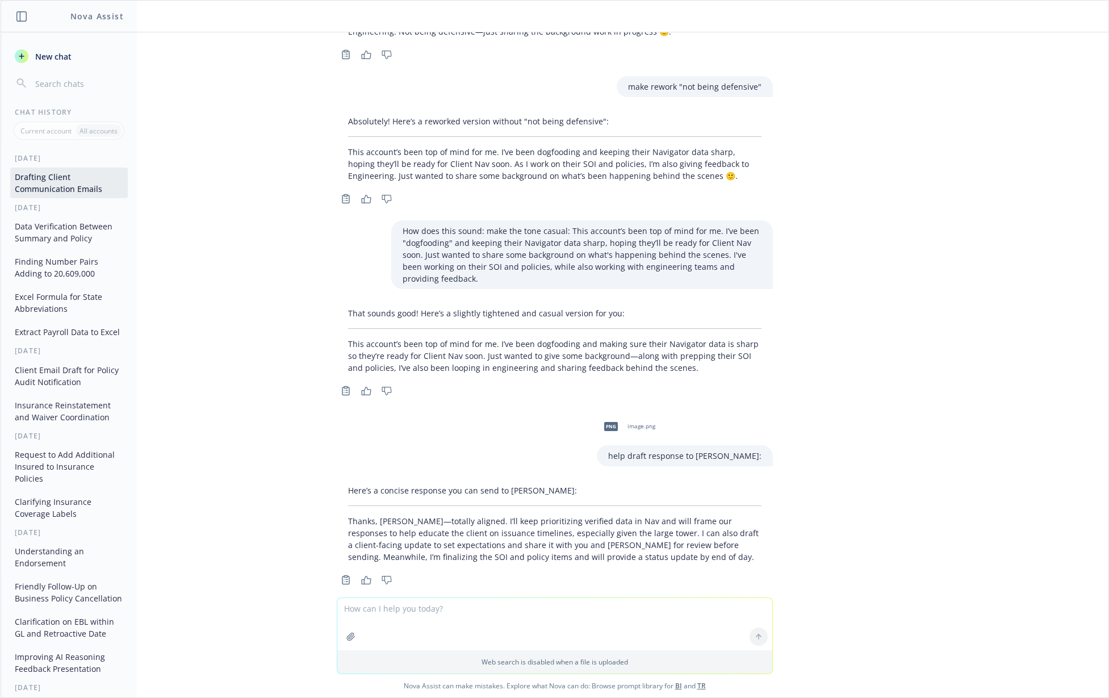
scroll to position [8328, 0]
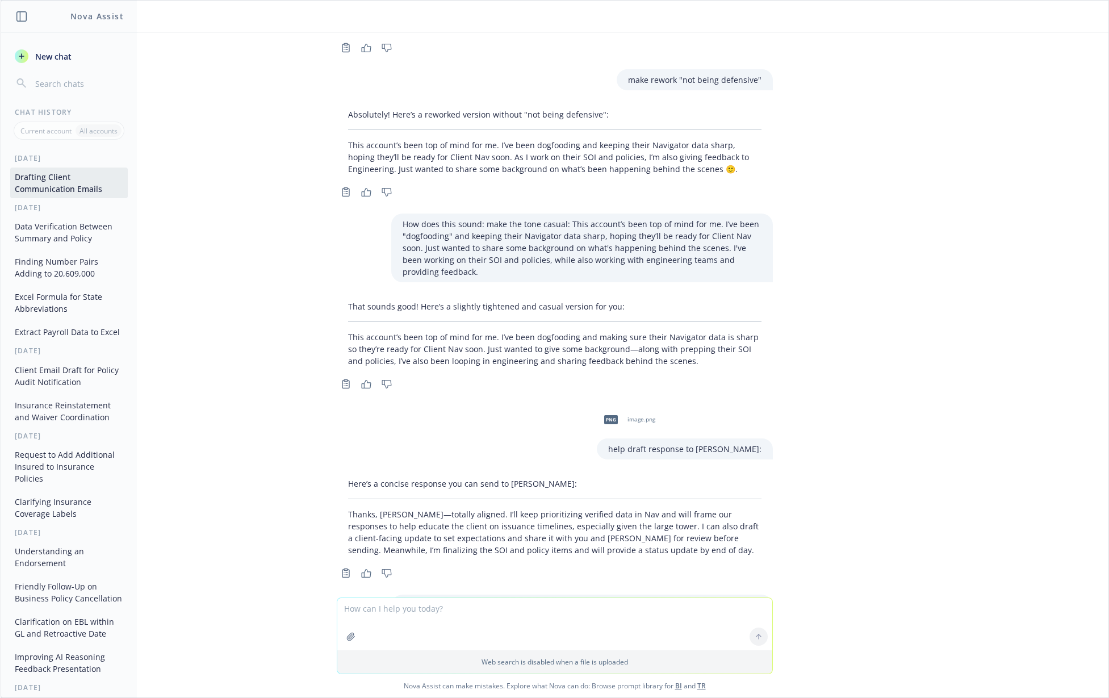
drag, startPoint x: 340, startPoint y: 540, endPoint x: 758, endPoint y: 534, distance: 418.6
click at [758, 641] on div "Certainly! Here’s a polished version you can include in your team wrap-up email…" at bounding box center [555, 667] width 436 height 52
drag, startPoint x: 739, startPoint y: 537, endPoint x: 324, endPoint y: 532, distance: 415.2
click at [328, 641] on div "Certainly! Here’s a polished version you can include in your team wrap-up email…" at bounding box center [555, 677] width 454 height 72
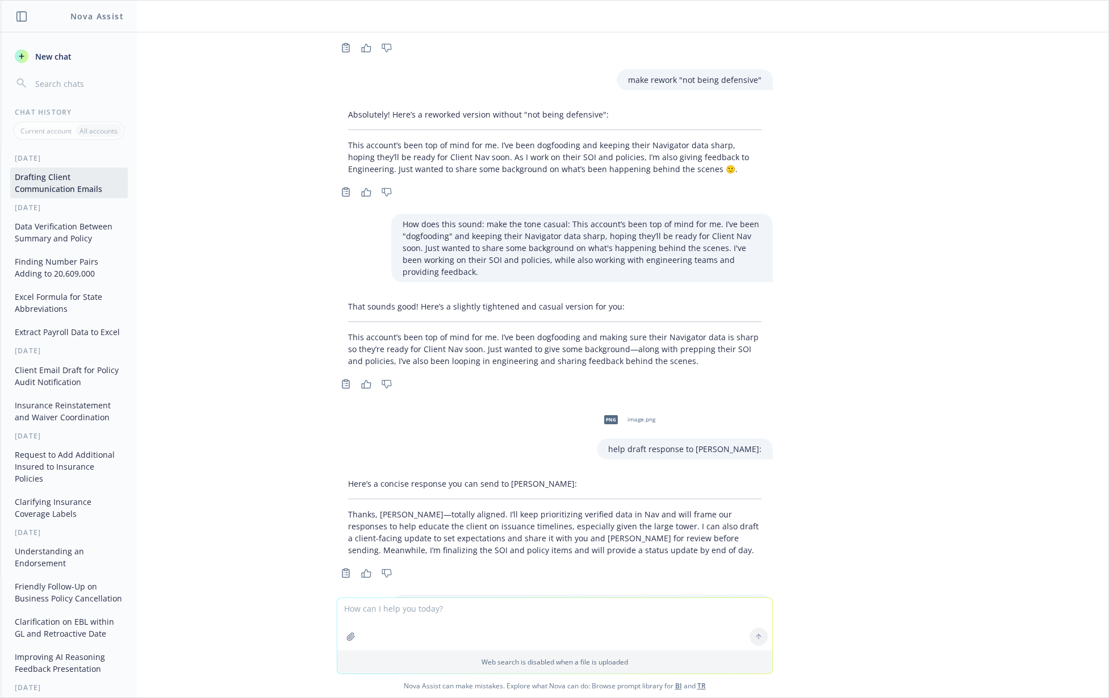
copy p "Please note that an updated Summary of Insurance will be sent to you shortly af…"
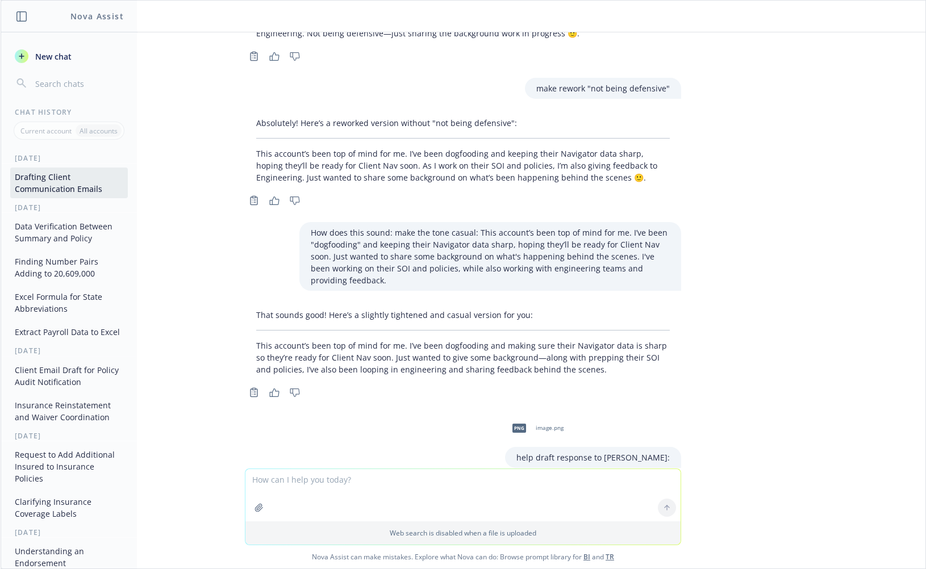
scroll to position [8457, 0]
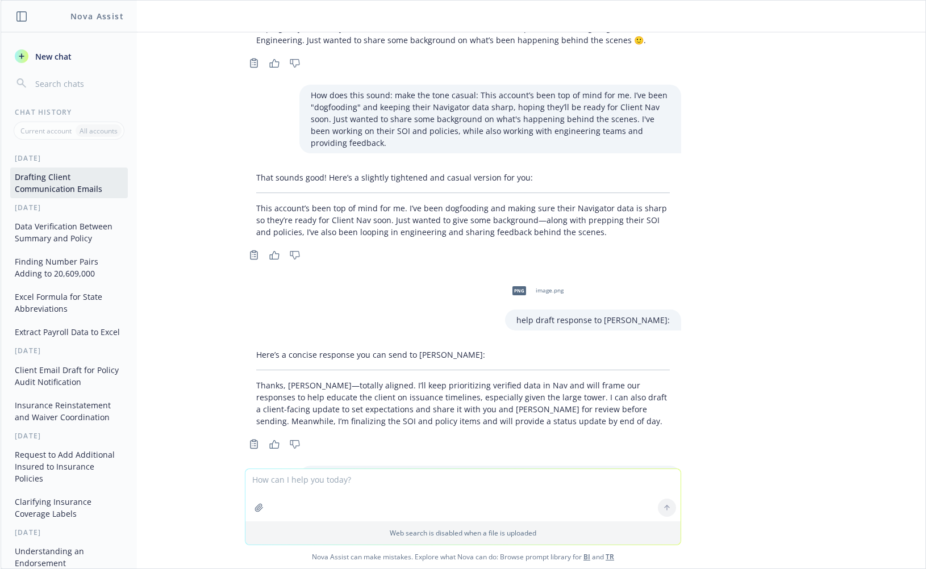
copy p "Please note that an updated Summary of Insurance will be sent to you shortly af…"
click at [342, 480] on textarea at bounding box center [462, 495] width 435 height 52
type textarea "make it more formal"
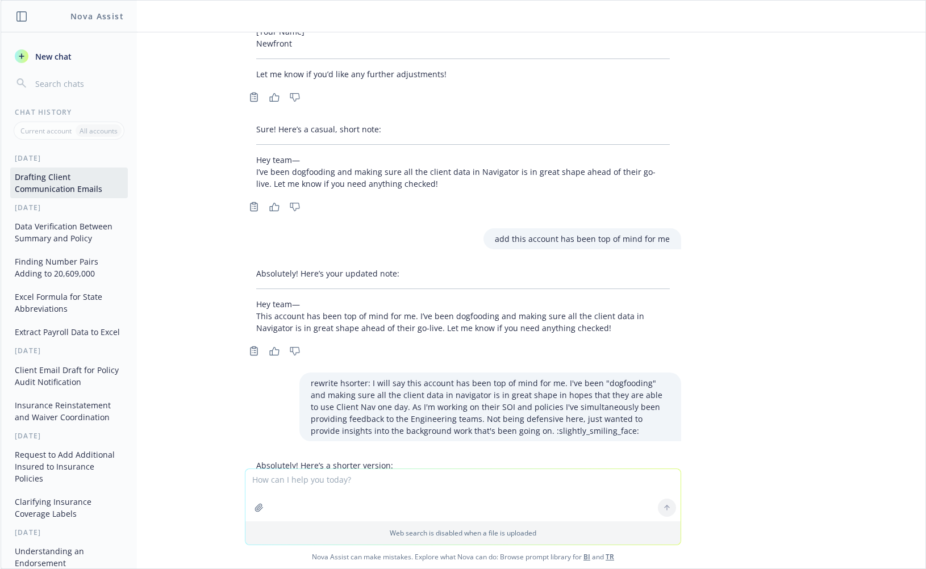
scroll to position [8590, 0]
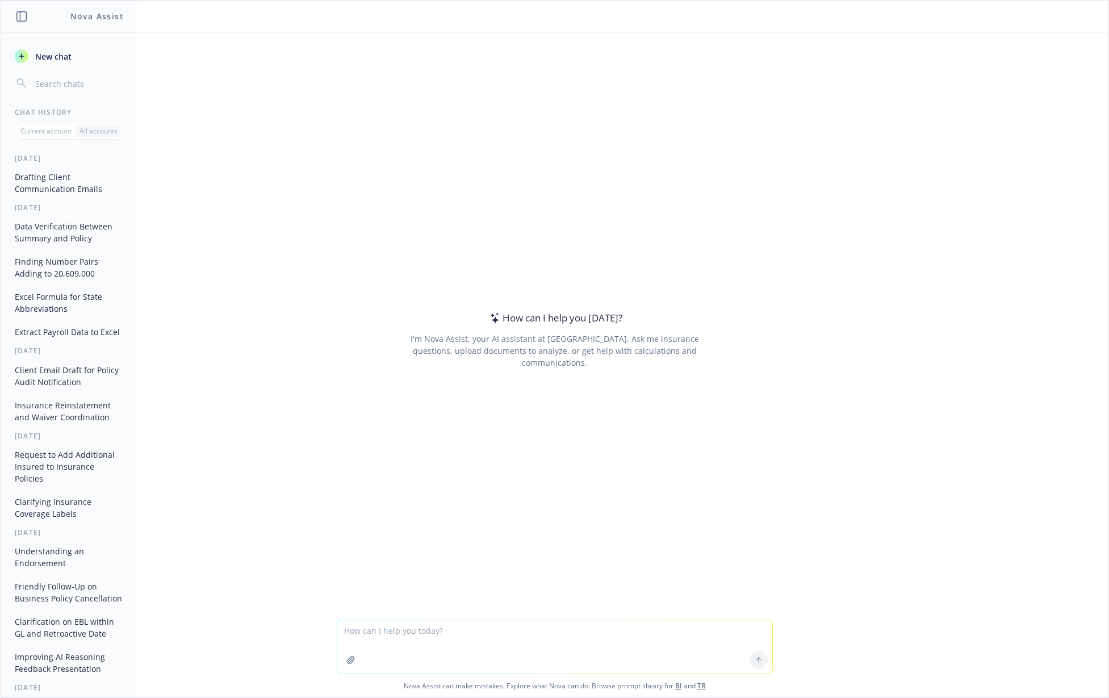
click at [62, 186] on button "Drafting Client Communication Emails" at bounding box center [69, 183] width 118 height 31
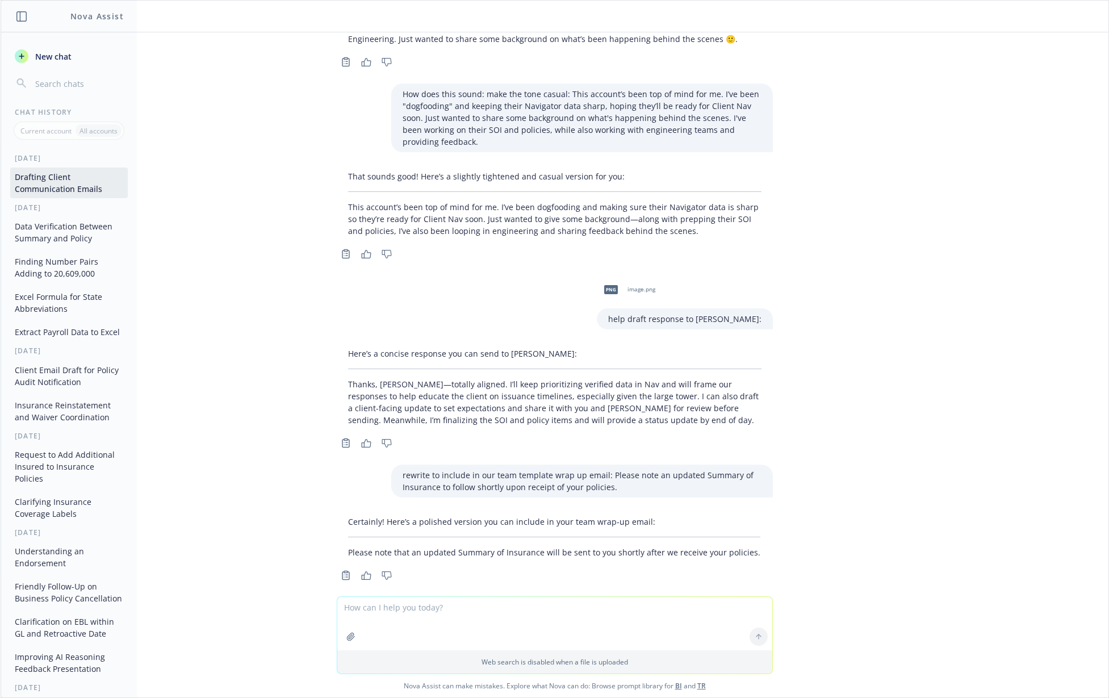
scroll to position [8462, 0]
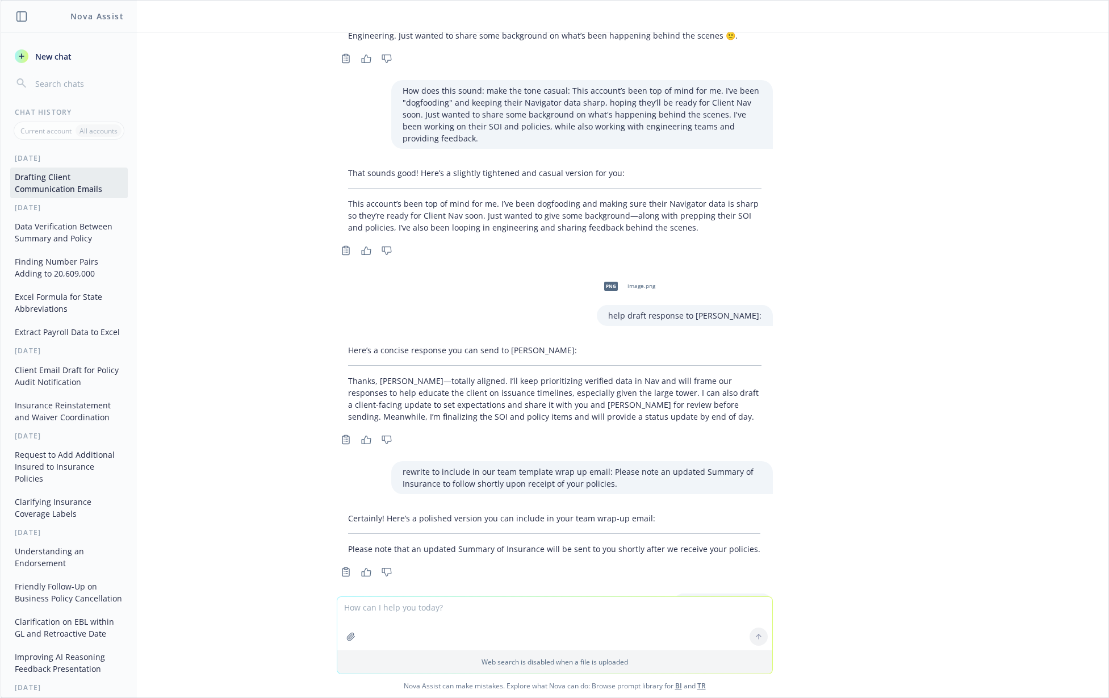
click at [398, 612] on textarea at bounding box center [554, 623] width 435 height 53
click at [423, 558] on textarea at bounding box center [554, 570] width 435 height 53
paste textarea "To help with the message on the SOI's and help manage expectations for our clie…"
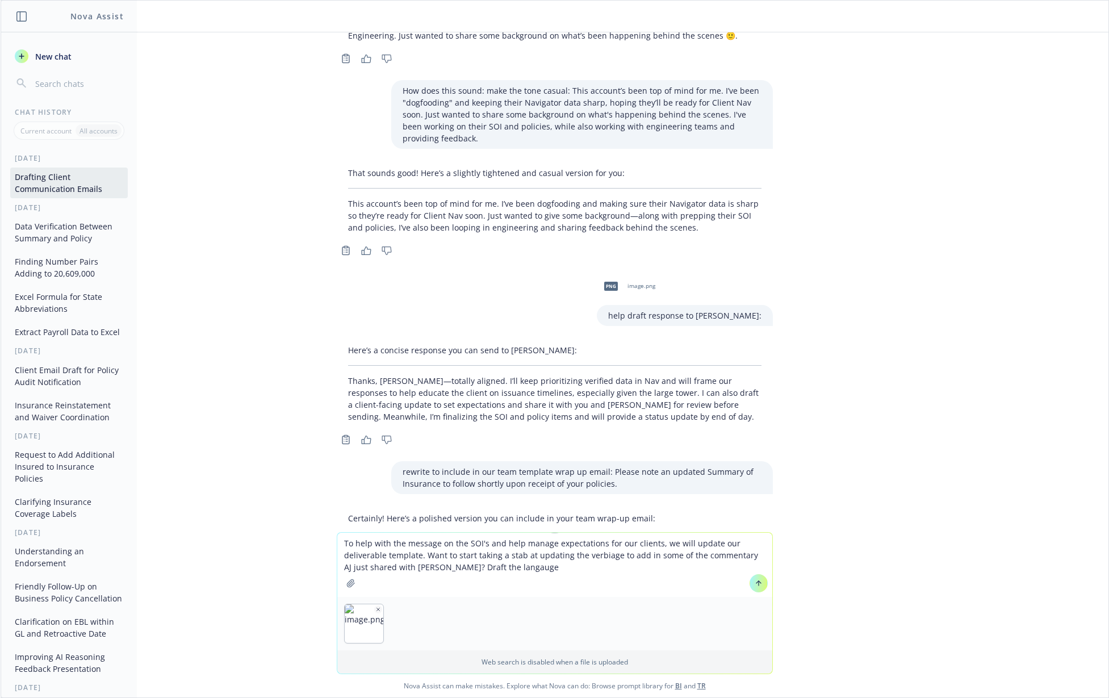
type textarea "To help with the message on the SOI's and help manage expectations for our clie…"
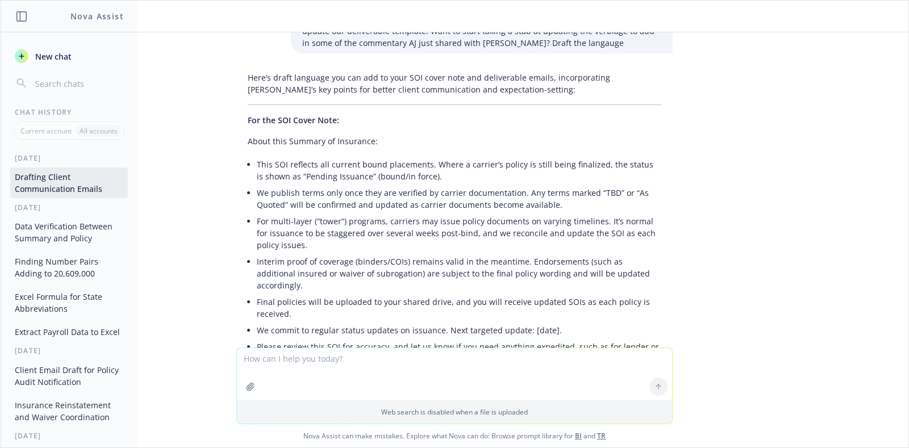
scroll to position [9248, 0]
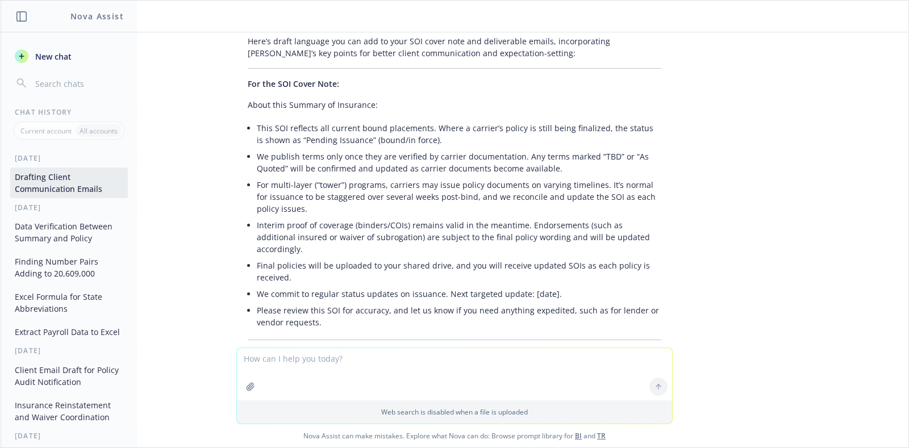
paste textarea "expanding on this to advise part of our process to help educate our clients whi…"
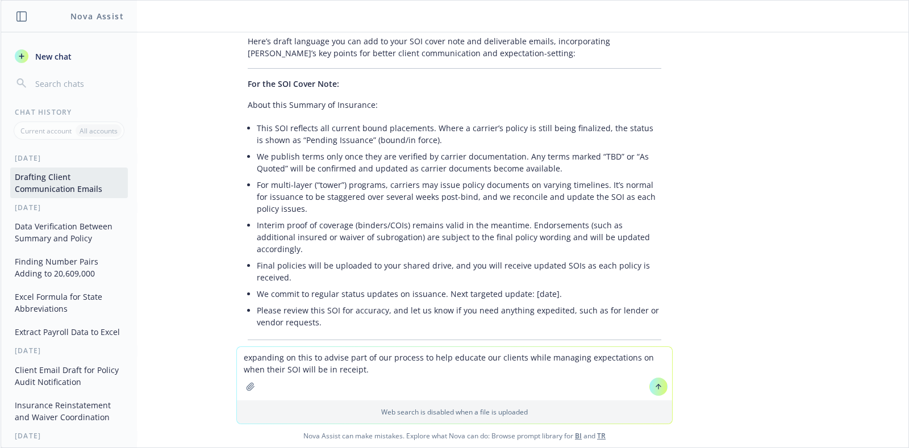
type textarea "expanding on this to advise part of our process to help educate our clients whi…"
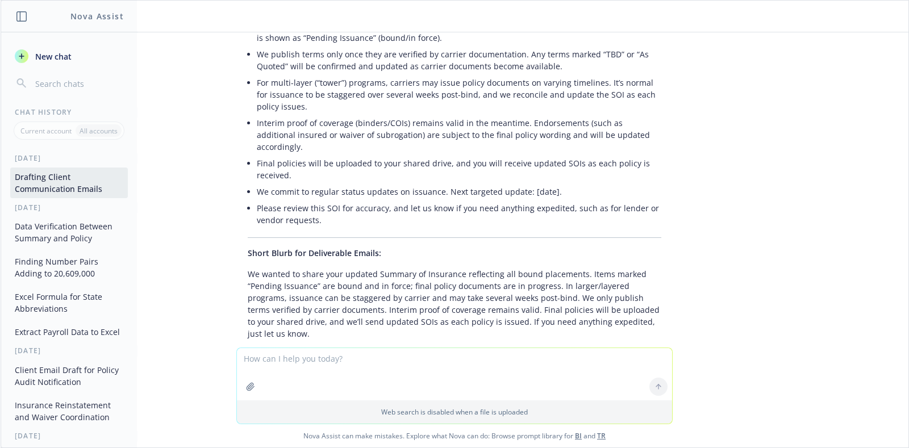
scroll to position [9344, 0]
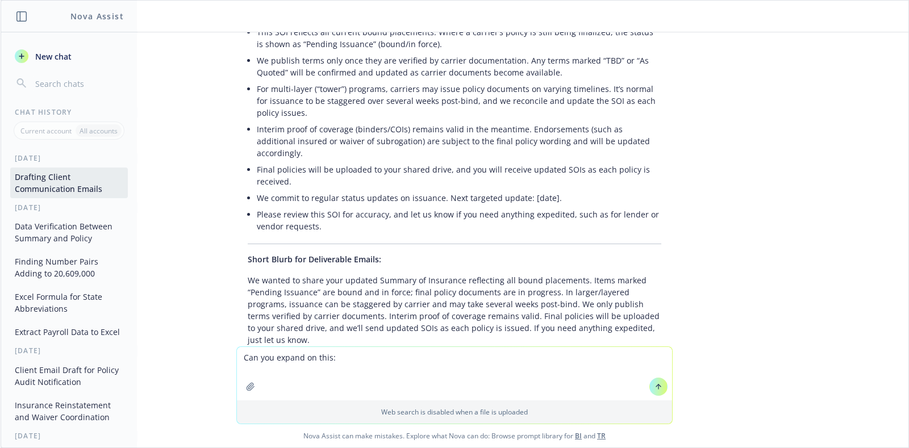
paste textarea
type textarea "Can you expand on this:"
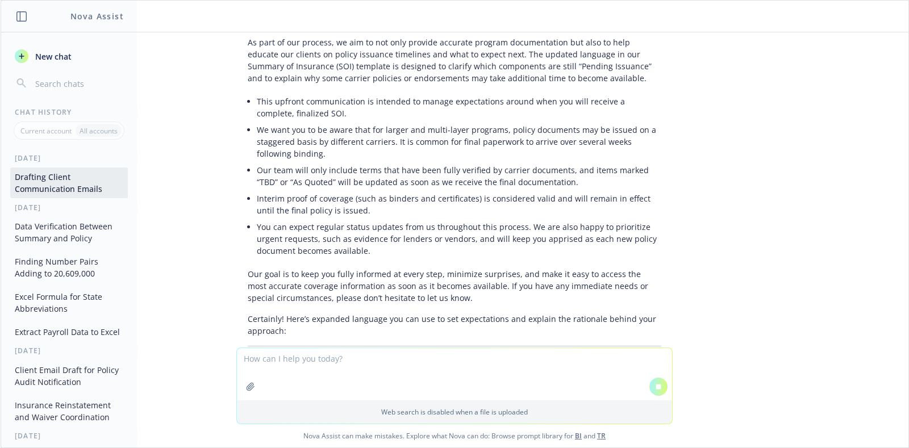
scroll to position [9205, 0]
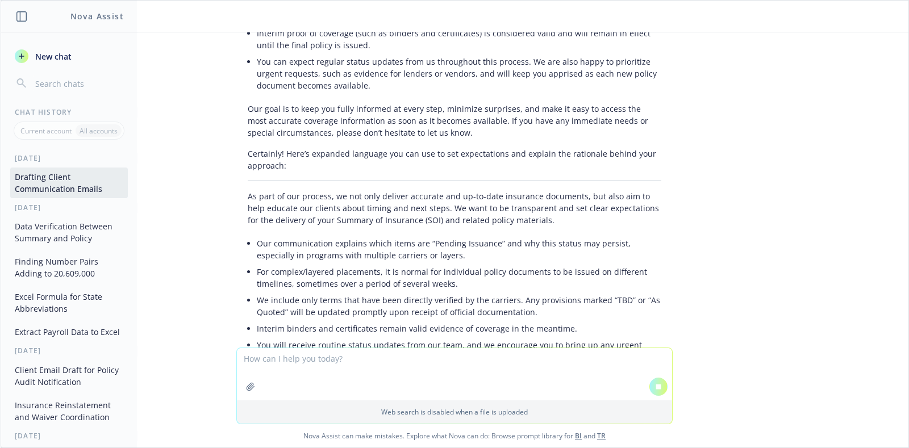
paste textarea
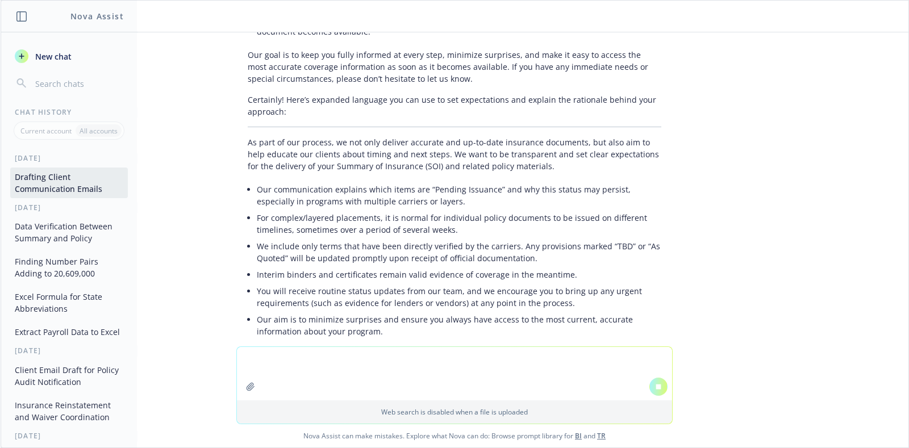
scroll to position [9289, 0]
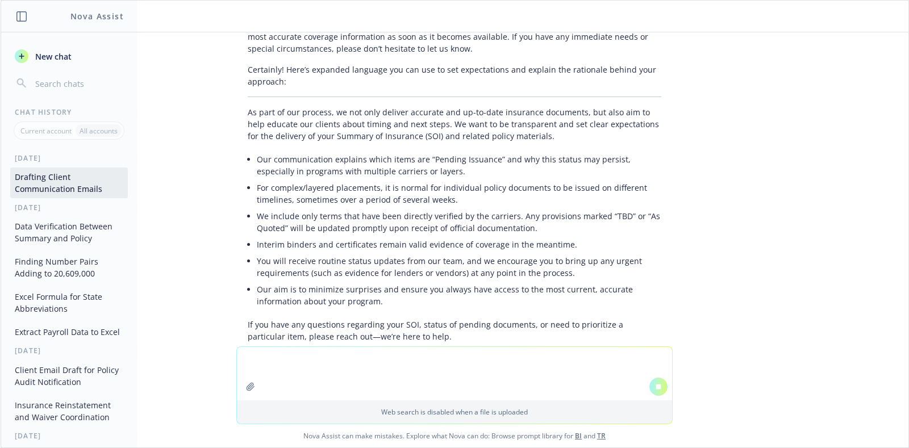
click at [283, 349] on textarea at bounding box center [454, 373] width 435 height 53
paste textarea "Please note that an updated Summary of Insurance will be provided upon receipt …"
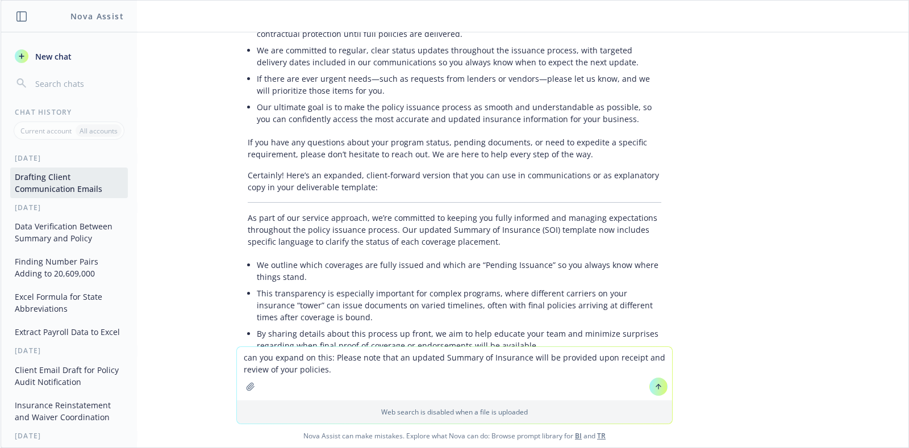
scroll to position [10641, 0]
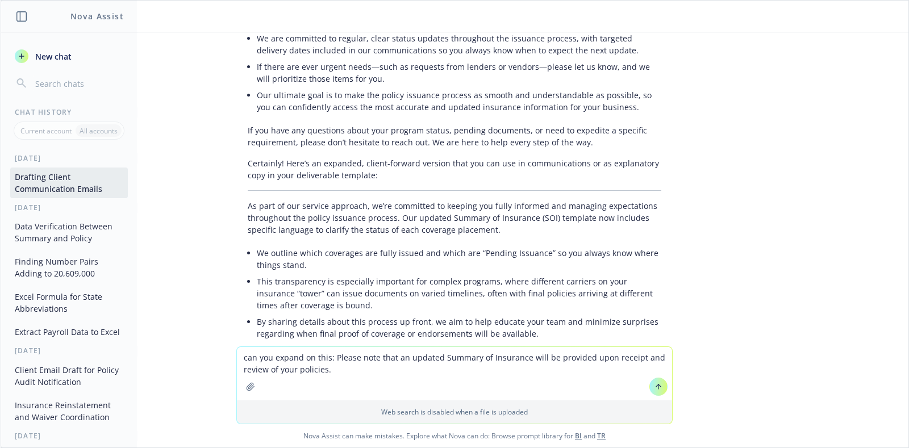
type textarea "can you expand on this: Please note that an updated Summary of Insurance will b…"
click at [654, 386] on icon at bounding box center [658, 387] width 8 height 8
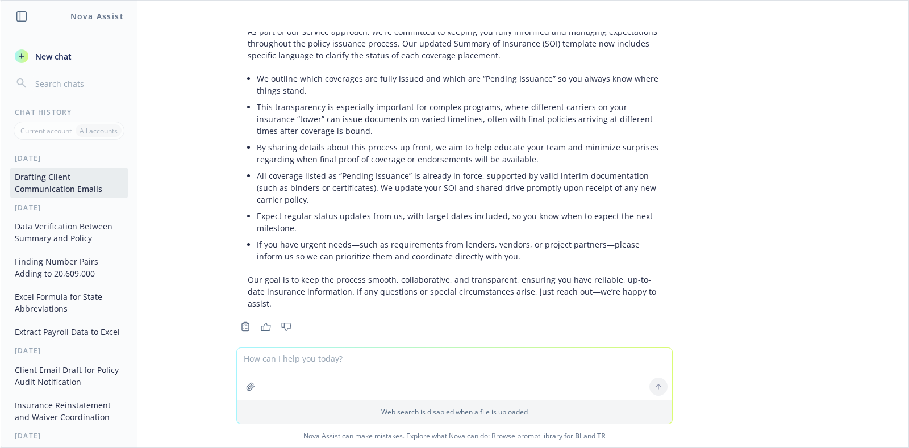
scroll to position [10819, 0]
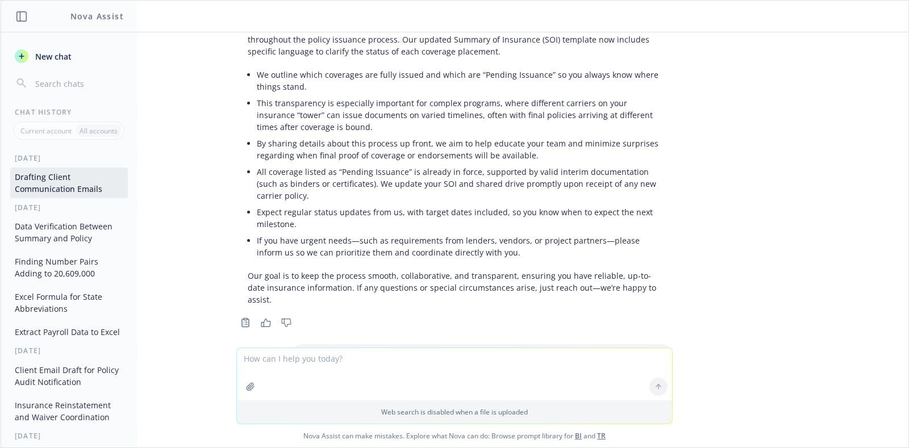
drag, startPoint x: 237, startPoint y: 243, endPoint x: 520, endPoint y: 298, distance: 288.2
click at [520, 391] on div "Certainly! Here’s an expanded and more informative version: Please note that an…" at bounding box center [454, 440] width 436 height 99
copy p "Please note that an updated Summary of Insurance will be provided promptly upon…"
click at [368, 358] on textarea at bounding box center [454, 374] width 435 height 52
type textarea "make it down to two sentences"
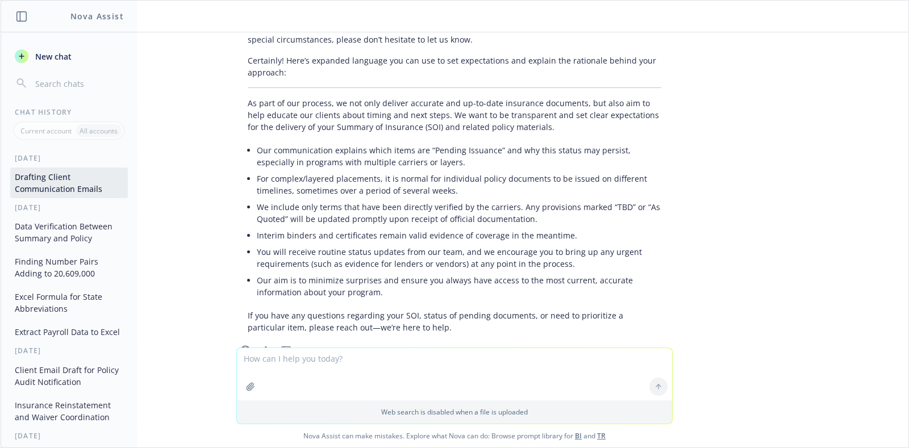
scroll to position [10952, 0]
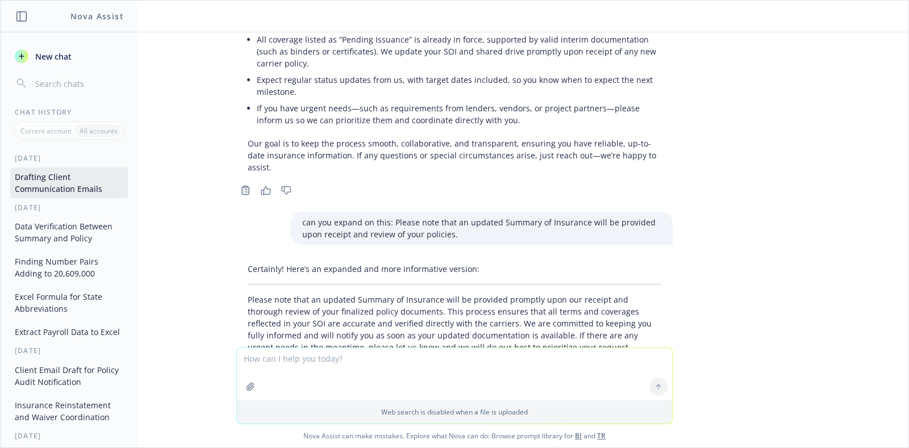
drag, startPoint x: 236, startPoint y: 275, endPoint x: 676, endPoint y: 287, distance: 439.7
click at [676, 287] on div "png image.png hey Nova, per the screenshot, we met with the client and now I am…" at bounding box center [455, 189] width 908 height 315
copy p "Please note that an updated Summary of Insurance will be provided promptly once…"
drag, startPoint x: 653, startPoint y: 291, endPoint x: 379, endPoint y: 295, distance: 273.8
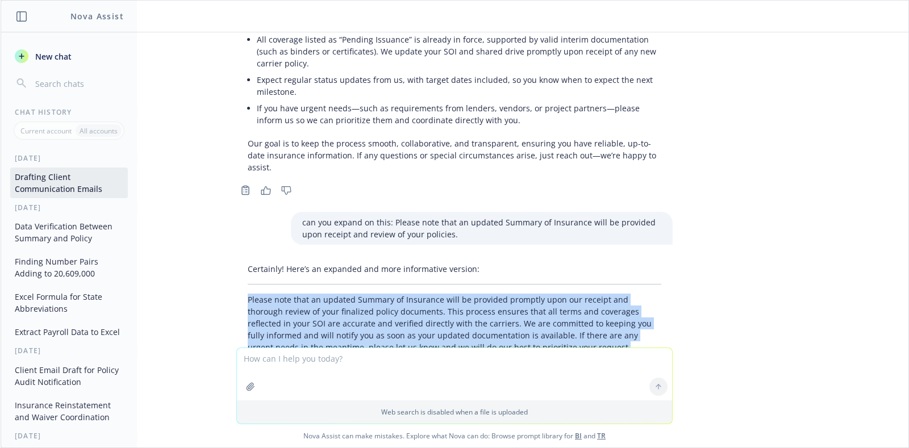
drag, startPoint x: 234, startPoint y: 107, endPoint x: 510, endPoint y: 158, distance: 280.6
click at [510, 258] on div "Certainly! Here’s an expanded and more informative version: Please note that an…" at bounding box center [454, 307] width 436 height 99
copy p "Please note that an updated Summary of Insurance will be provided promptly upon…"
drag, startPoint x: 525, startPoint y: 145, endPoint x: 626, endPoint y: 116, distance: 105.2
click at [525, 294] on p "Please note that an updated Summary of Insurance will be provided promptly upon…" at bounding box center [454, 324] width 413 height 60
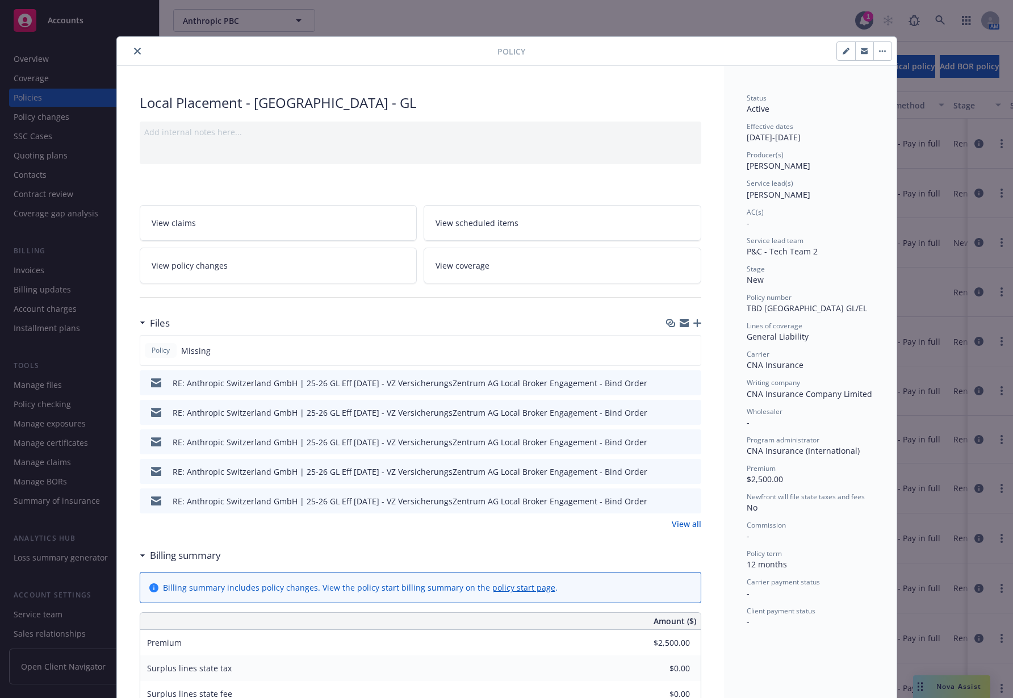
click at [134, 49] on icon "close" at bounding box center [137, 51] width 7 height 7
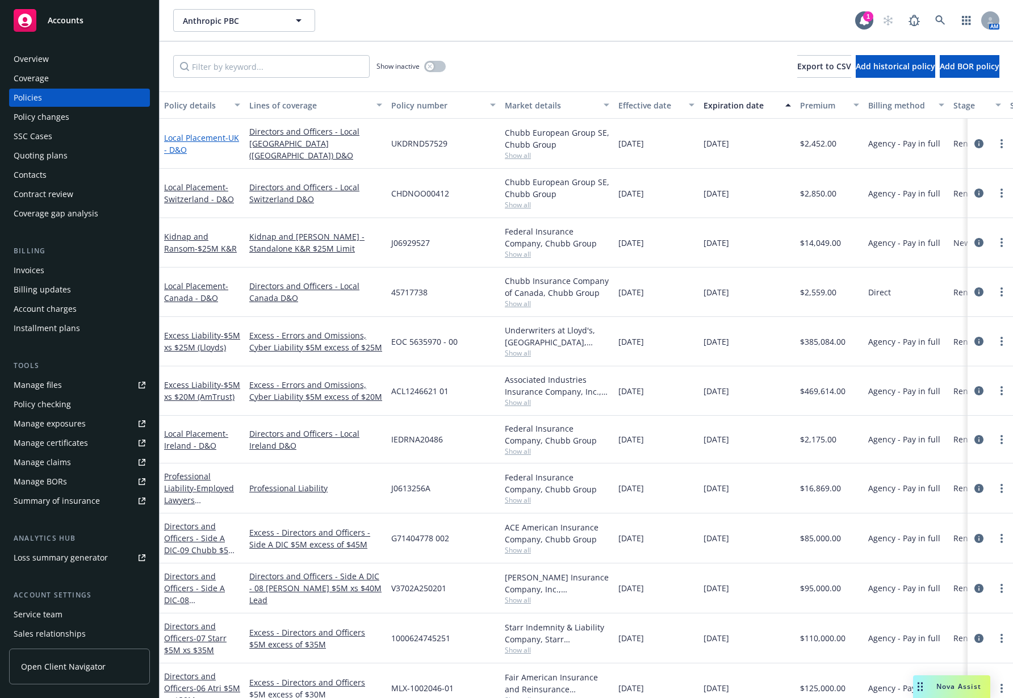
click at [183, 141] on link "Local Placement - UK - D&O" at bounding box center [201, 143] width 75 height 23
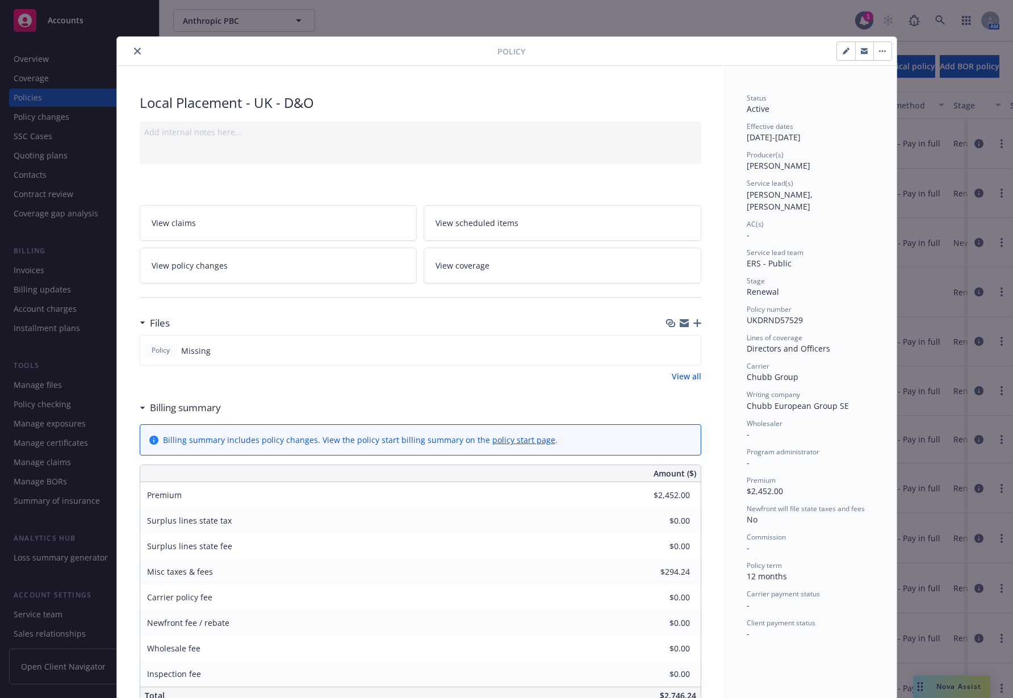
click at [134, 51] on icon "close" at bounding box center [137, 51] width 7 height 7
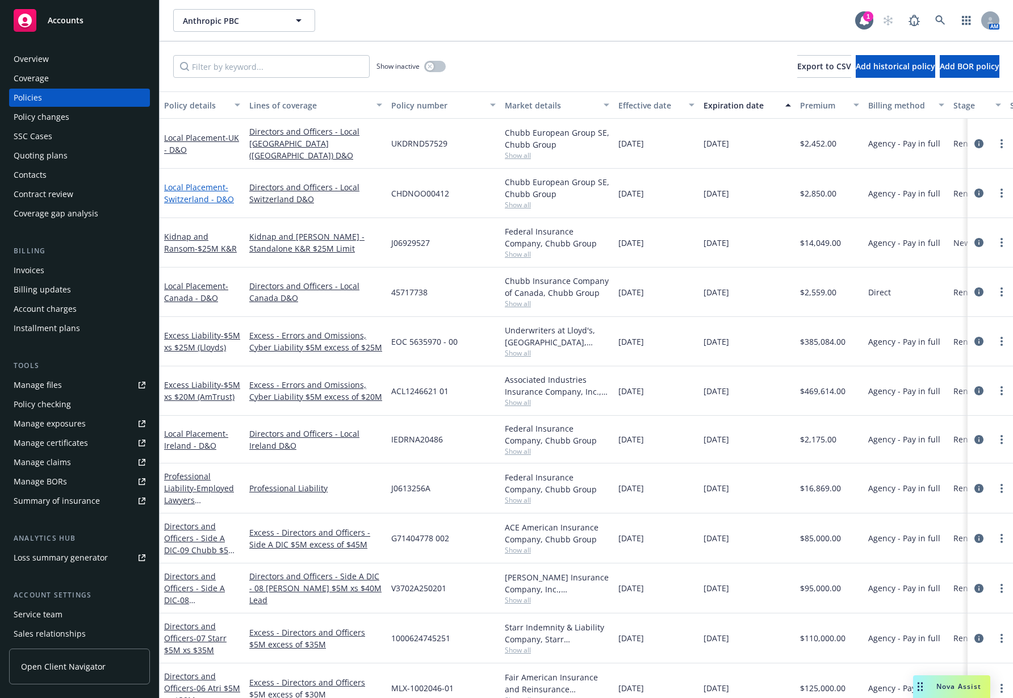
click at [187, 186] on link "Local Placement - Switzerland - D&O" at bounding box center [199, 193] width 70 height 23
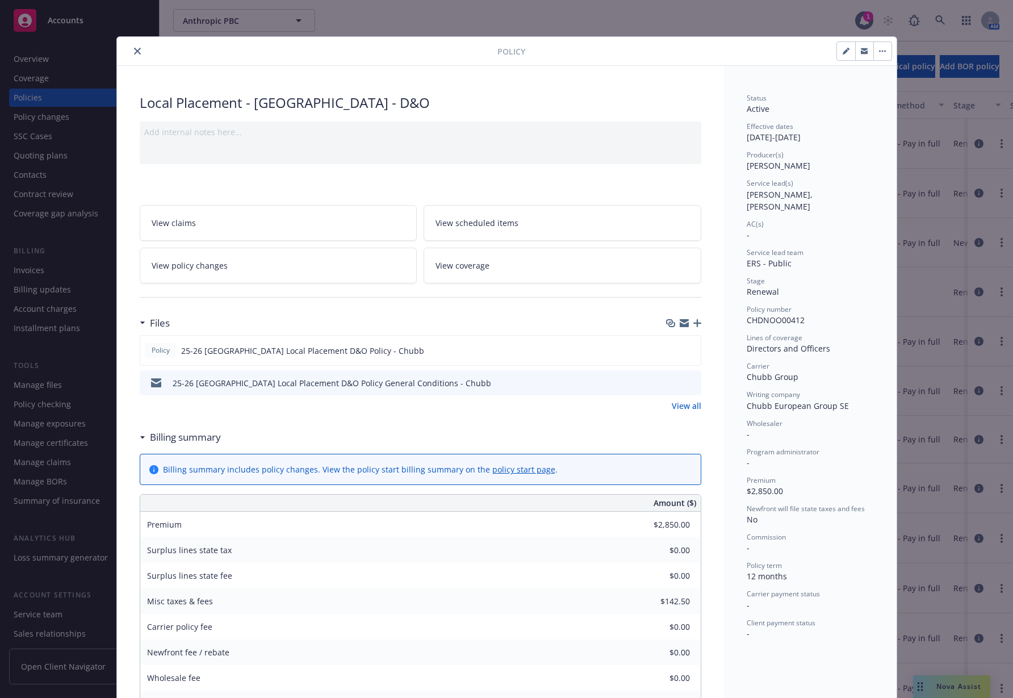
click at [134, 48] on icon "close" at bounding box center [137, 51] width 7 height 7
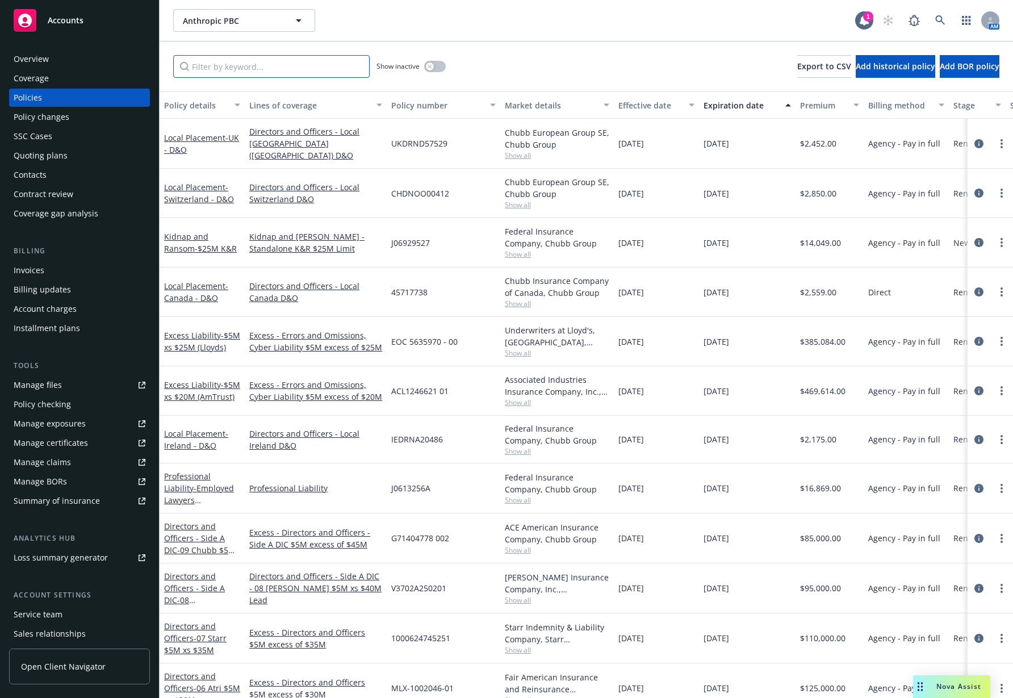
click at [265, 56] on input "Filter by keyword..." at bounding box center [271, 66] width 197 height 23
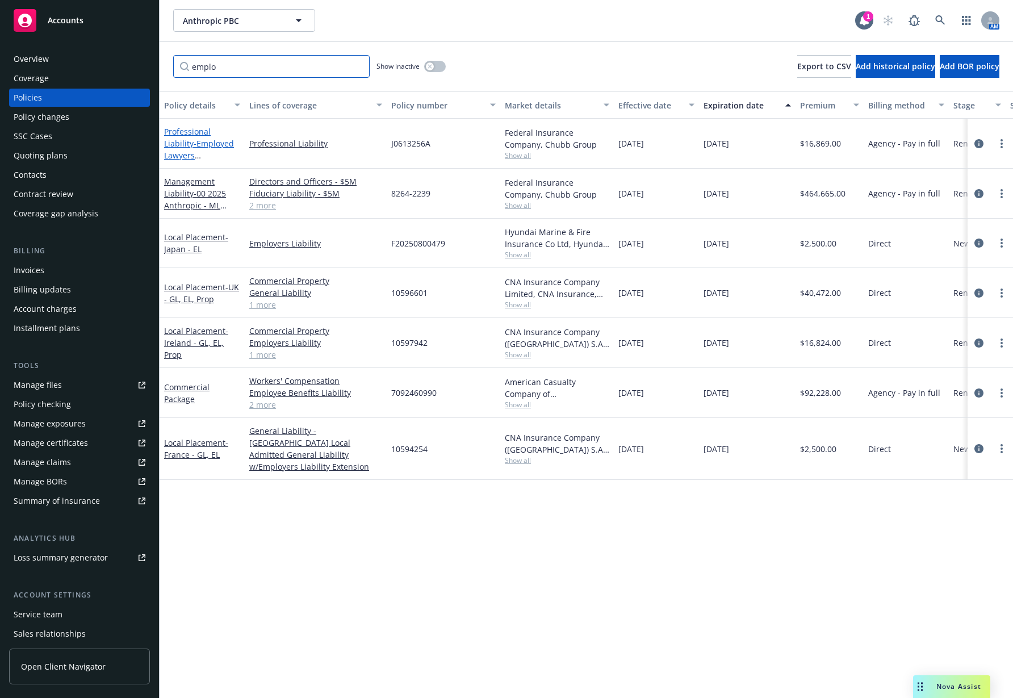
type input "emplo"
click at [210, 132] on link "Professional Liability - Employed Lawyers Professional Liability" at bounding box center [199, 155] width 70 height 58
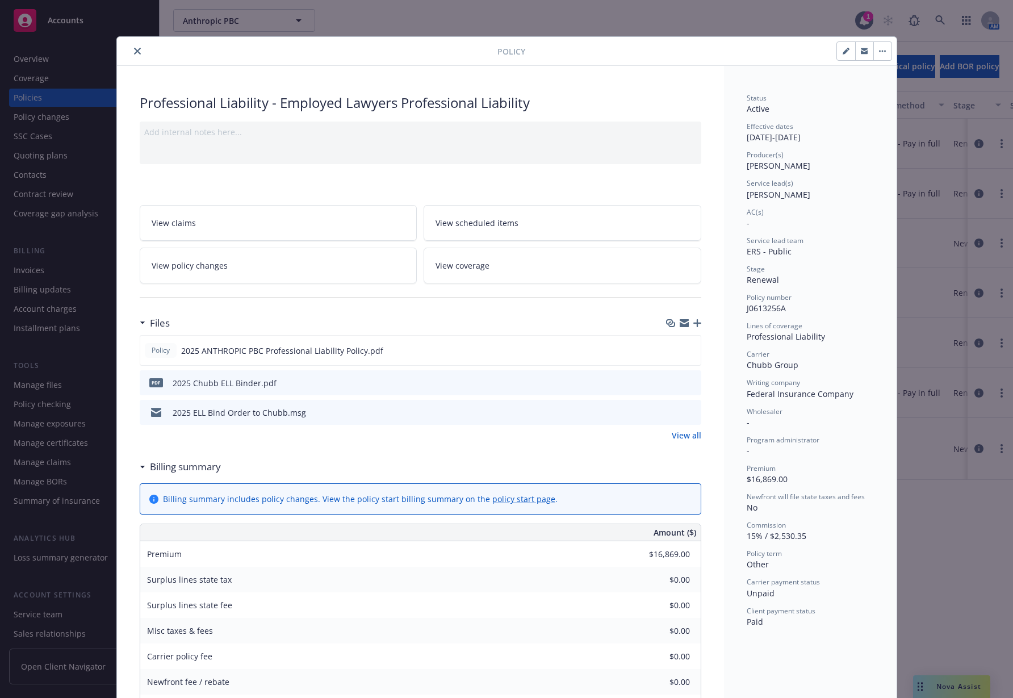
click at [135, 52] on button "close" at bounding box center [138, 51] width 14 height 14
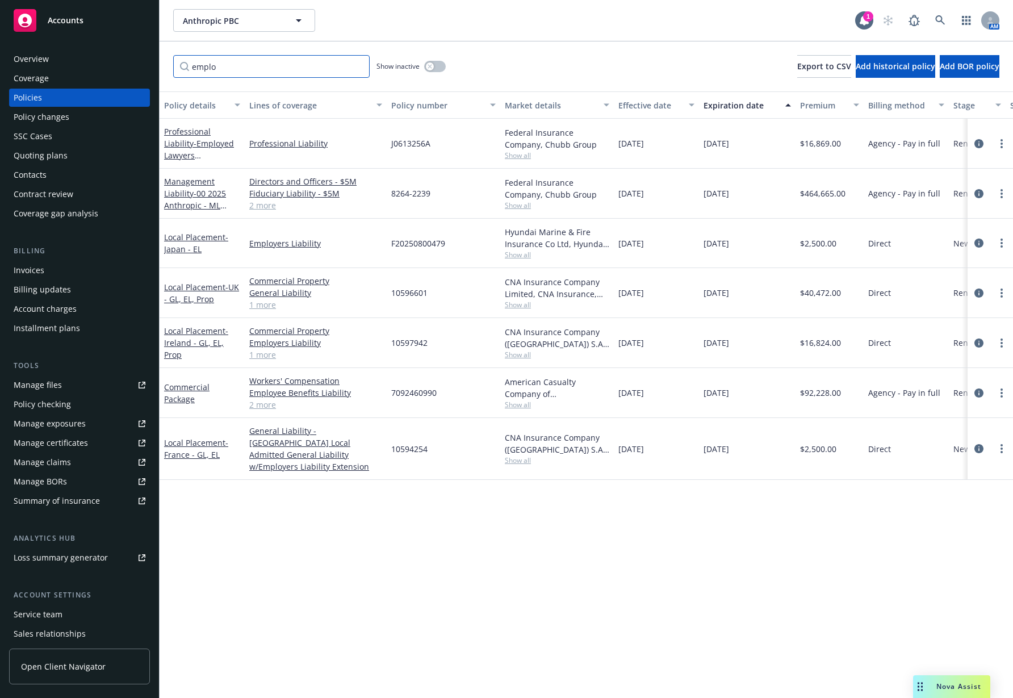
click at [357, 68] on input "emplo" at bounding box center [271, 66] width 197 height 23
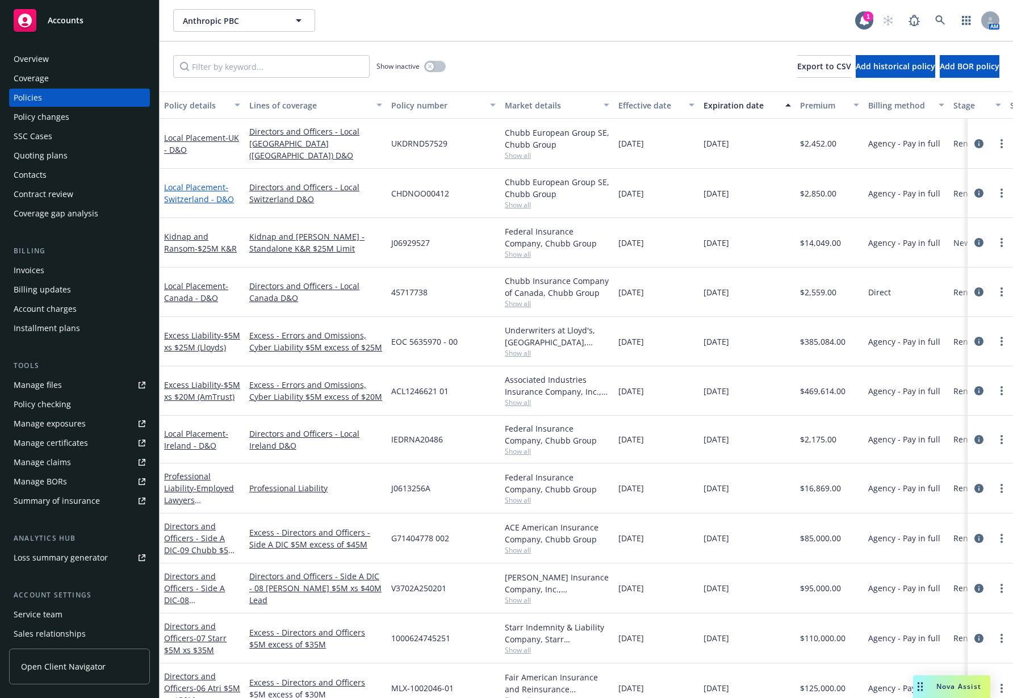
click at [185, 194] on span "- Switzerland - D&O" at bounding box center [199, 193] width 70 height 23
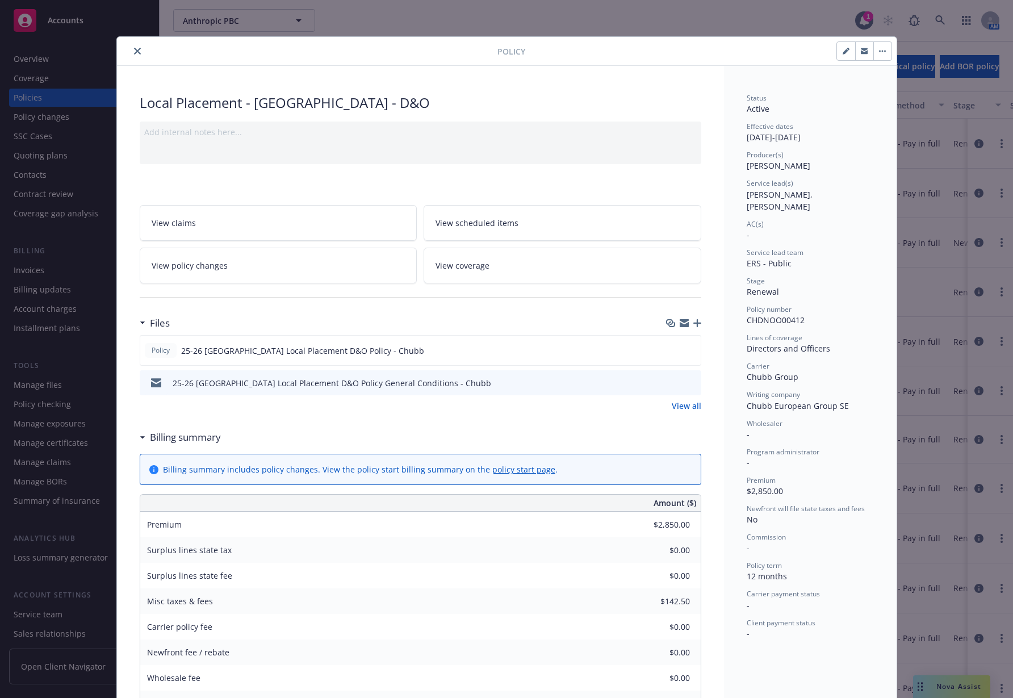
scroll to position [34, 0]
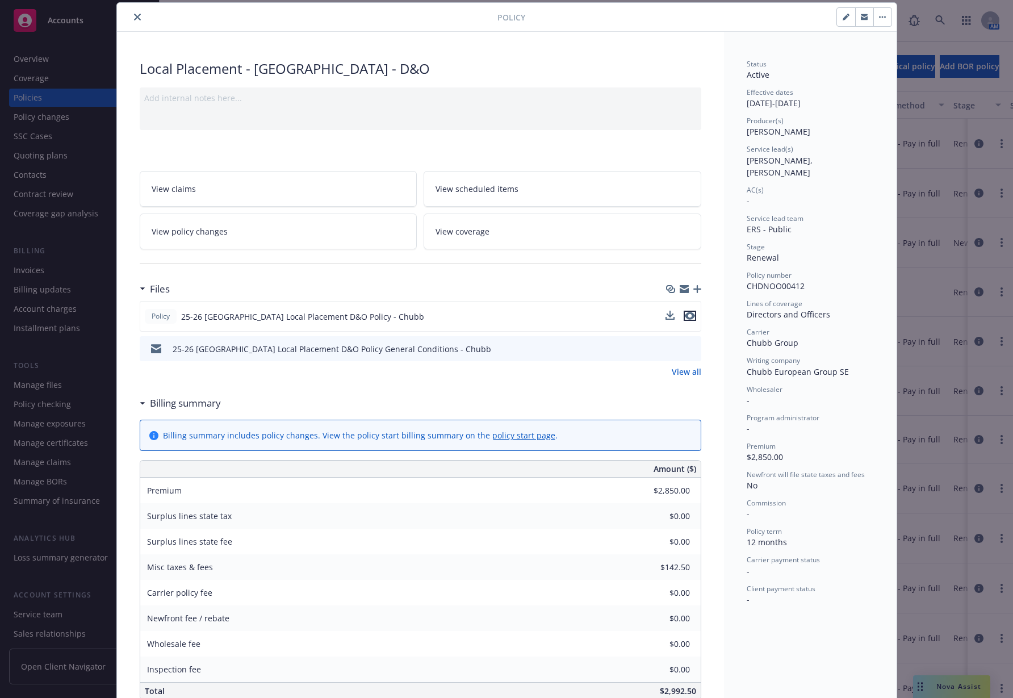
click at [686, 314] on icon "preview file" at bounding box center [690, 316] width 10 height 8
click at [123, 10] on div at bounding box center [310, 17] width 376 height 14
click at [131, 10] on button "close" at bounding box center [138, 17] width 14 height 14
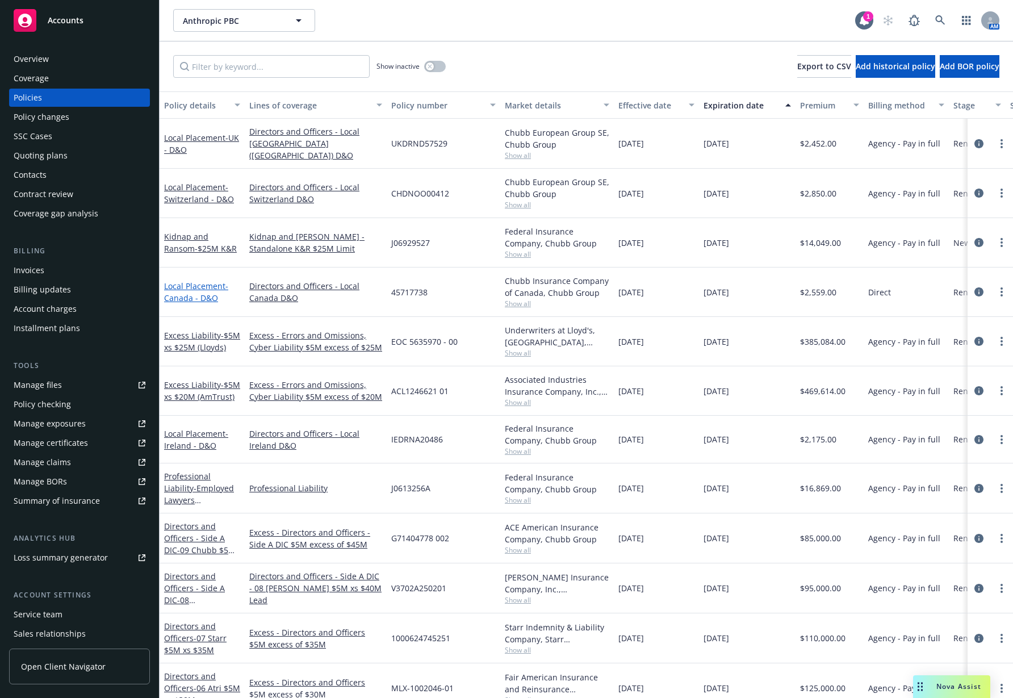
click at [198, 289] on link "Local Placement - Canada - D&O" at bounding box center [196, 292] width 64 height 23
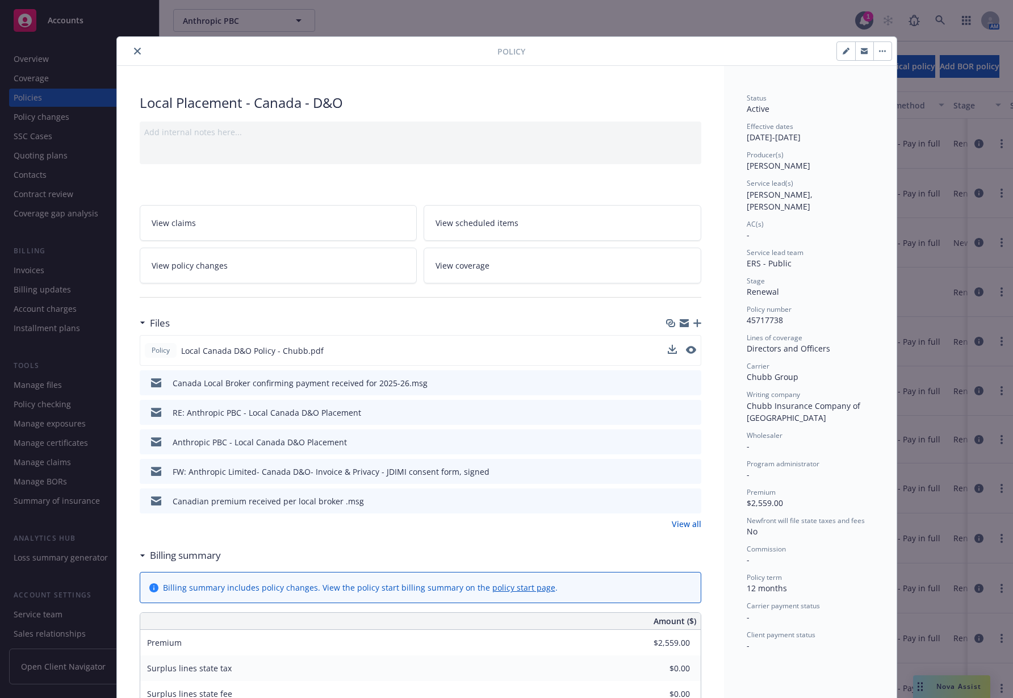
click at [686, 354] on button at bounding box center [691, 351] width 10 height 12
click at [687, 348] on icon "preview file" at bounding box center [690, 350] width 10 height 8
click at [134, 51] on icon "close" at bounding box center [137, 51] width 7 height 7
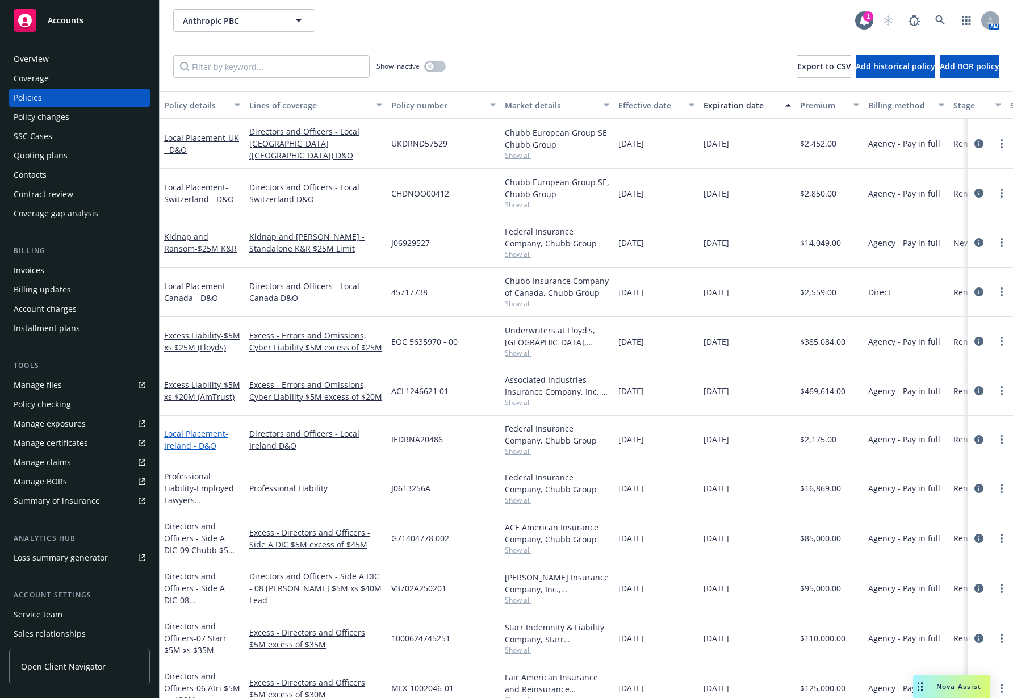
click at [207, 433] on link "Local Placement - Ireland - D&O" at bounding box center [196, 439] width 64 height 23
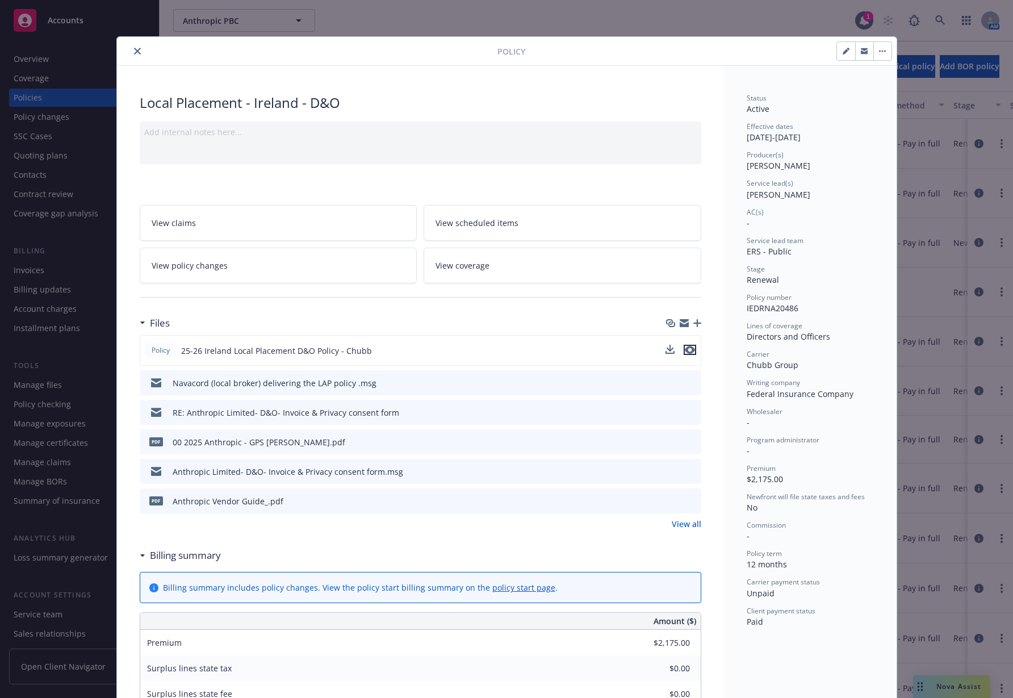
click at [685, 349] on icon "preview file" at bounding box center [690, 350] width 10 height 8
click at [134, 48] on icon "close" at bounding box center [137, 51] width 7 height 7
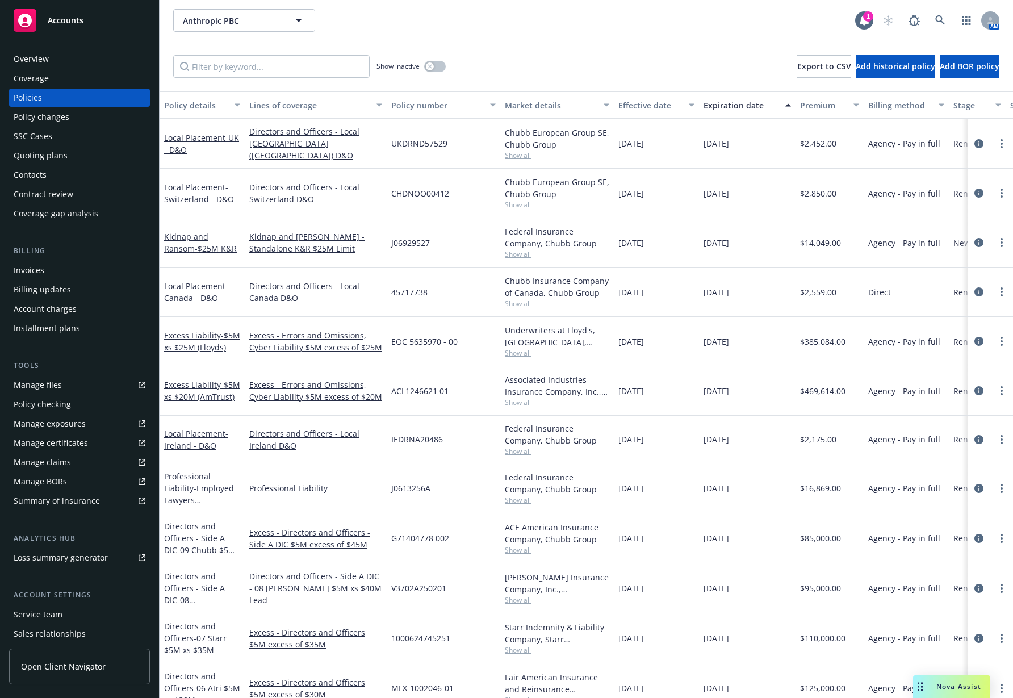
click at [488, 49] on div "Show inactive Export to CSV Add historical policy Add BOR policy" at bounding box center [587, 66] width 854 height 50
click at [36, 58] on div "Overview" at bounding box center [31, 59] width 35 height 18
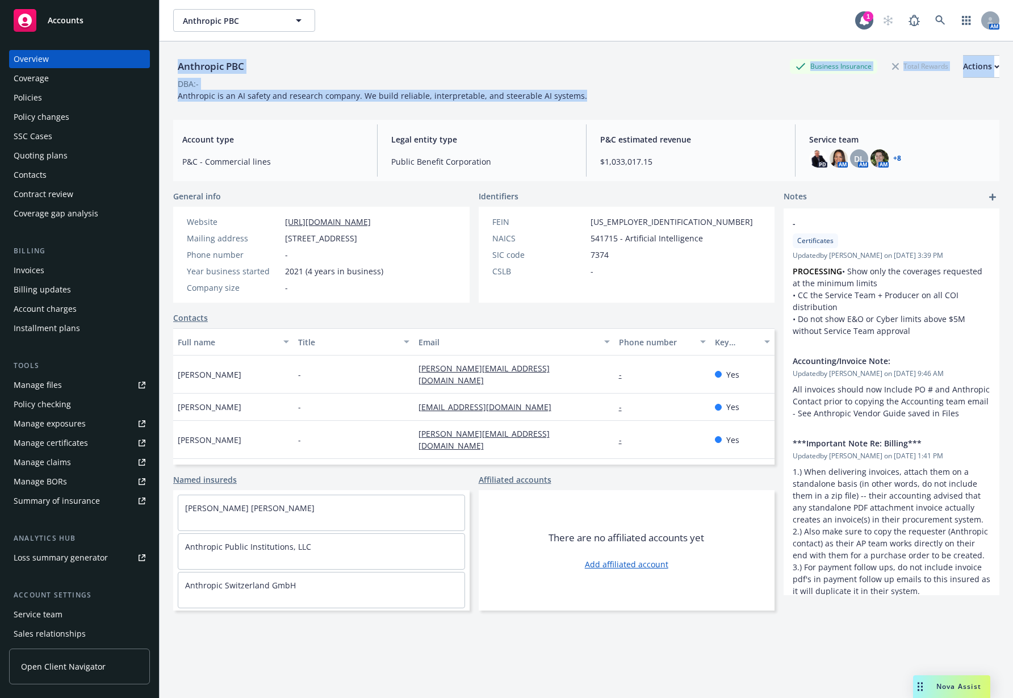
drag, startPoint x: 179, startPoint y: 61, endPoint x: 624, endPoint y: 94, distance: 445.9
click at [624, 94] on div "Anthropic PBC Business Insurance Total Rewards Actions DBA: - Anthropic is an A…" at bounding box center [586, 78] width 826 height 47
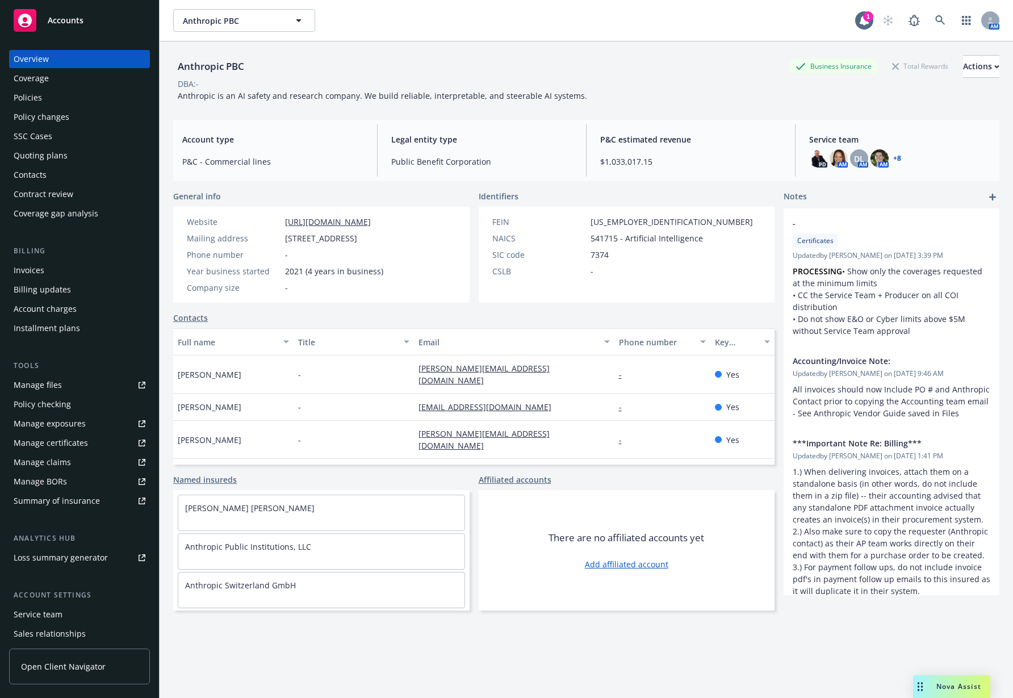
click at [624, 94] on div "Anthropic PBC Business Insurance Total Rewards Actions DBA: - Anthropic is an A…" at bounding box center [586, 78] width 826 height 47
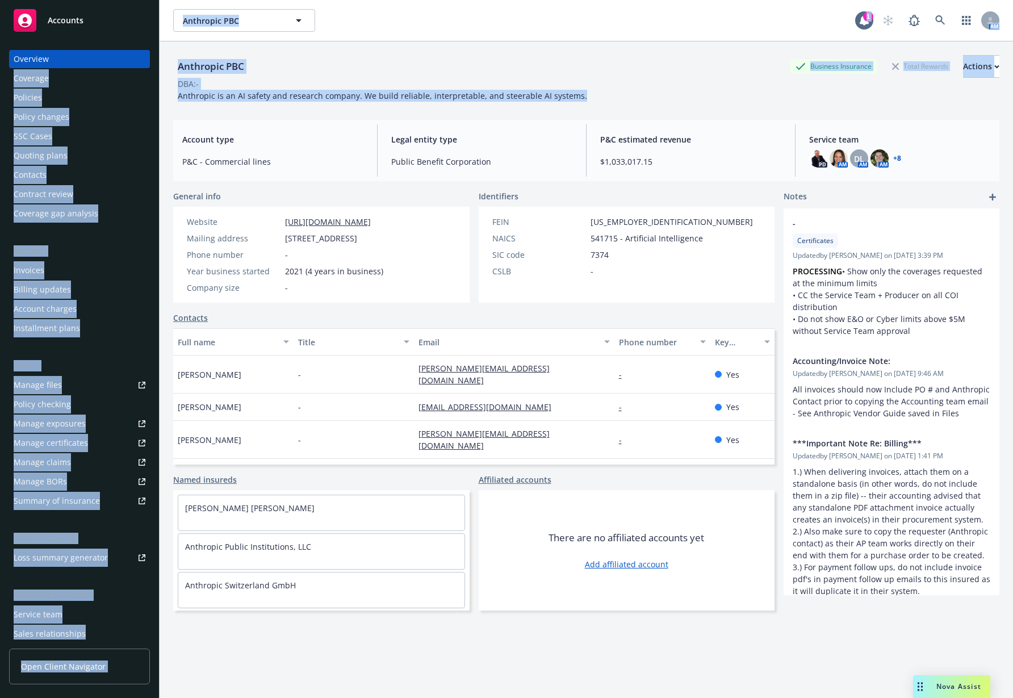
drag, startPoint x: 607, startPoint y: 101, endPoint x: 159, endPoint y: 65, distance: 449.5
click at [159, 65] on div "Accounts Overview Coverage Policies Policy changes SSC Cases Quoting plans Cont…" at bounding box center [506, 349] width 1013 height 698
click at [174, 65] on div "Anthropic PBC" at bounding box center [211, 66] width 76 height 15
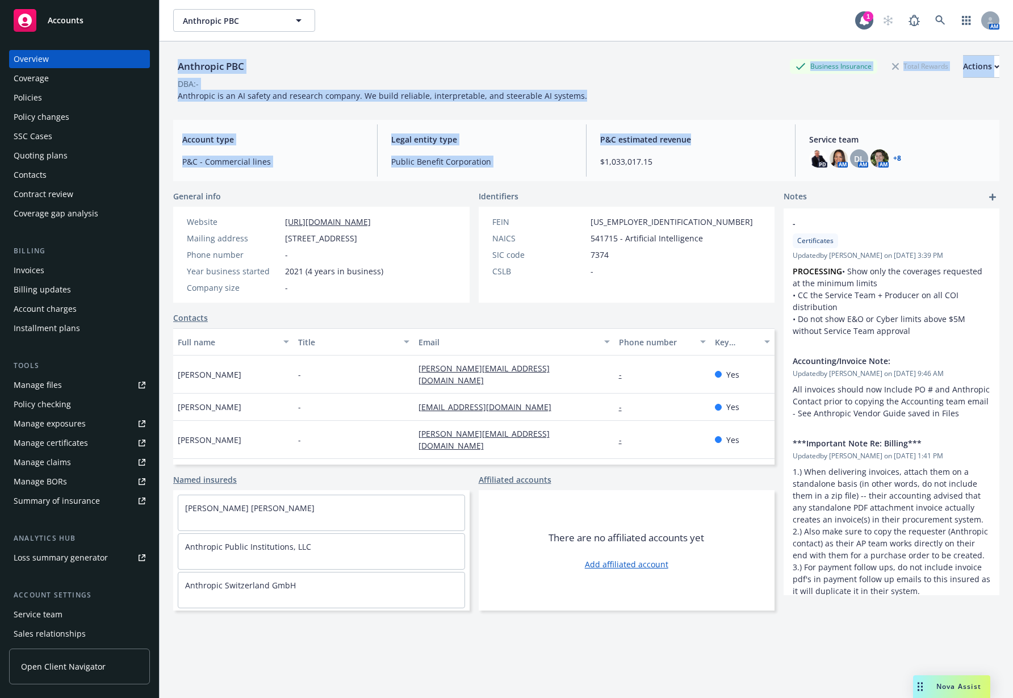
drag, startPoint x: 172, startPoint y: 54, endPoint x: 704, endPoint y: 116, distance: 535.8
click at [704, 116] on div "Anthropic PBC Business Insurance Total Rewards Actions DBA: - Anthropic is an A…" at bounding box center [587, 390] width 854 height 698
click at [685, 97] on div "Anthropic PBC Business Insurance Total Rewards Actions DBA: - Anthropic is an A…" at bounding box center [586, 78] width 826 height 47
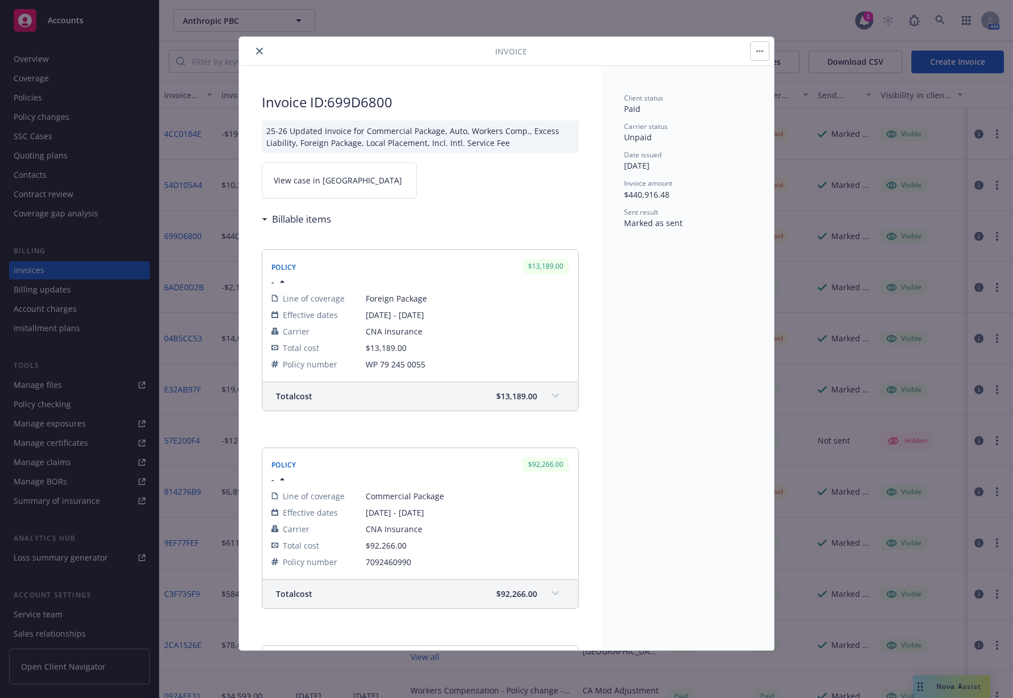
click at [258, 51] on icon "close" at bounding box center [259, 51] width 7 height 7
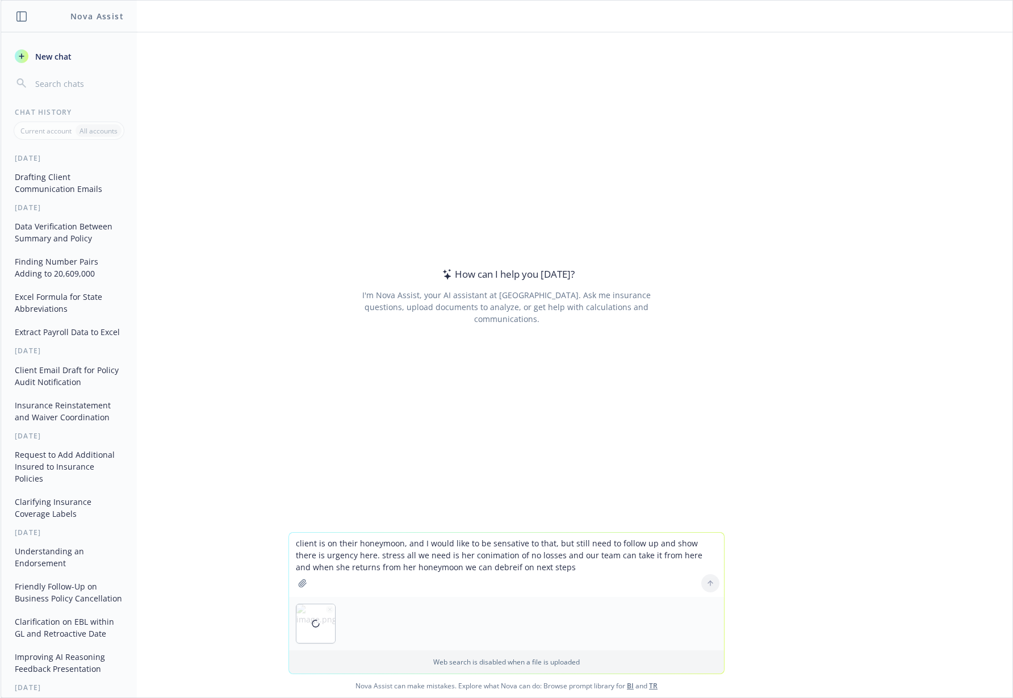
click at [527, 563] on textarea "client is on their honeymoon, and I would like to be sensative to that, but sti…" at bounding box center [506, 565] width 435 height 64
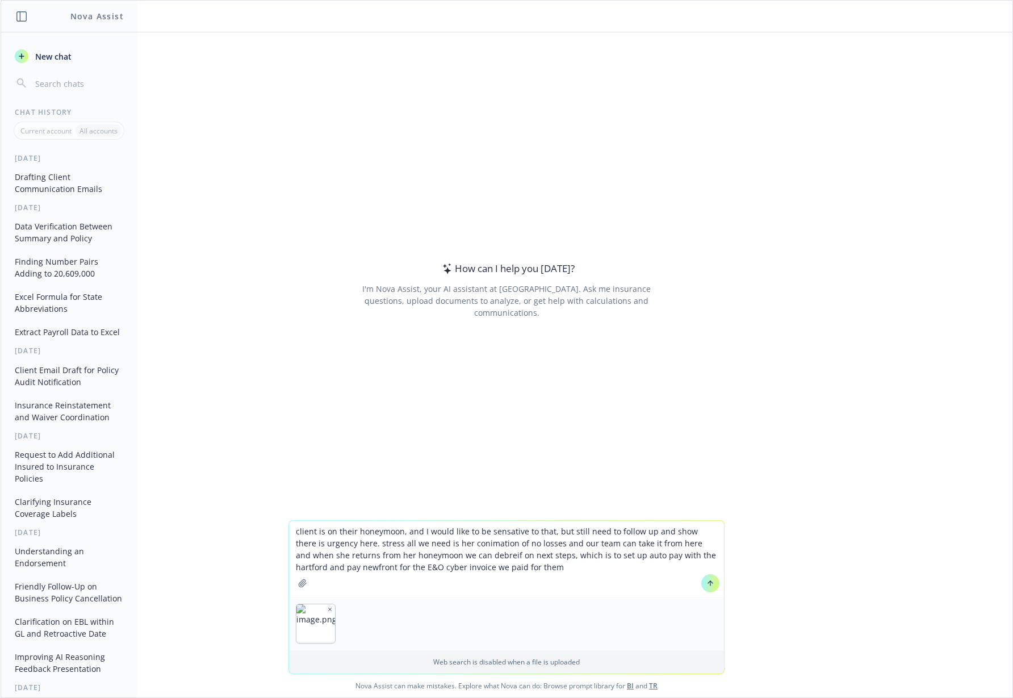
type textarea "client is on their honeymoon, and I would like to be sensative to that, but sti…"
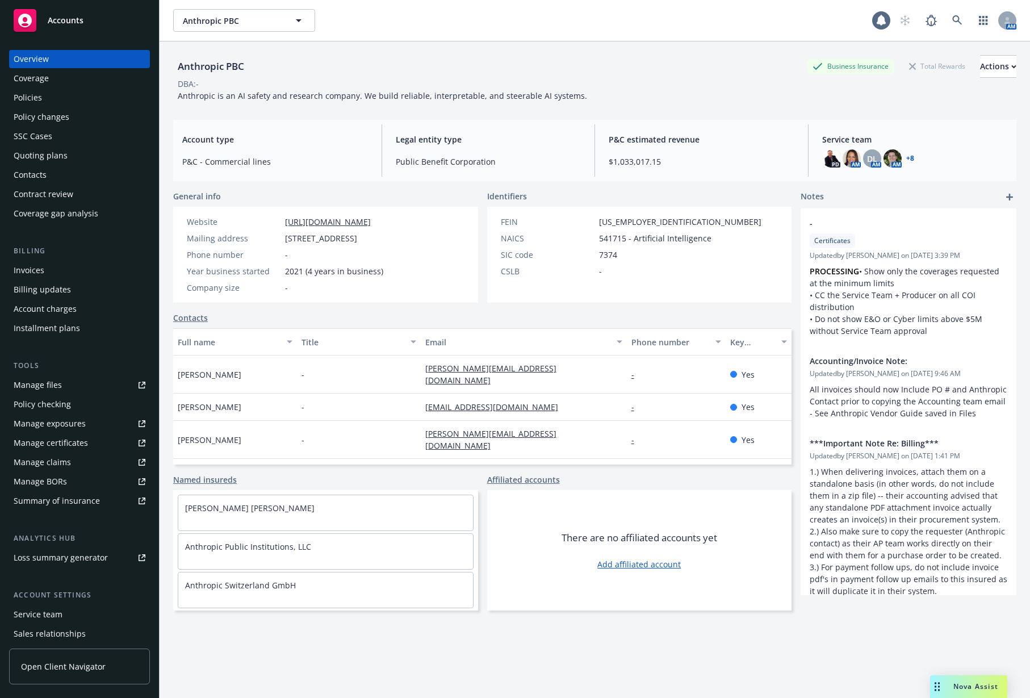
click at [100, 90] on div "Policies" at bounding box center [80, 98] width 132 height 18
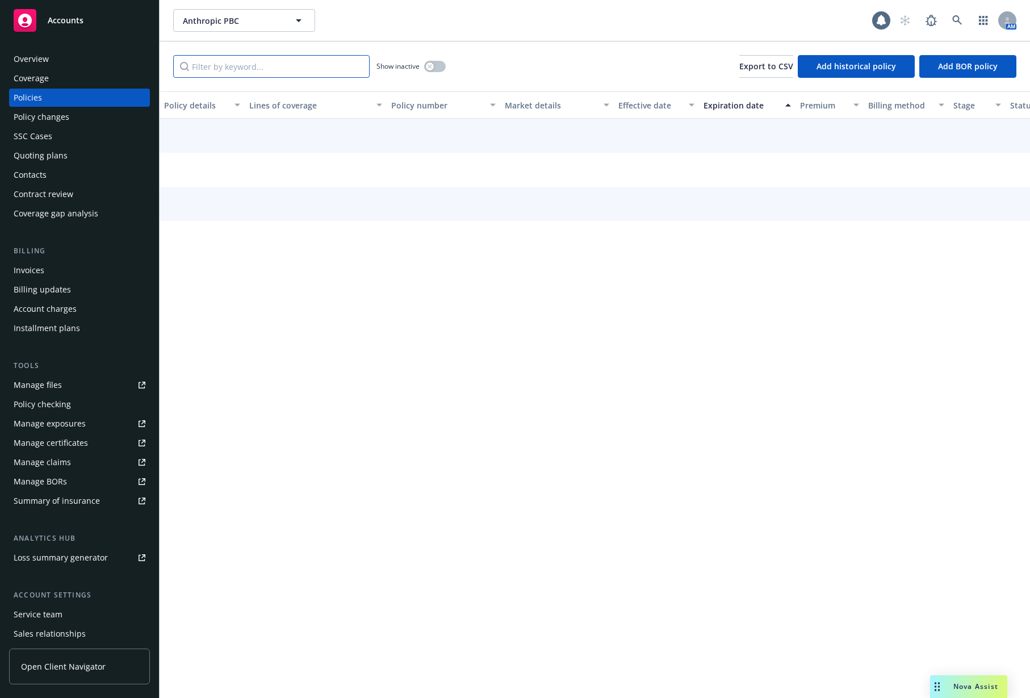
click at [317, 69] on input "Filter by keyword..." at bounding box center [271, 66] width 197 height 23
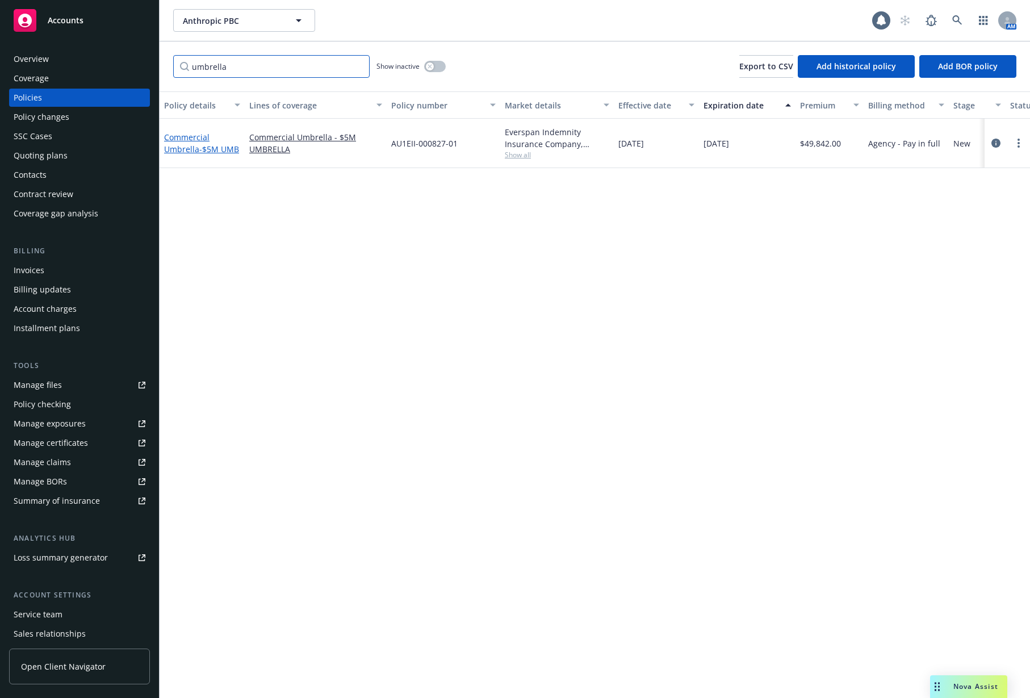
type input "umbrella"
click at [178, 134] on link "Commercial Umbrella - $5M UMB" at bounding box center [201, 143] width 75 height 23
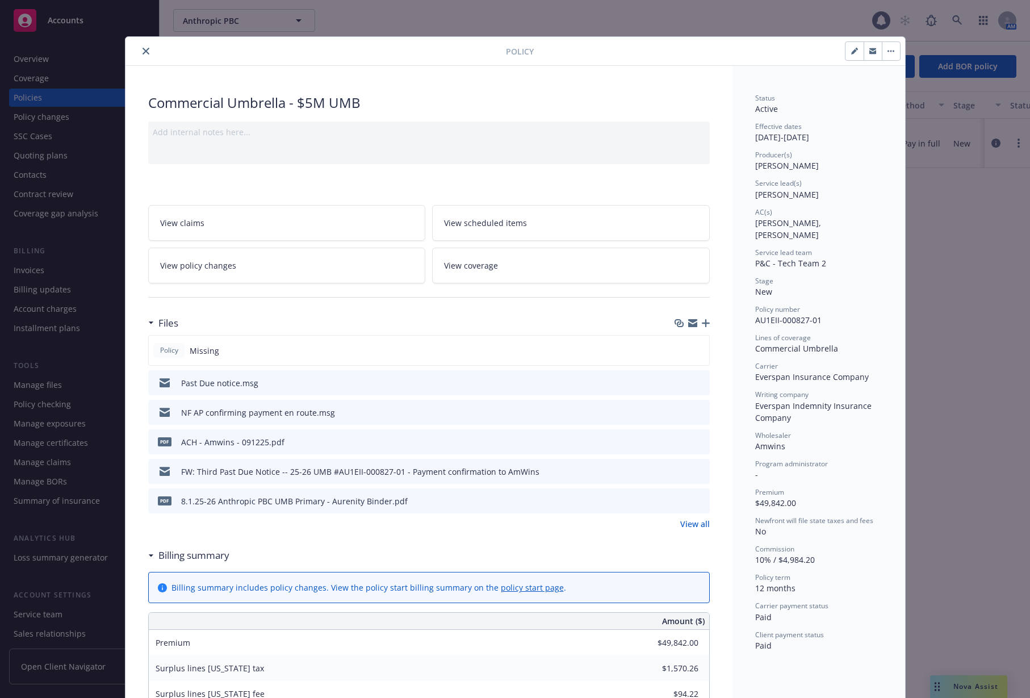
click at [692, 529] on link "View all" at bounding box center [695, 524] width 30 height 12
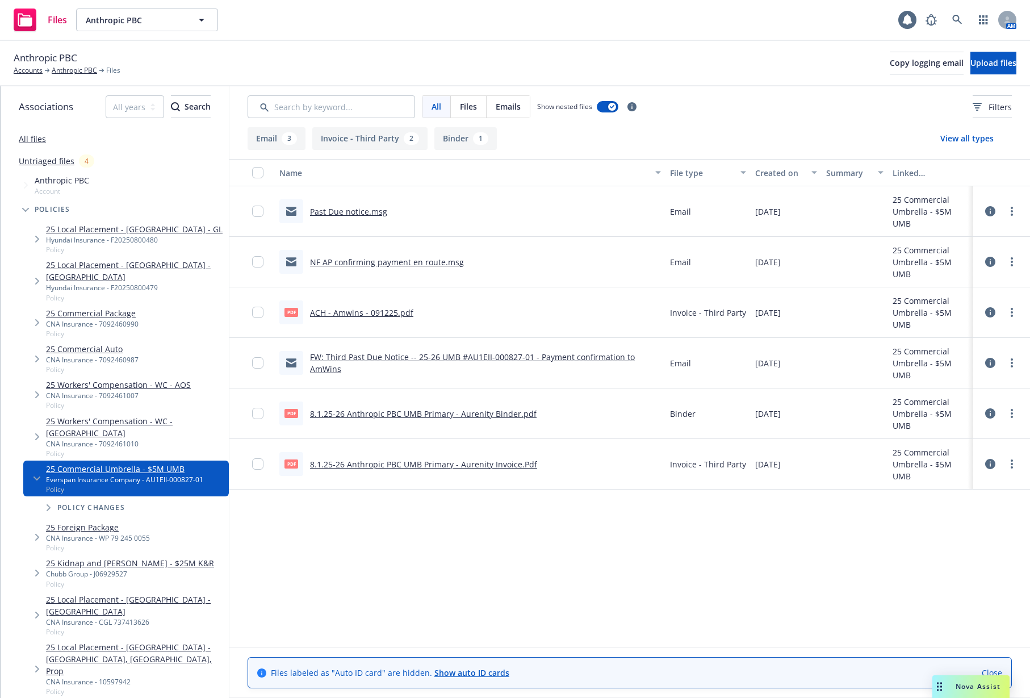
click at [402, 419] on link "8.1.25-26 Anthropic PBC UMB Primary - Aurenity Binder.pdf" at bounding box center [423, 413] width 227 height 11
click at [465, 417] on link "8.1.25-26 Anthropic PBC UMB Primary - Aurenity Binder.pdf" at bounding box center [423, 413] width 227 height 11
click at [112, 463] on link "25 Commercial Umbrella - $5M UMB" at bounding box center [124, 469] width 157 height 12
click at [126, 463] on link "25 Commercial Umbrella - $5M UMB" at bounding box center [124, 469] width 157 height 12
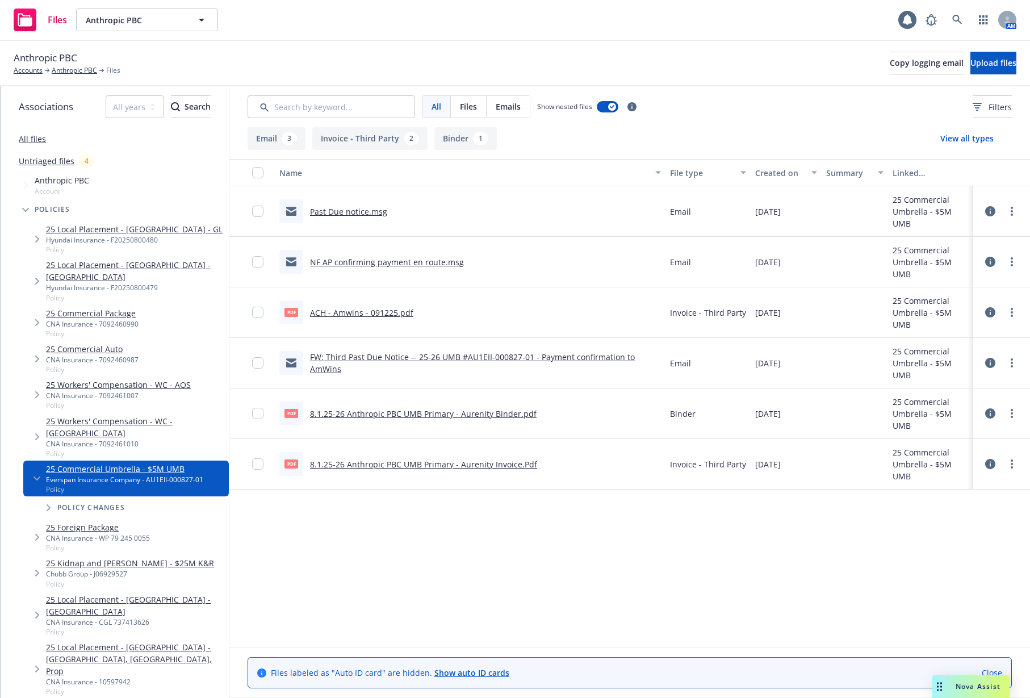
click at [343, 566] on div "Name File type Created on Summary Linked associations Past Due notice.msg Email…" at bounding box center [629, 403] width 801 height 488
click at [83, 73] on link "Anthropic PBC" at bounding box center [74, 70] width 45 height 10
